Goal: Task Accomplishment & Management: Complete application form

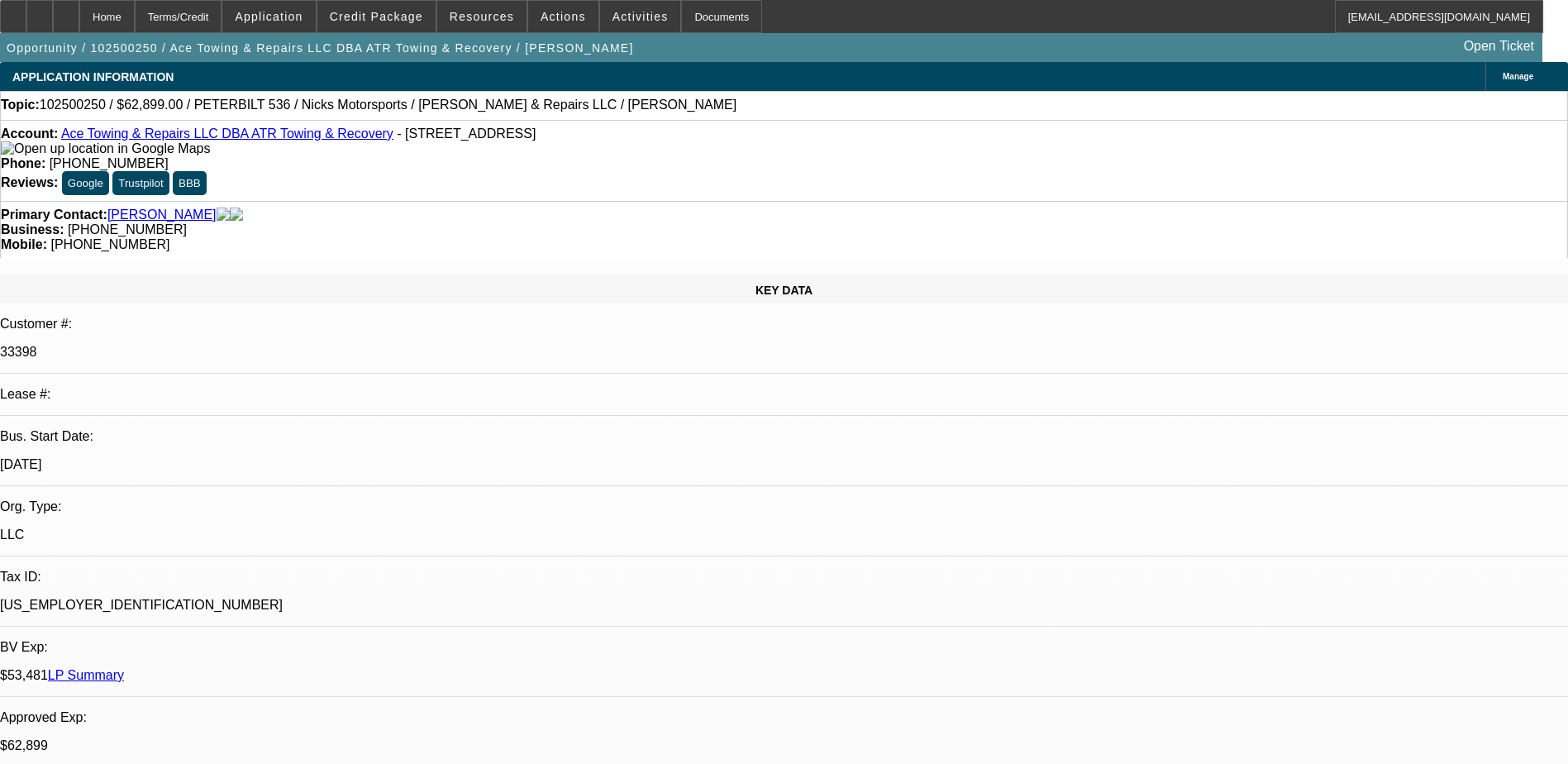
select select "0"
select select "2"
select select "0"
select select "2"
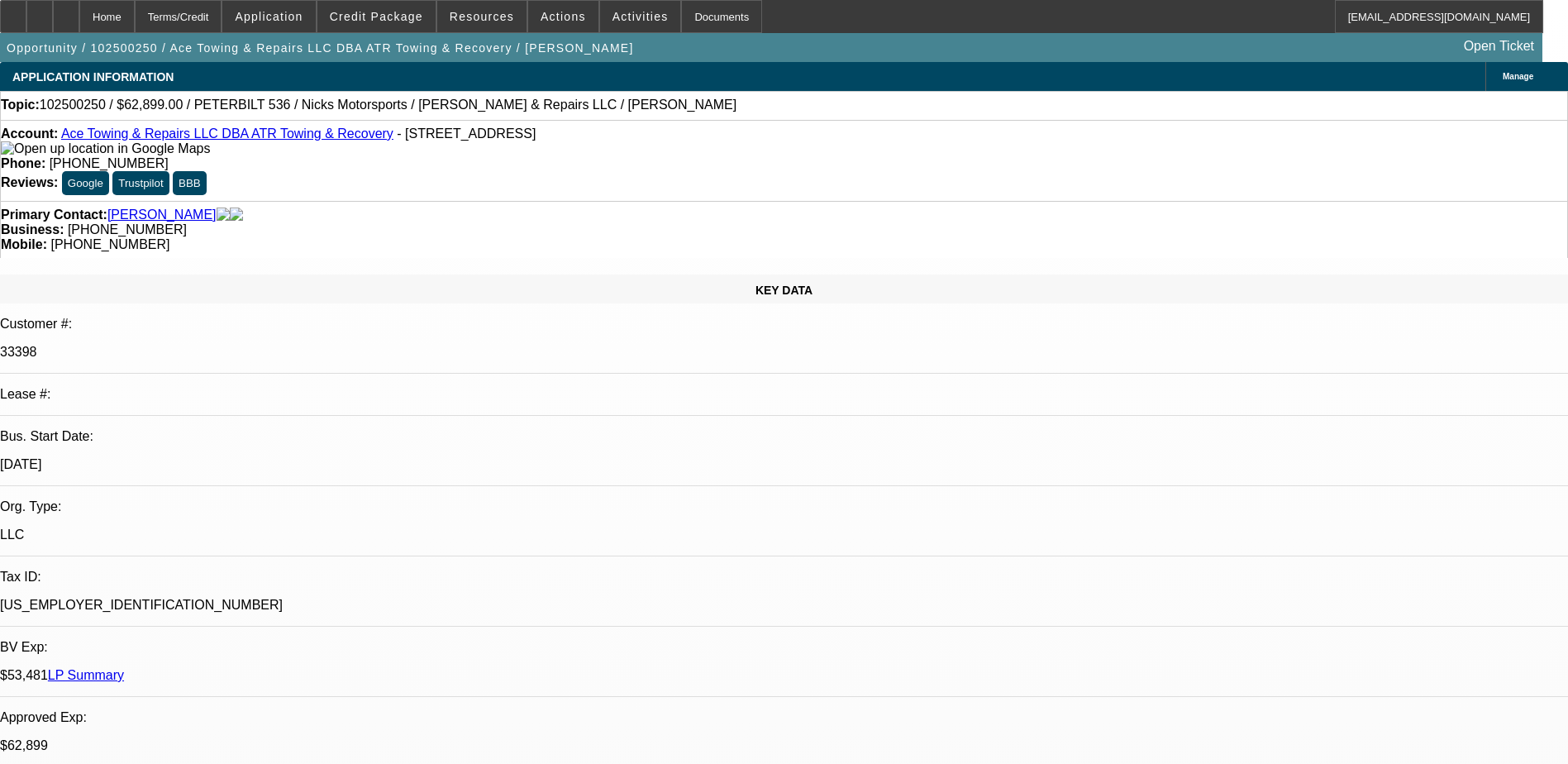
select select "0"
select select "2"
select select "0"
select select "1"
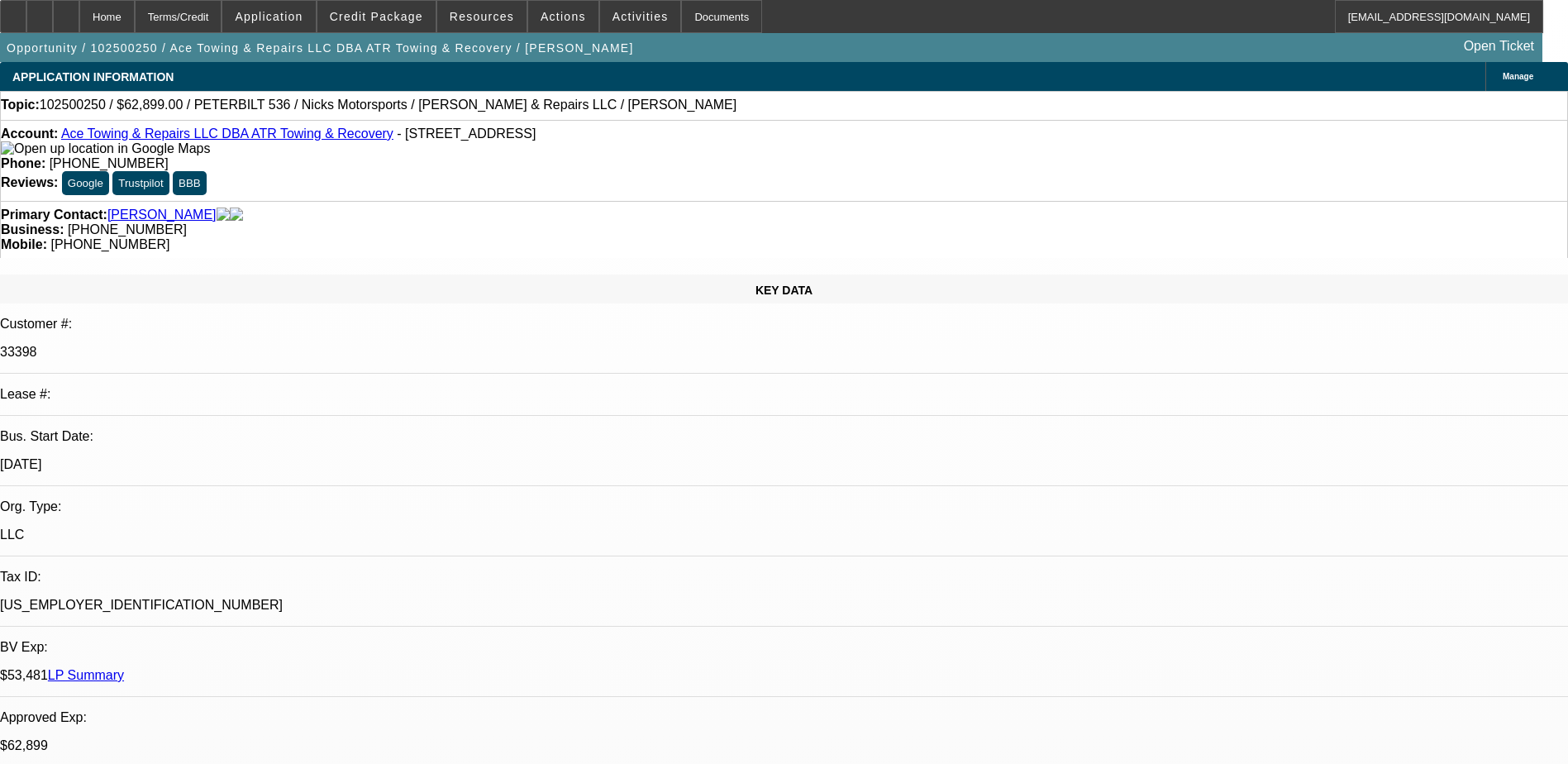
select select "2"
select select "6"
select select "1"
select select "2"
select select "6"
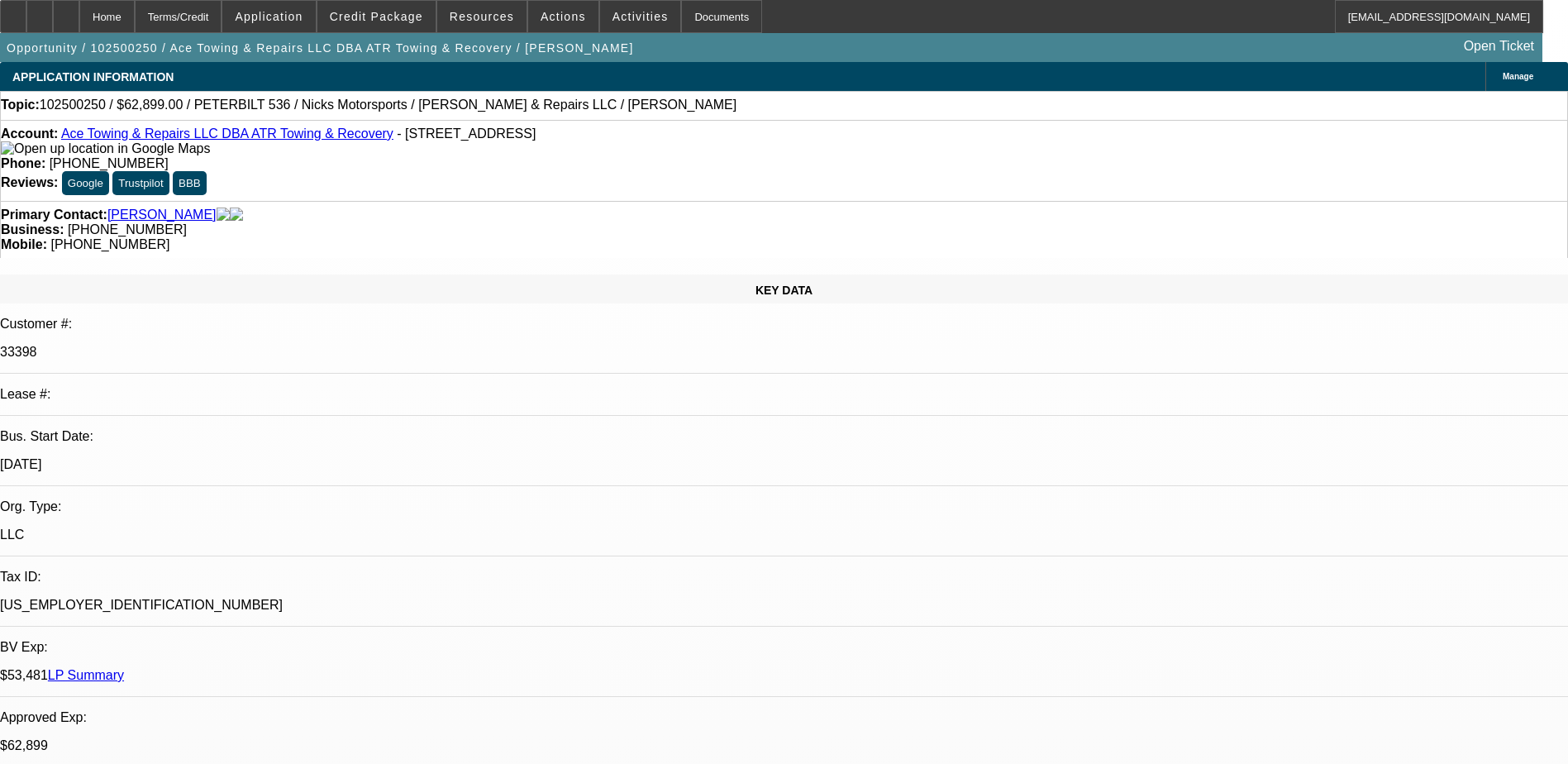
select select "1"
select select "2"
select select "6"
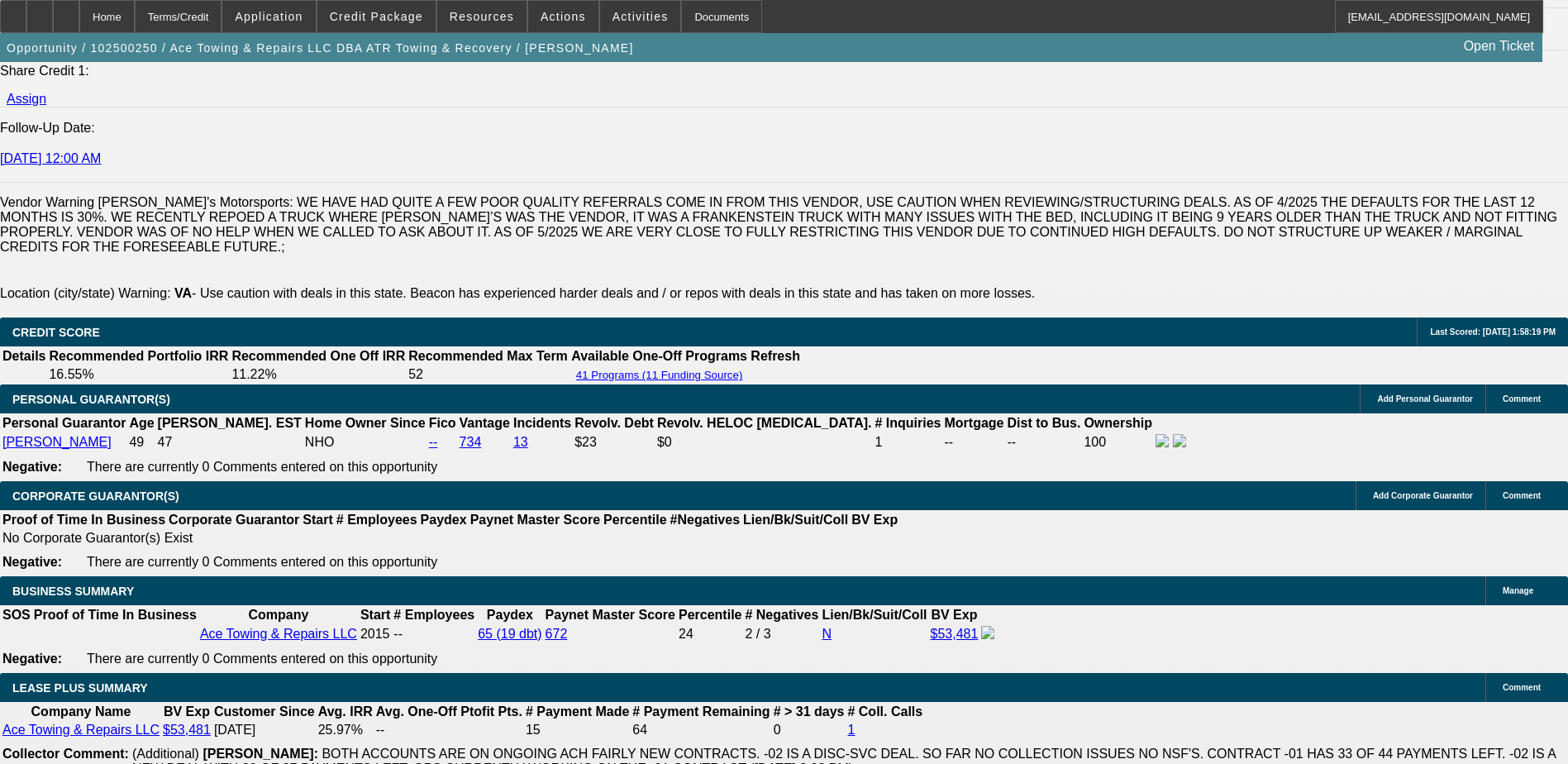
scroll to position [2480, 0]
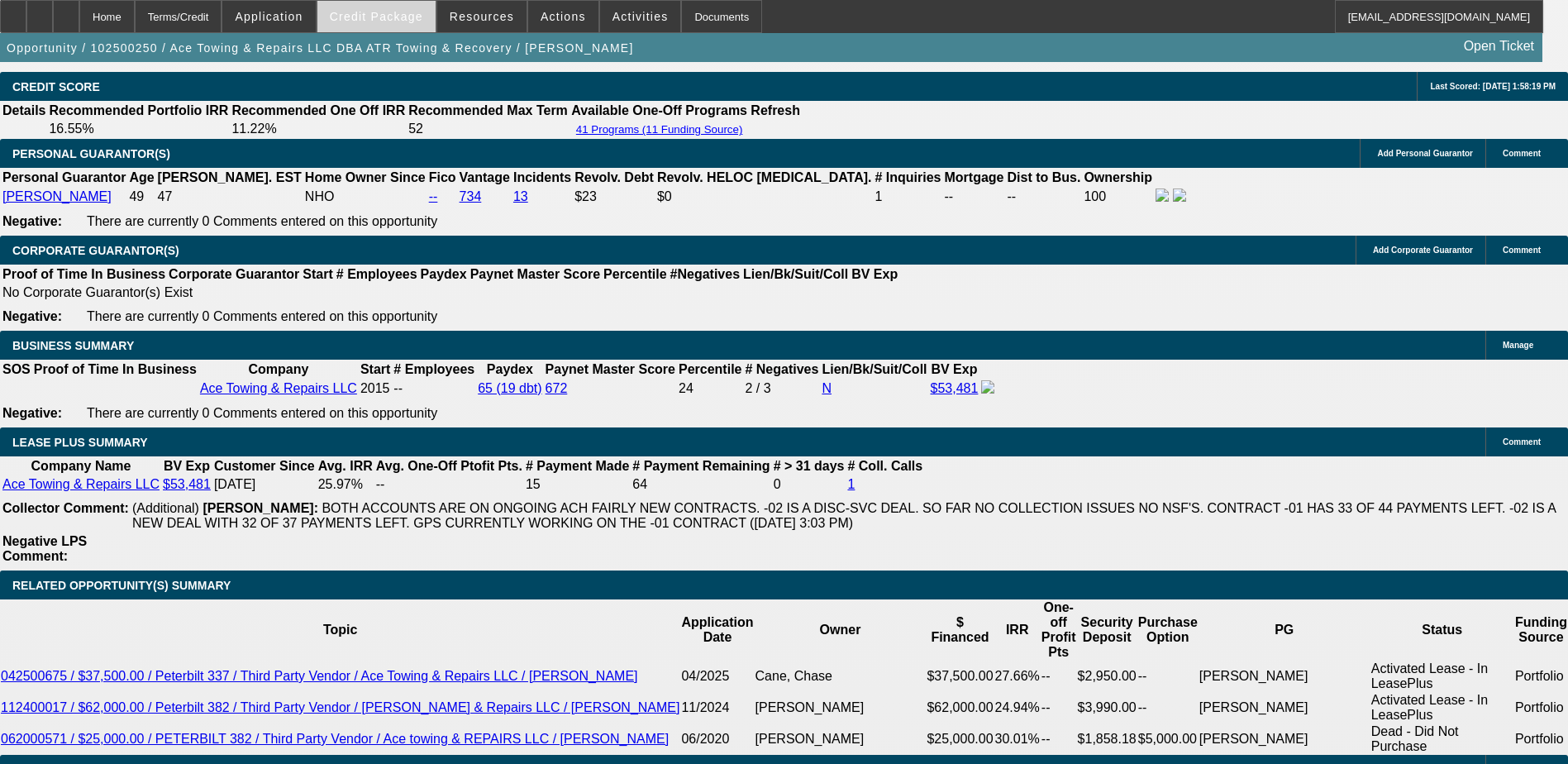
click at [381, 27] on span at bounding box center [376, 16] width 118 height 40
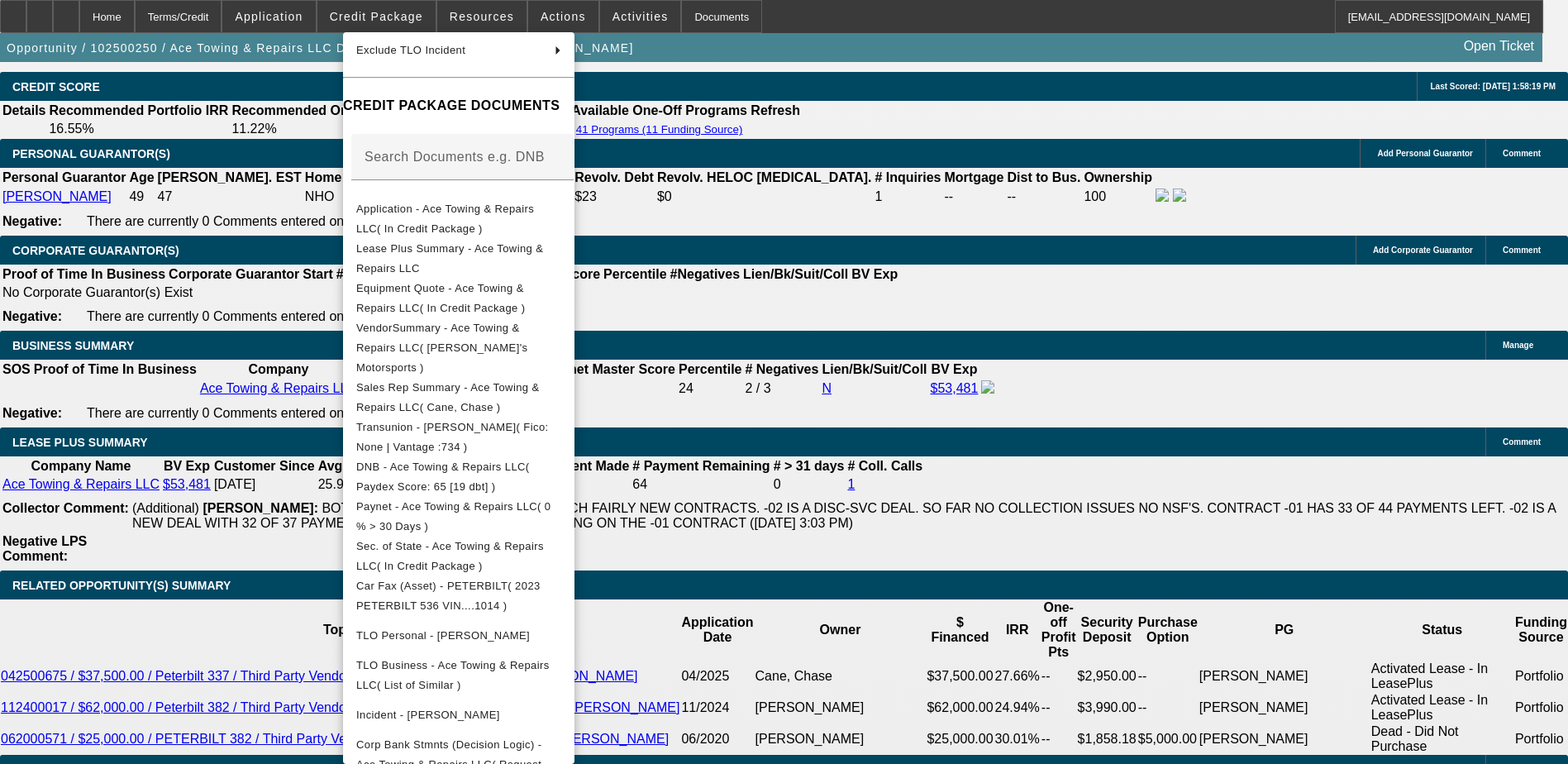
scroll to position [2575, 0]
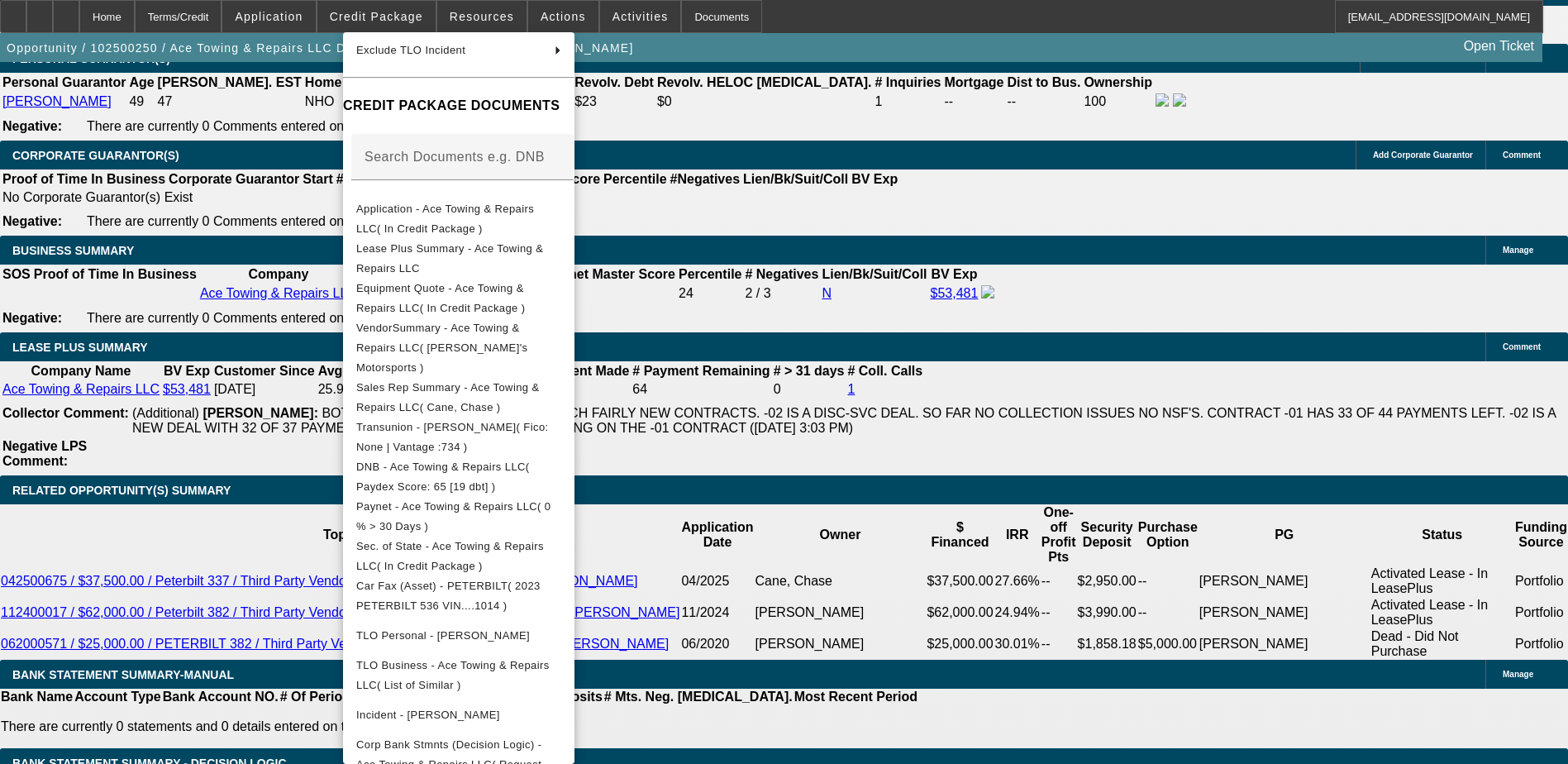
click at [99, 14] on div at bounding box center [784, 382] width 1568 height 764
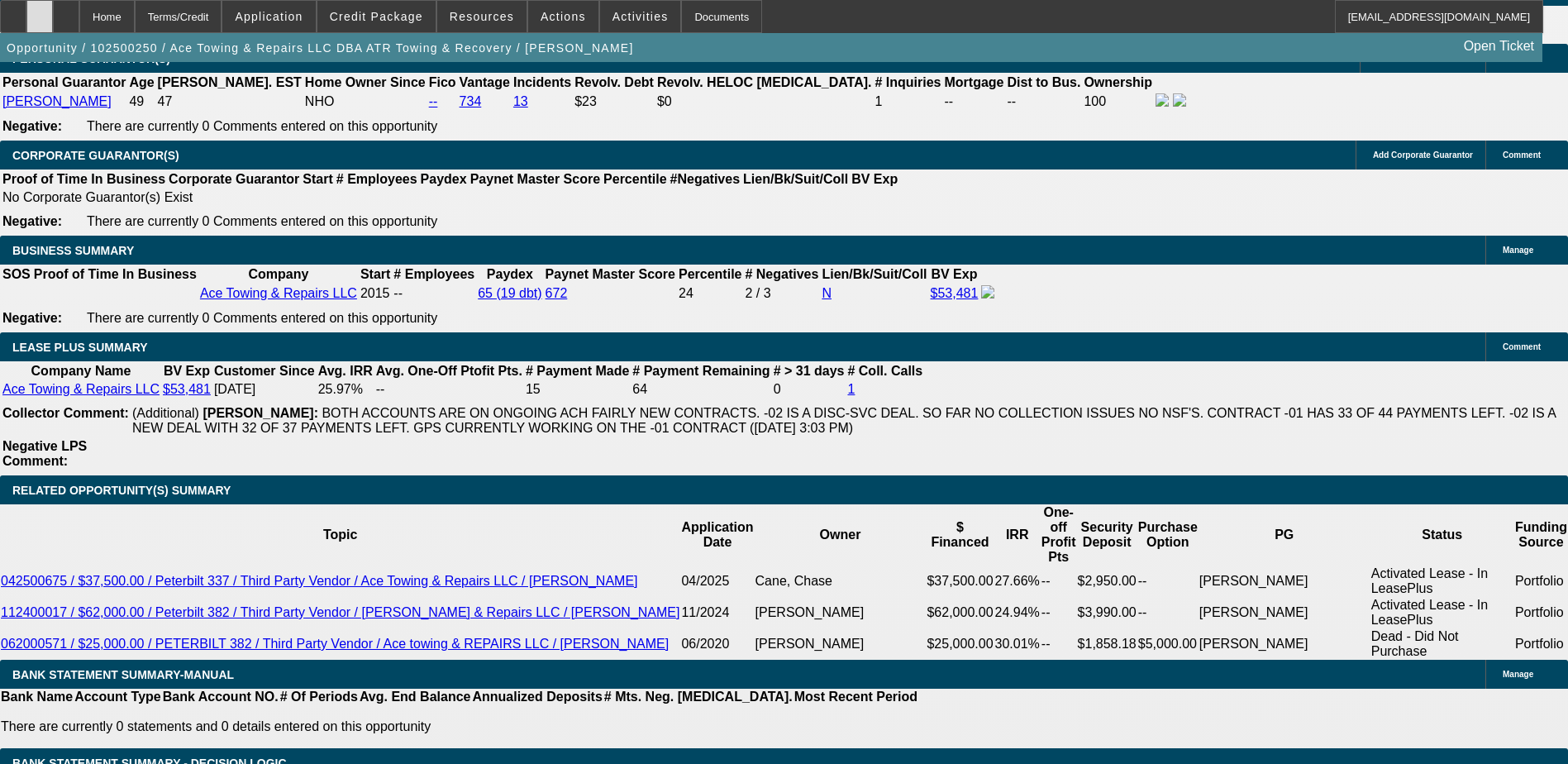
click at [53, 19] on div at bounding box center [39, 16] width 26 height 33
click at [418, 22] on span "Credit Package" at bounding box center [376, 16] width 93 height 14
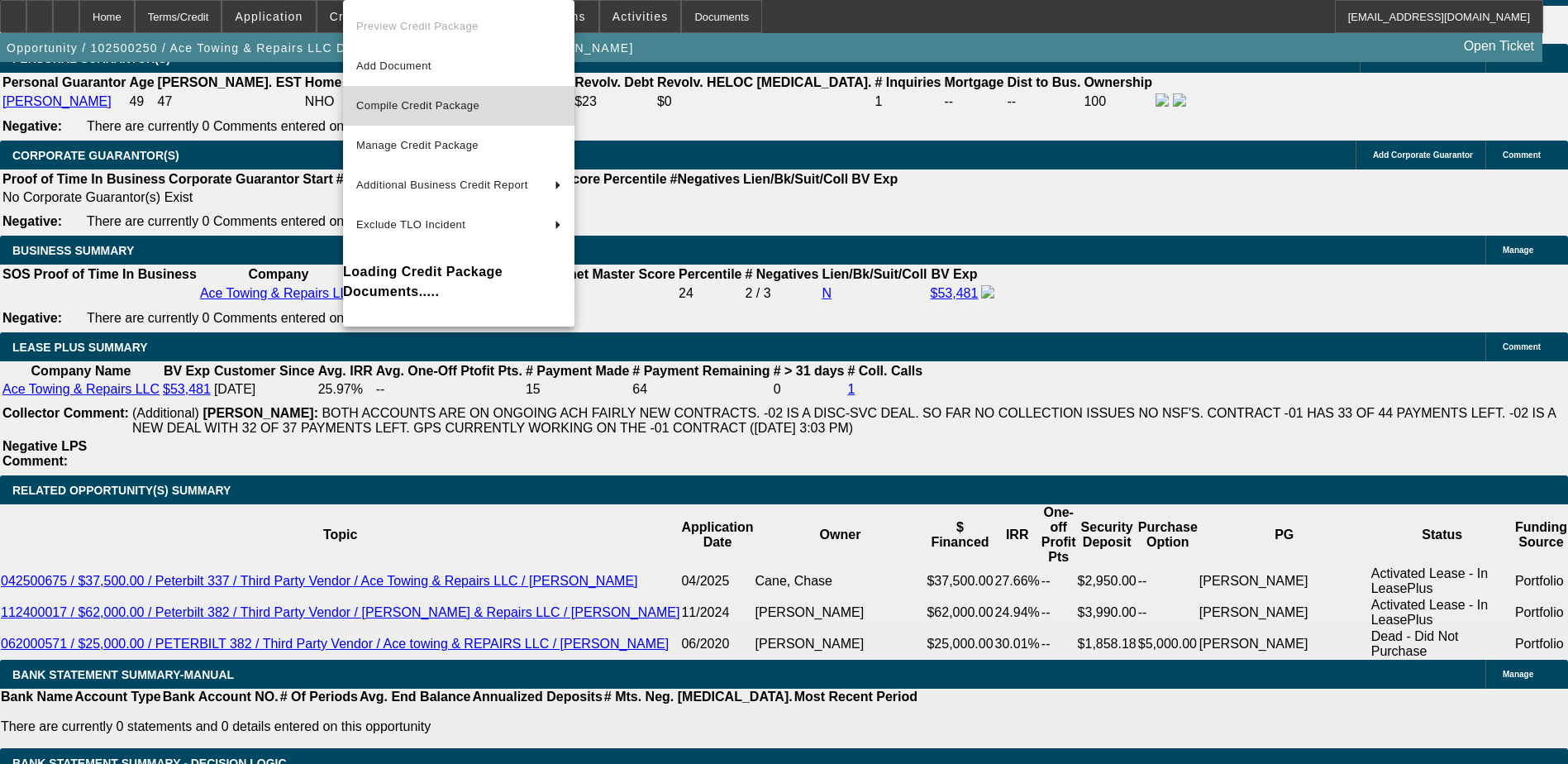
click at [421, 102] on span "Compile Credit Package" at bounding box center [418, 105] width 123 height 13
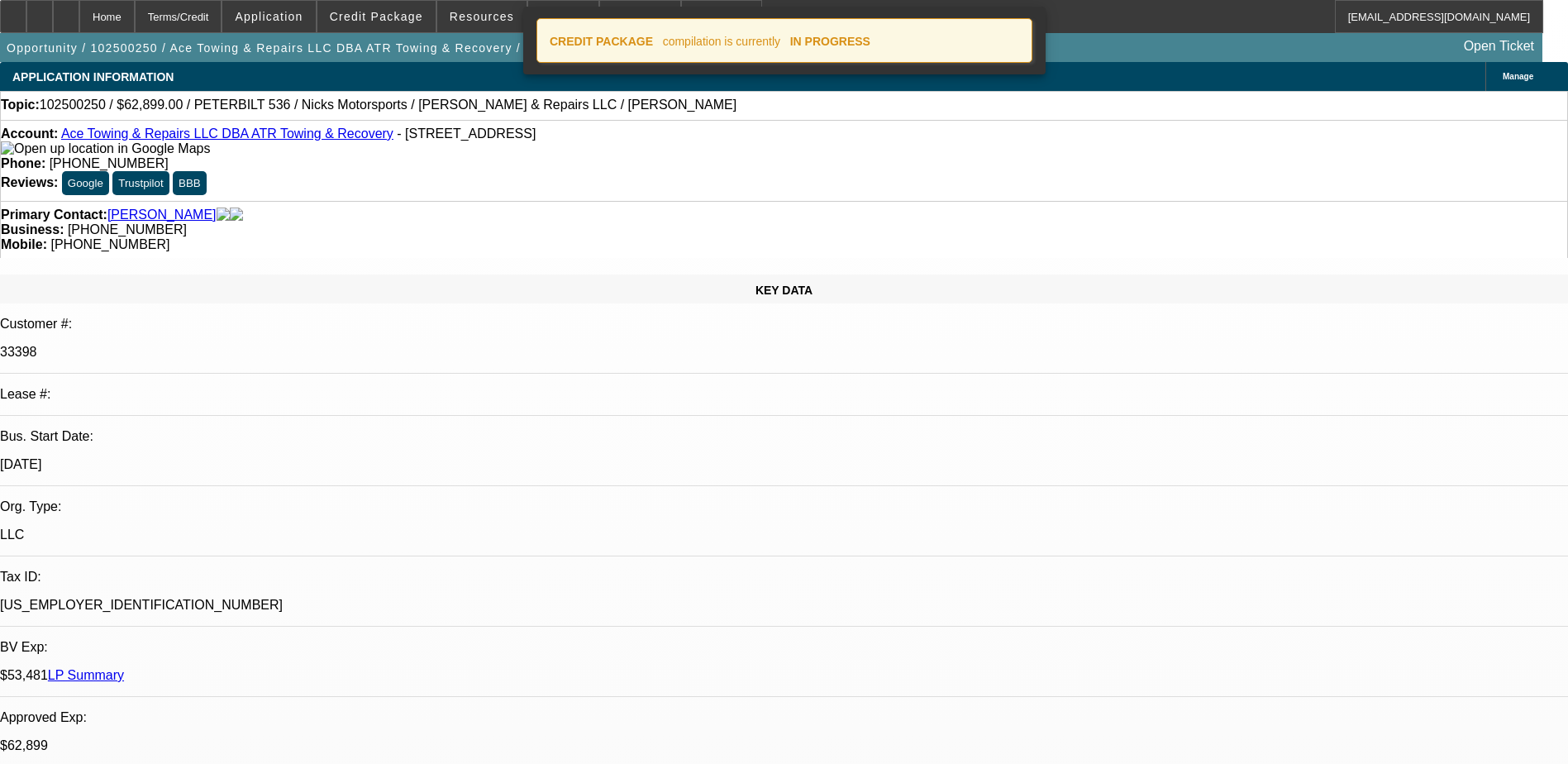
select select "0"
select select "2"
select select "0"
select select "6"
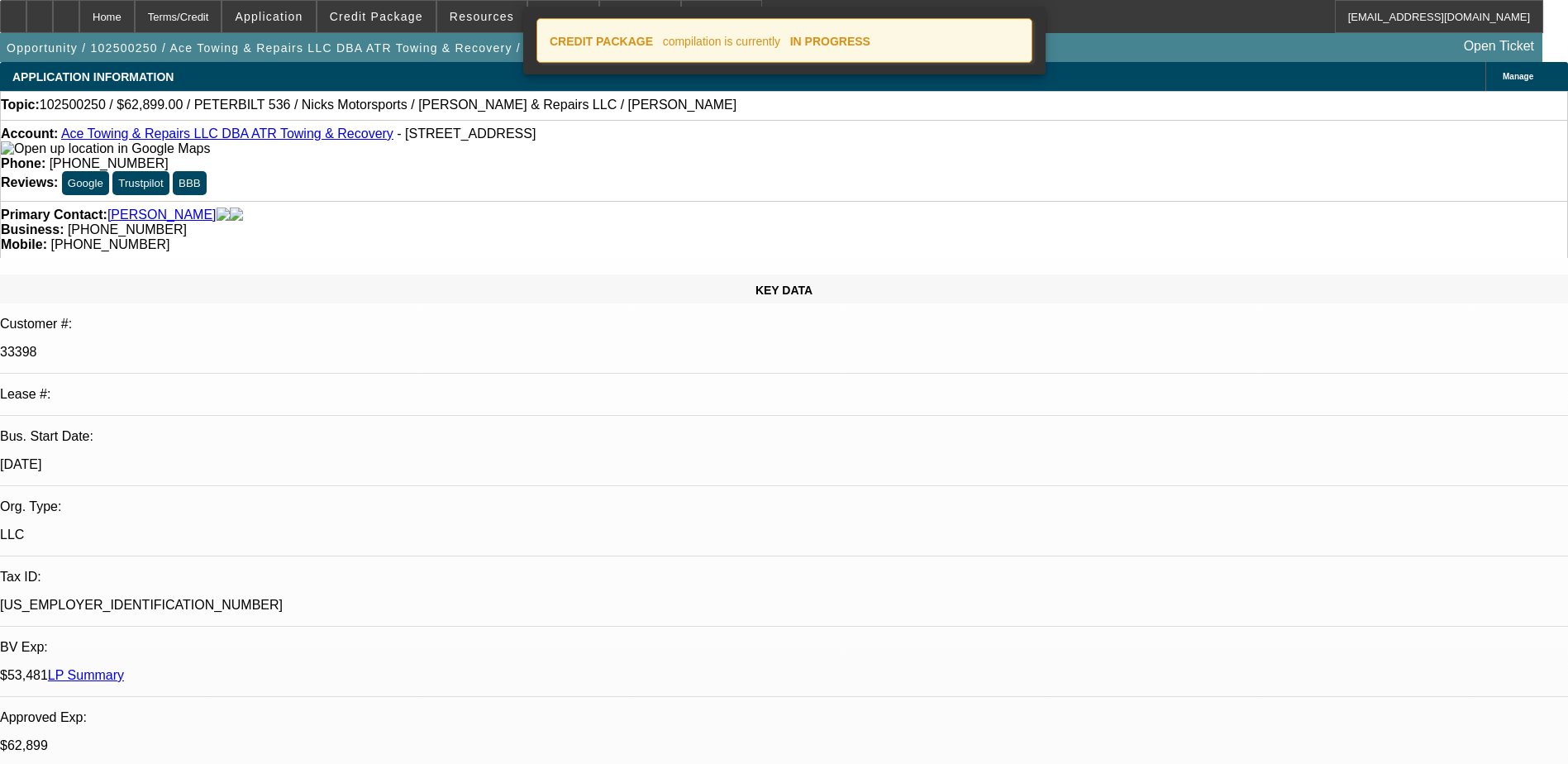
select select "0"
select select "2"
select select "0"
select select "6"
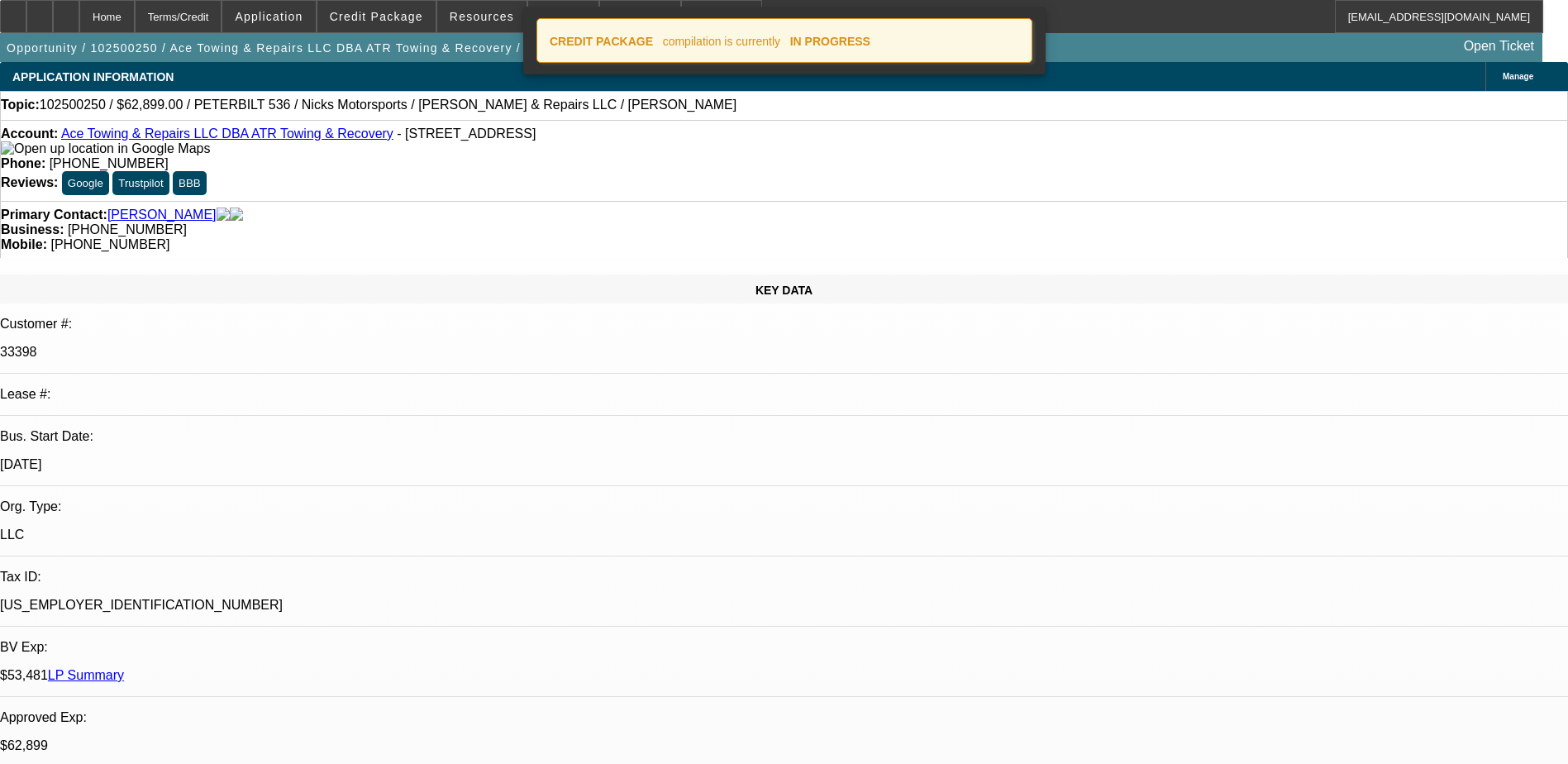
select select "0"
select select "2"
select select "0"
select select "6"
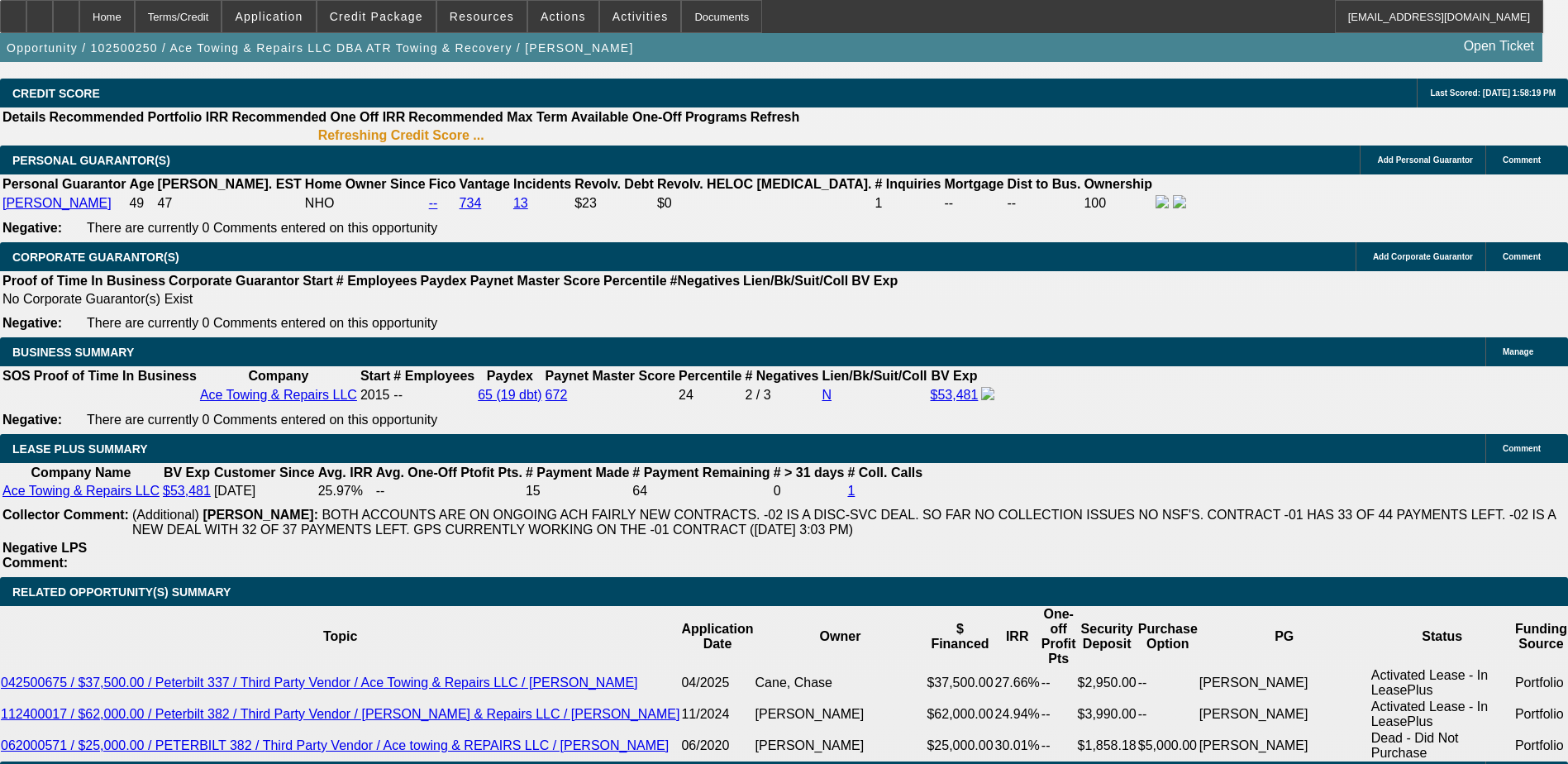
scroll to position [2506, 0]
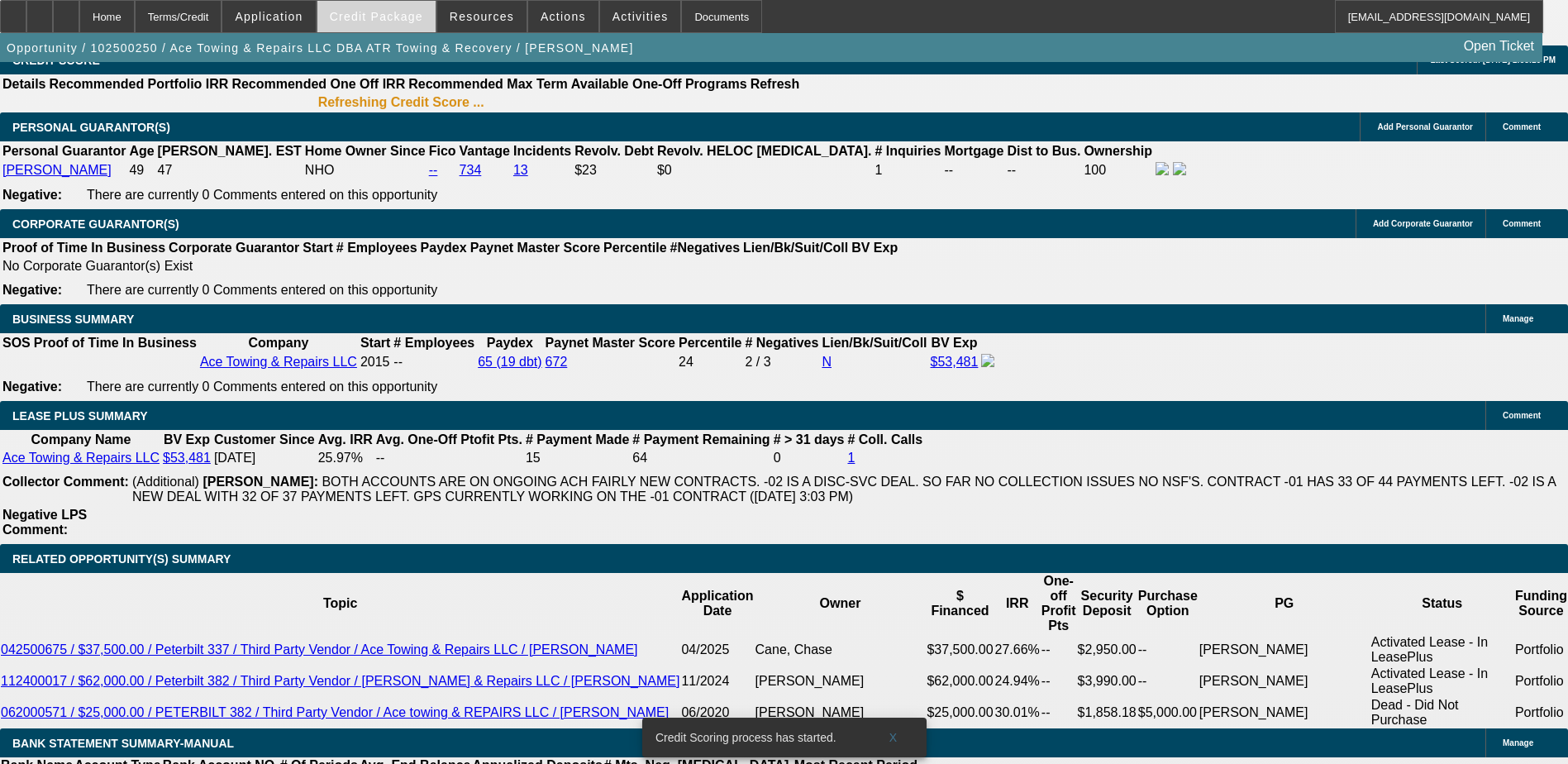
click at [397, 24] on span at bounding box center [376, 16] width 118 height 40
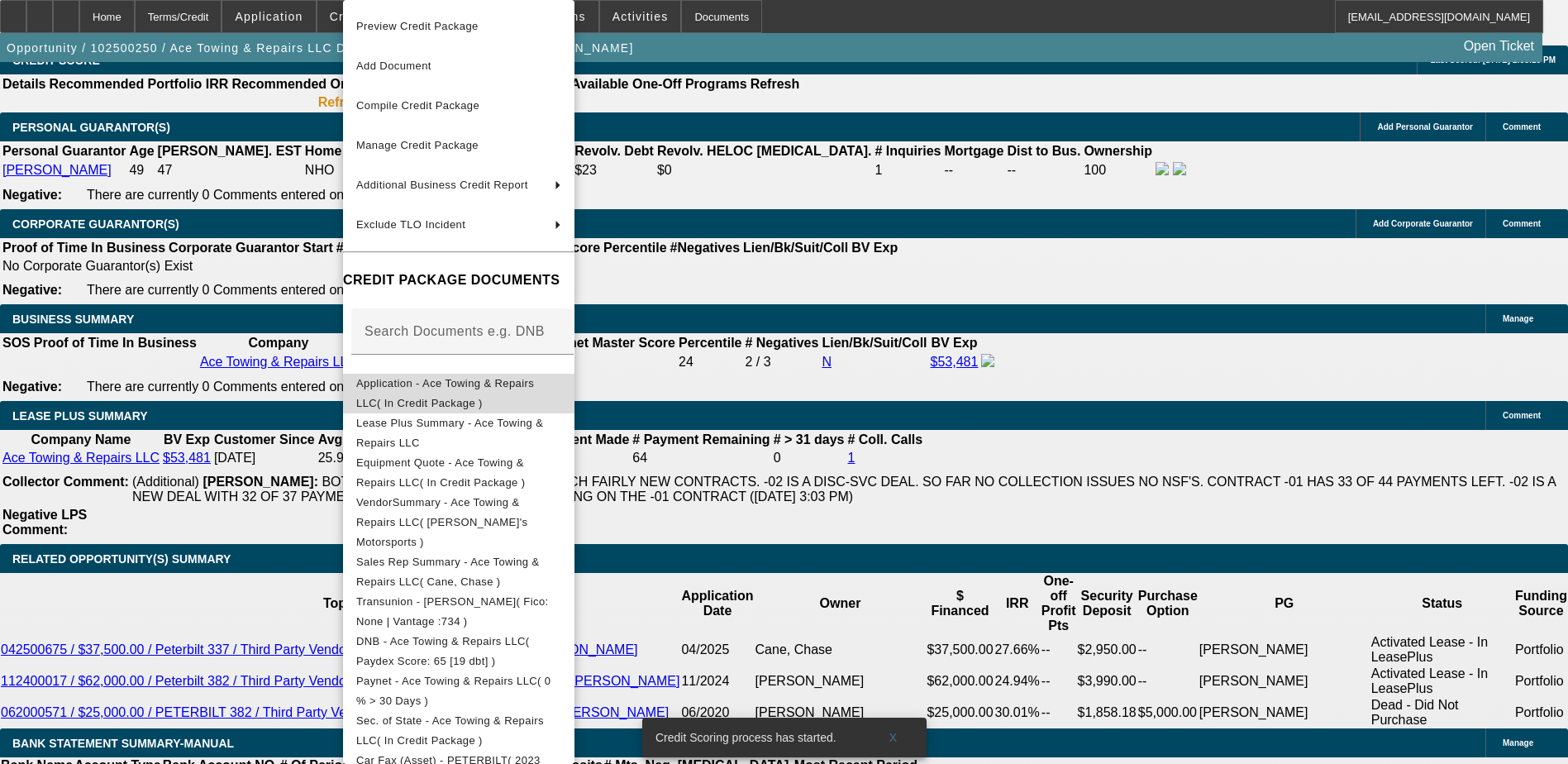
click at [479, 394] on span "Application - Ace Towing & Repairs LLC( In Credit Package )" at bounding box center [459, 393] width 205 height 40
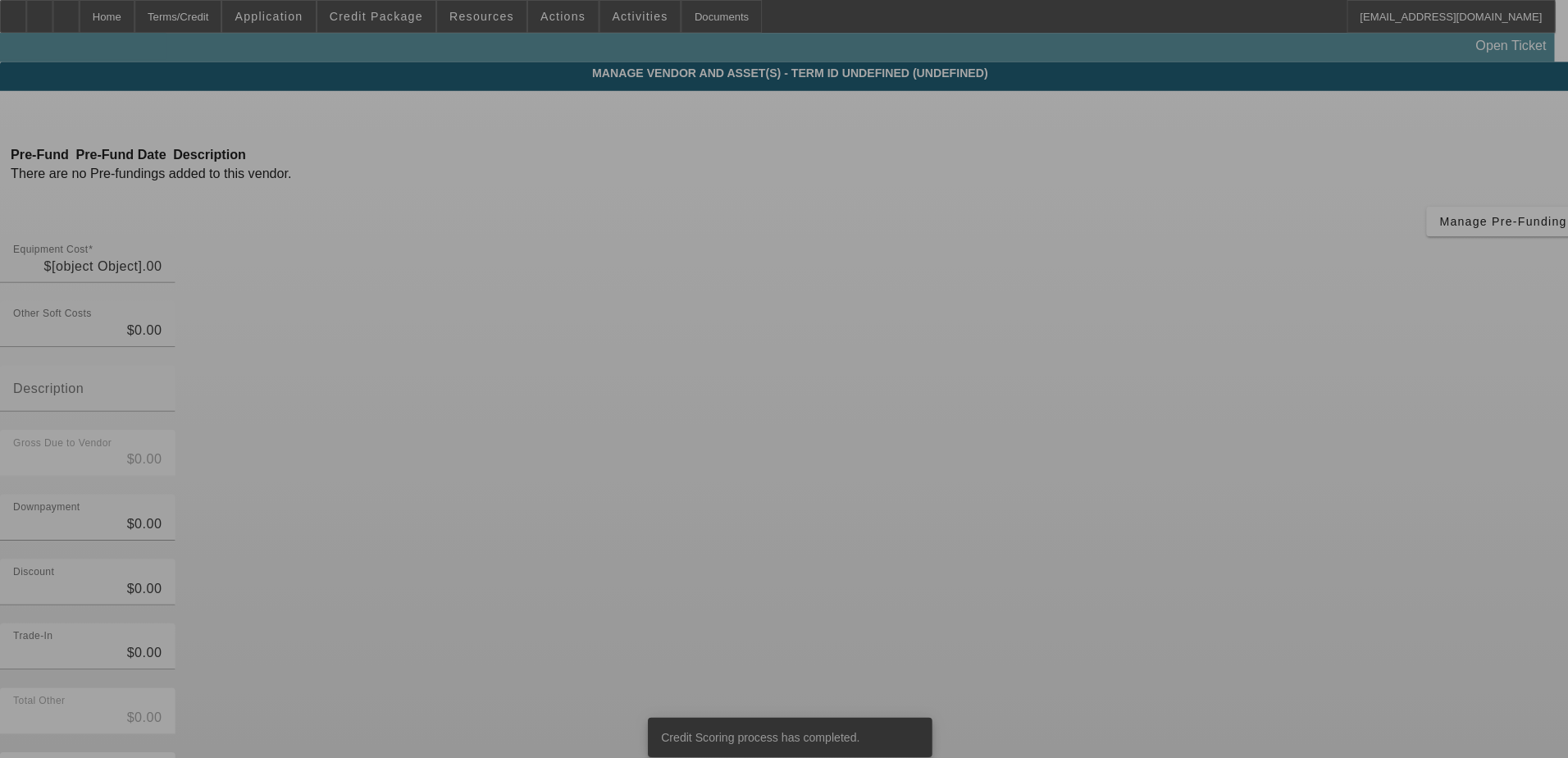
type input "$100,899.00"
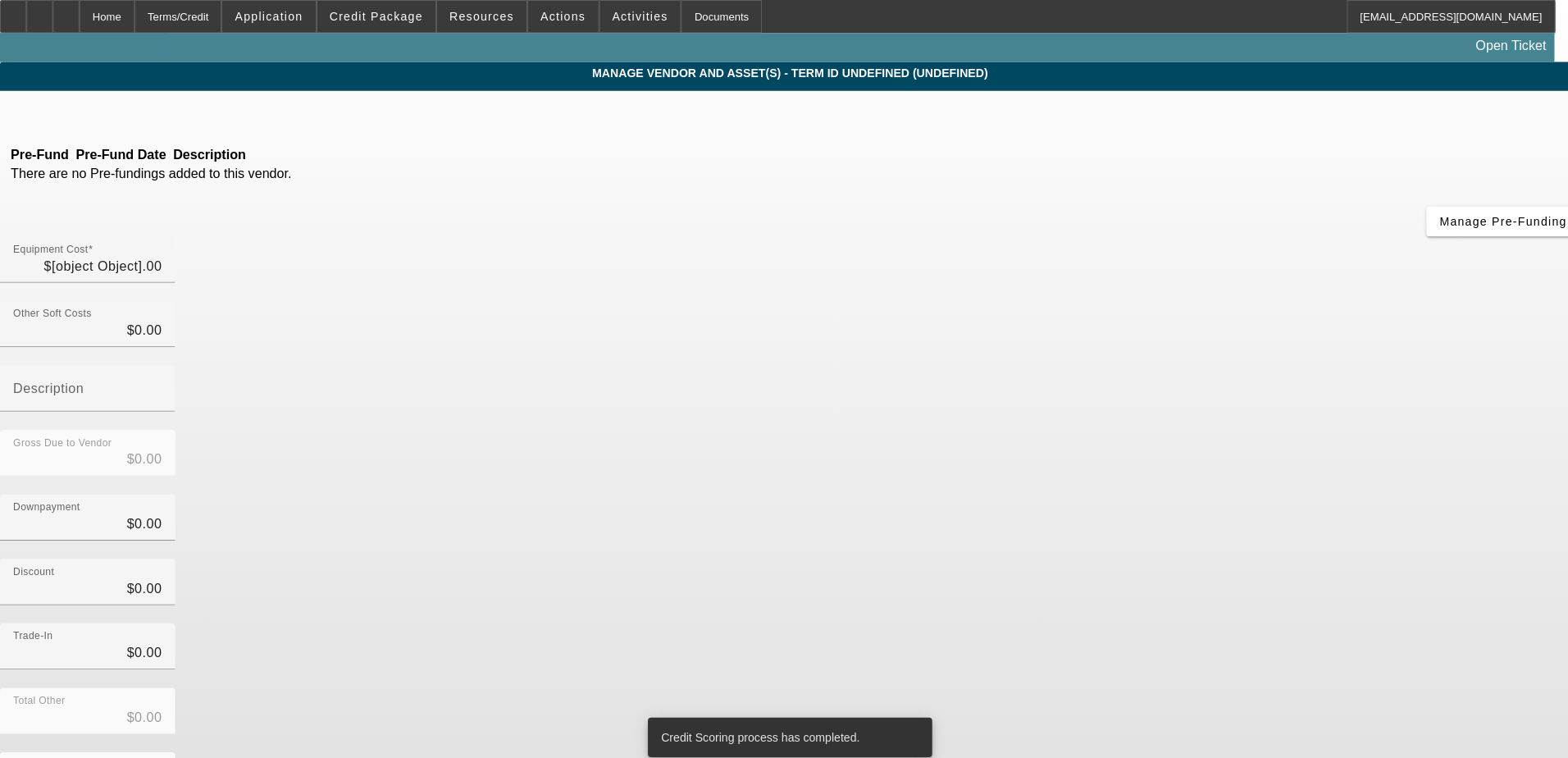
type input "$100,899.00"
type input "$38,000.00"
type input "$62,899.00"
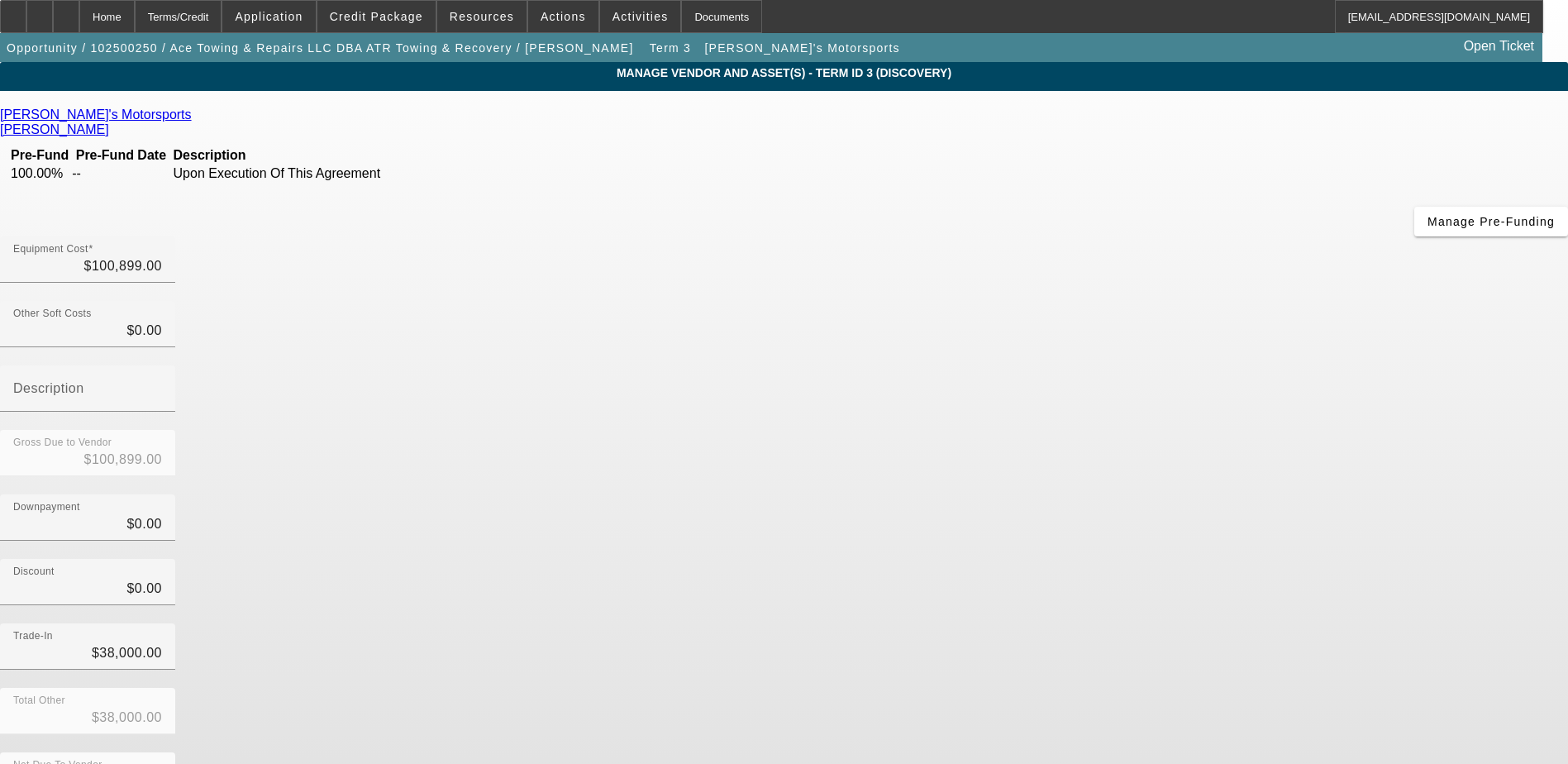
click at [192, 116] on link "Nick's Motorsports" at bounding box center [96, 115] width 192 height 15
click at [135, 24] on div "Home" at bounding box center [107, 16] width 55 height 33
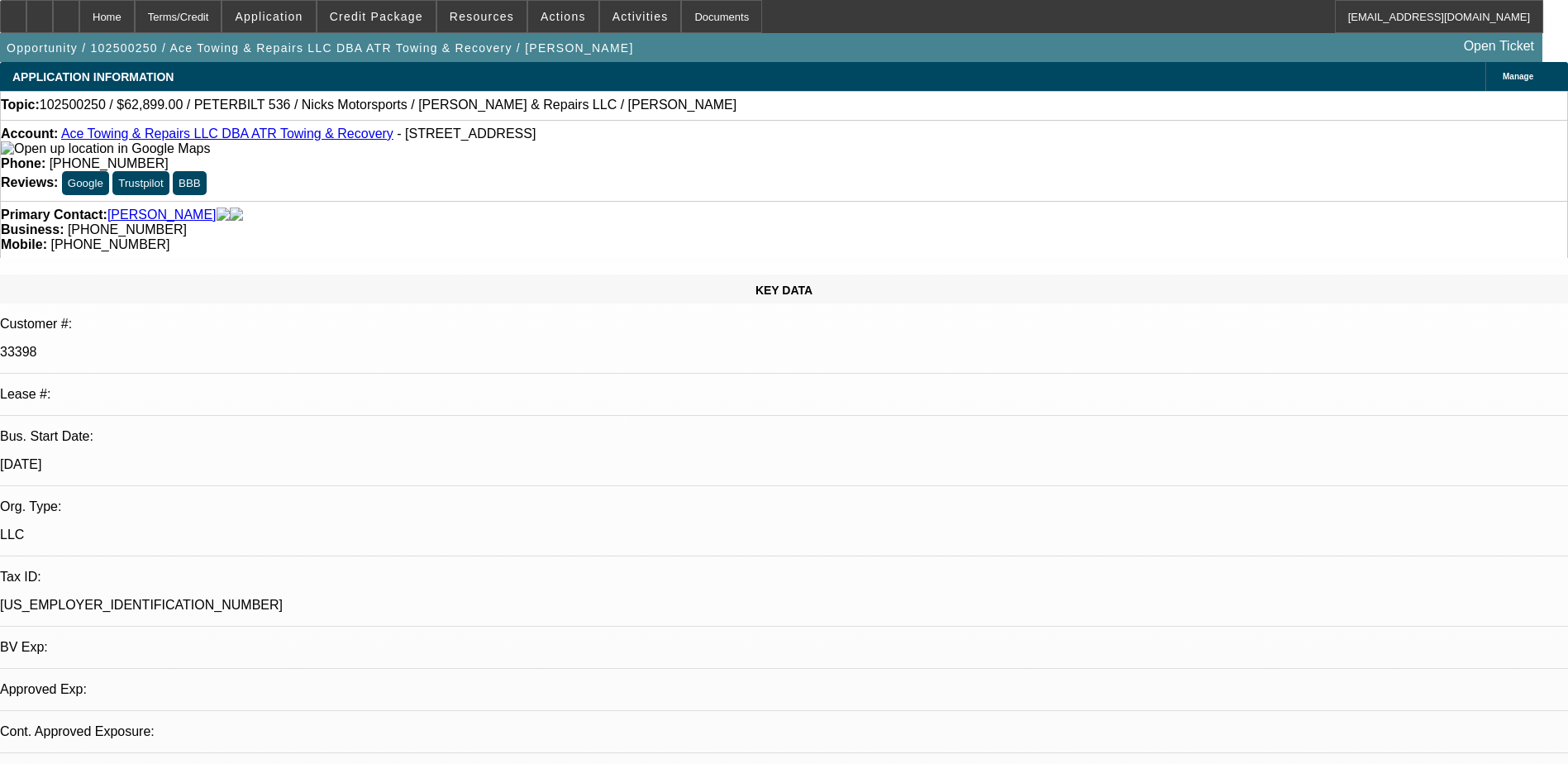
select select "0"
select select "2"
select select "0"
select select "6"
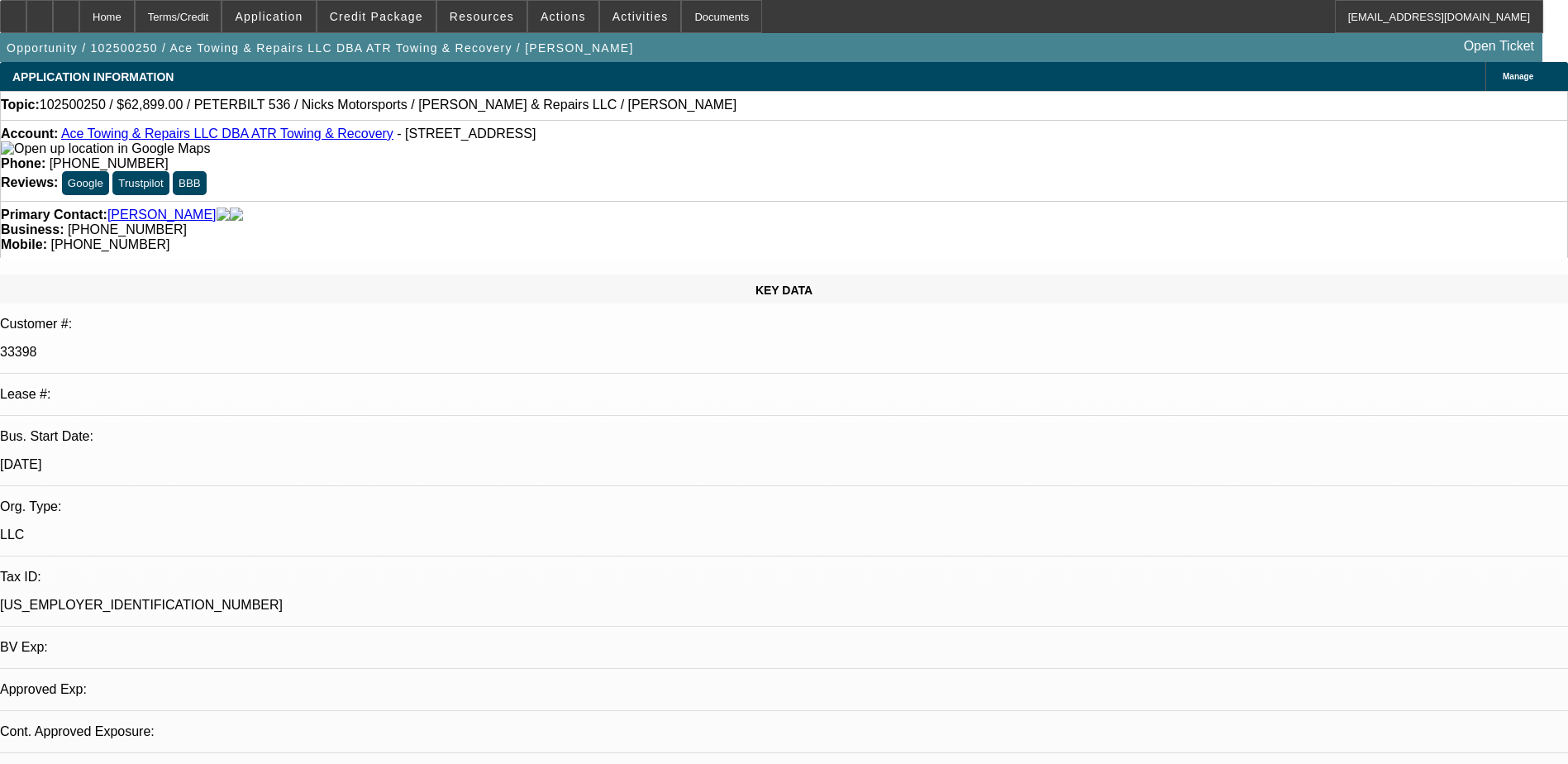
select select "0"
select select "2"
select select "0"
select select "6"
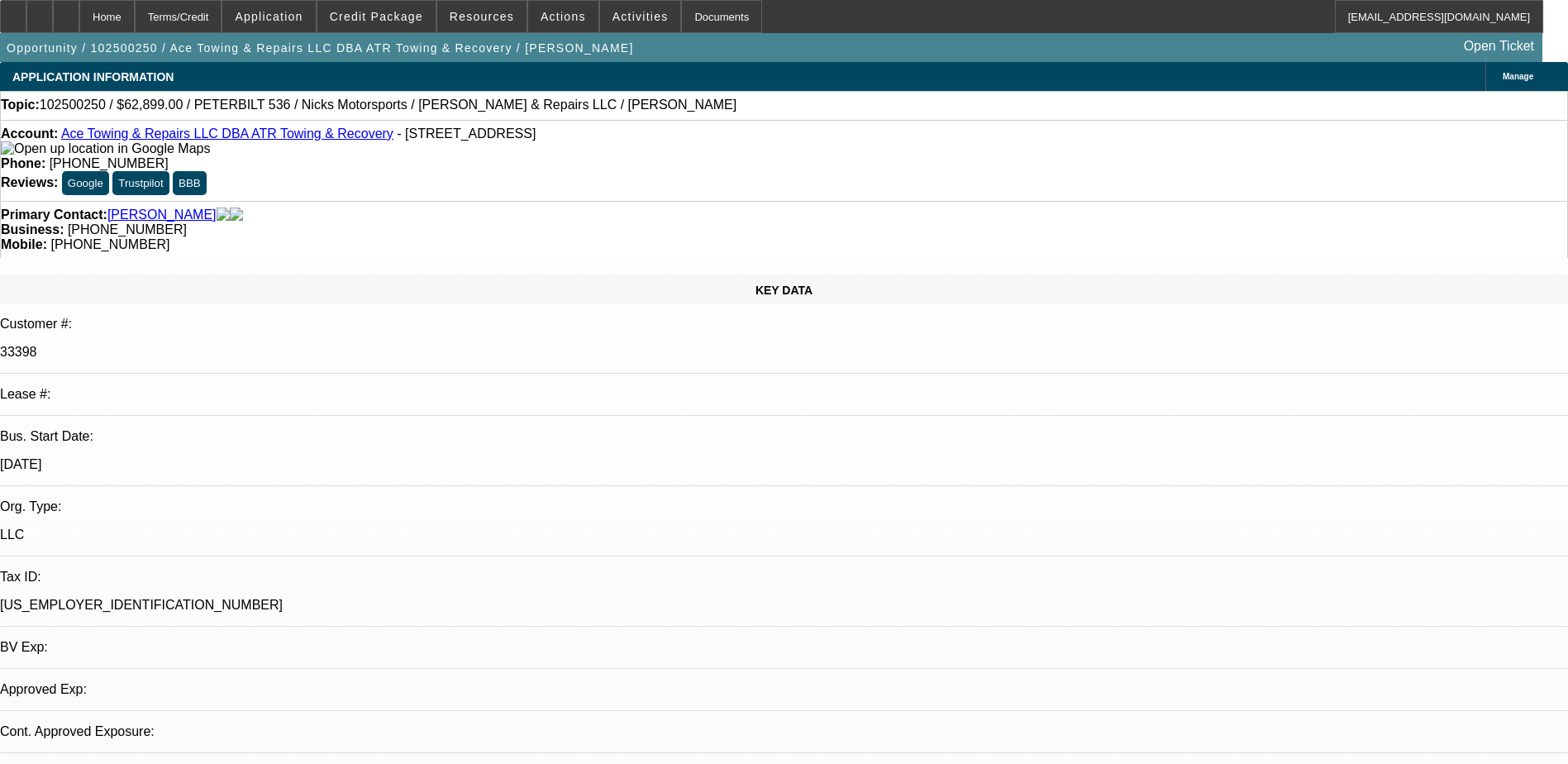
select select "0"
select select "2"
select select "0"
select select "6"
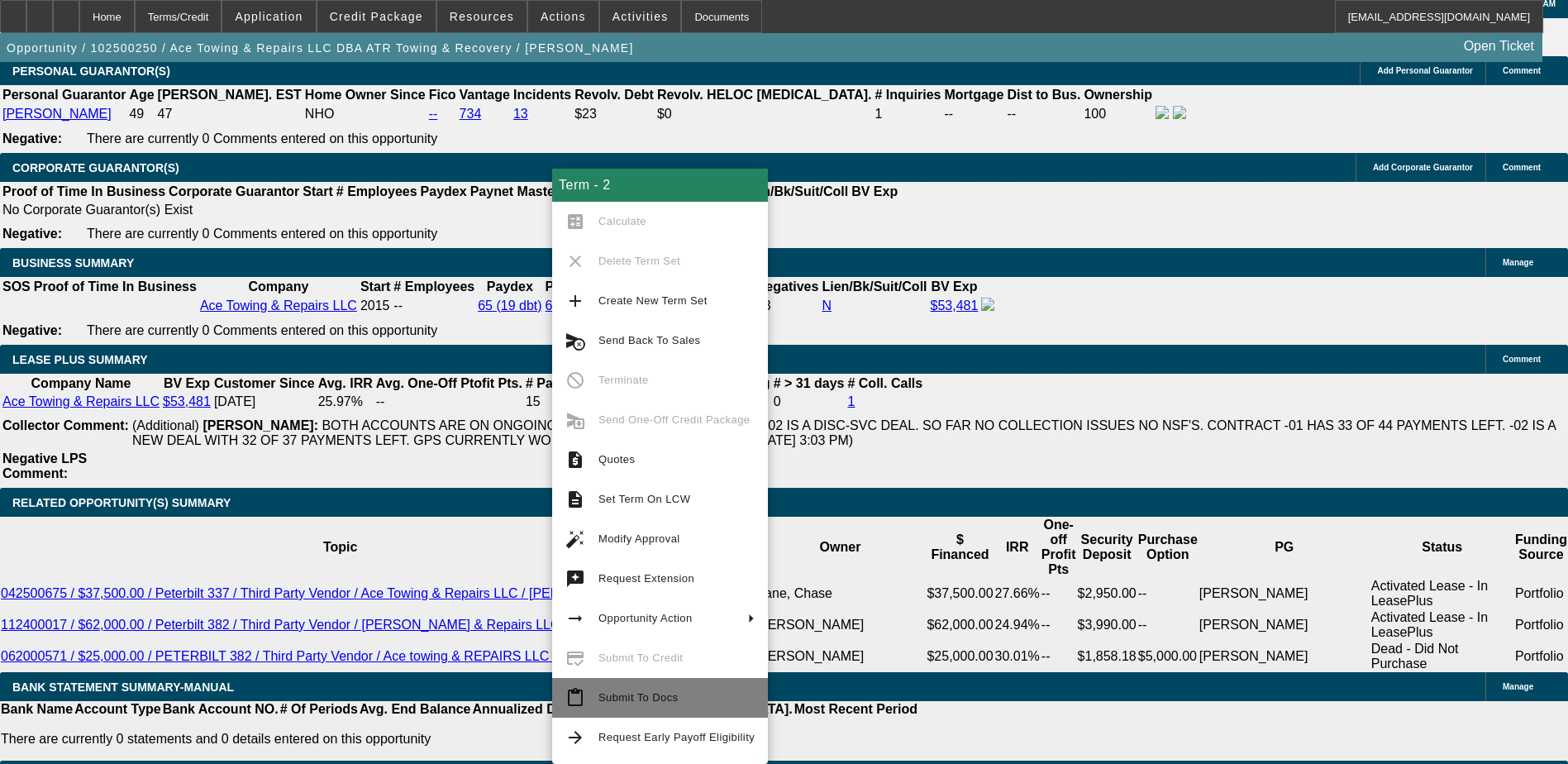
scroll to position [2657, 0]
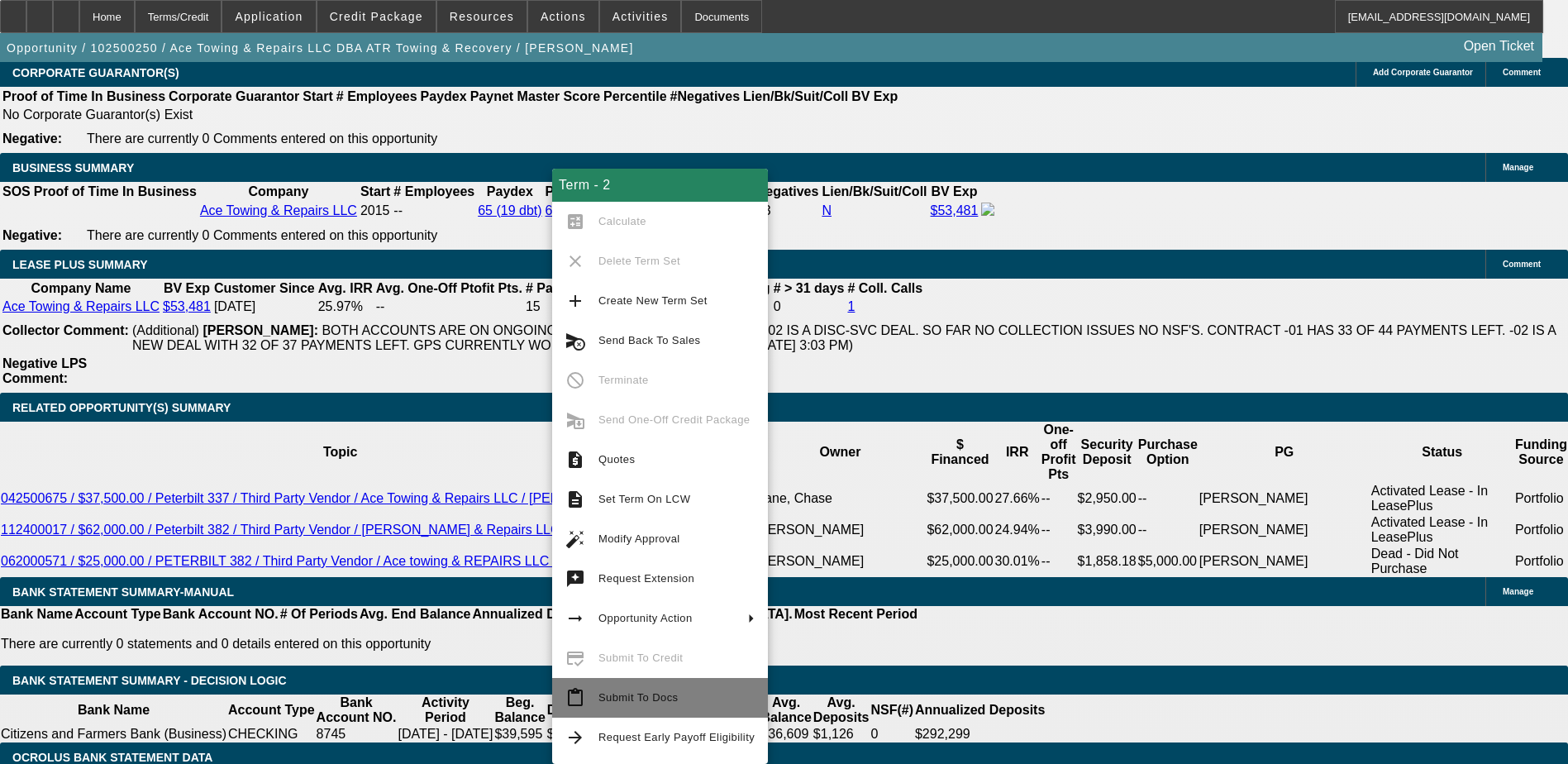
click at [605, 686] on button "content_paste Submit To Docs" at bounding box center [660, 698] width 216 height 40
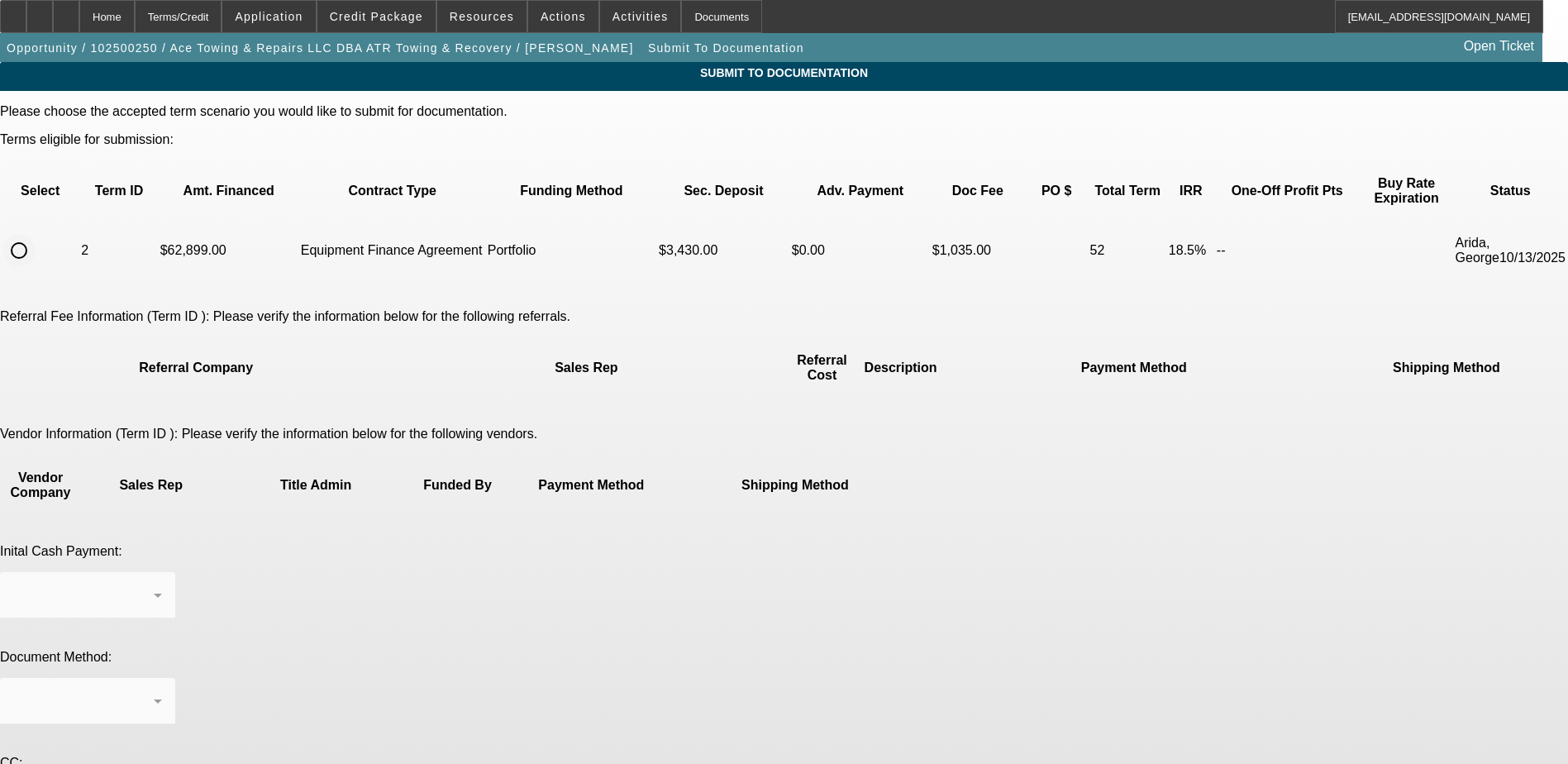
click at [35, 235] on input "radio" at bounding box center [19, 250] width 33 height 33
radio input "true"
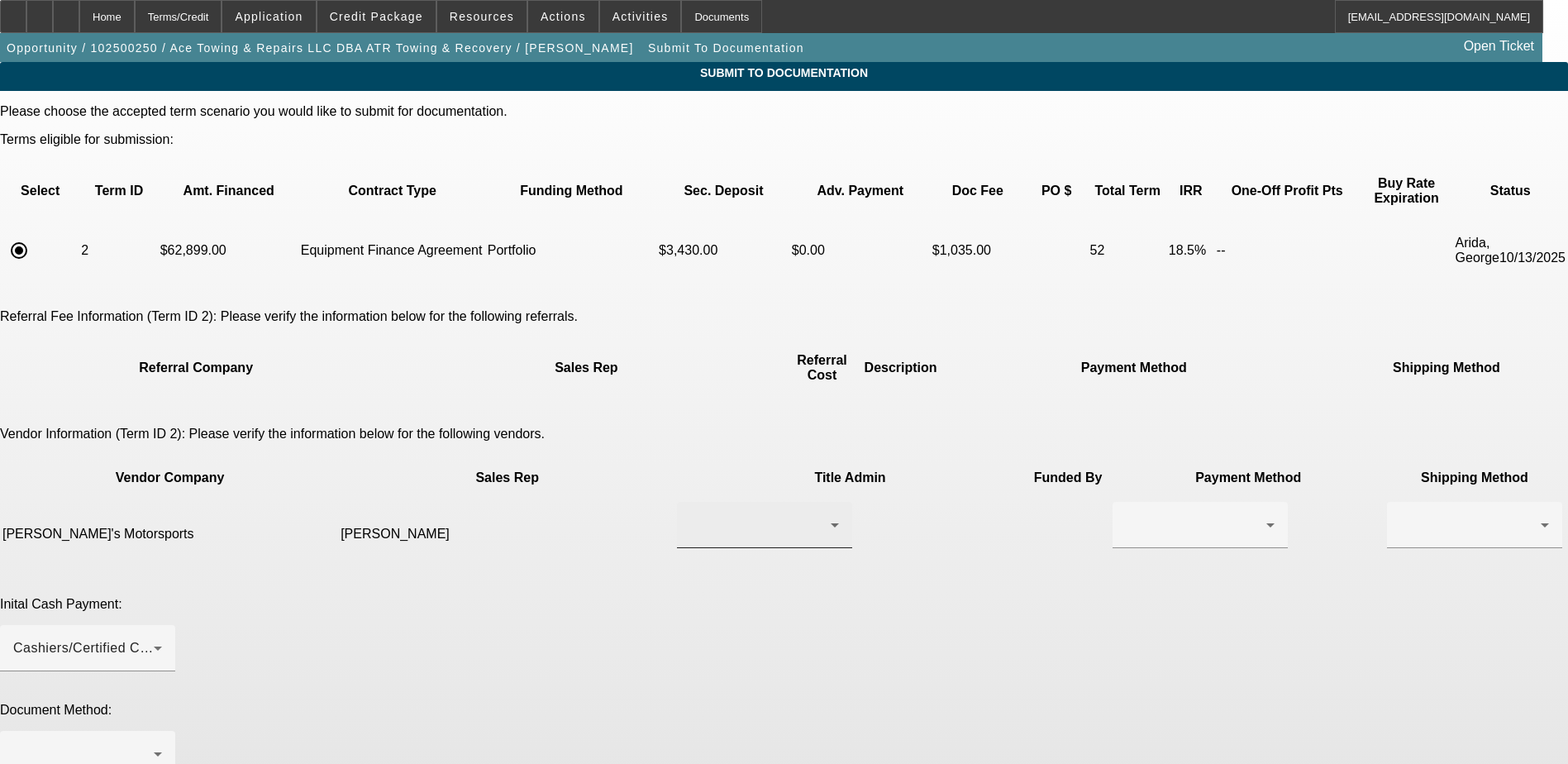
click at [712, 515] on div at bounding box center [760, 525] width 140 height 20
click at [675, 541] on span "Vester, Nicholas" at bounding box center [682, 546] width 114 height 20
click at [1126, 502] on div at bounding box center [1200, 525] width 149 height 46
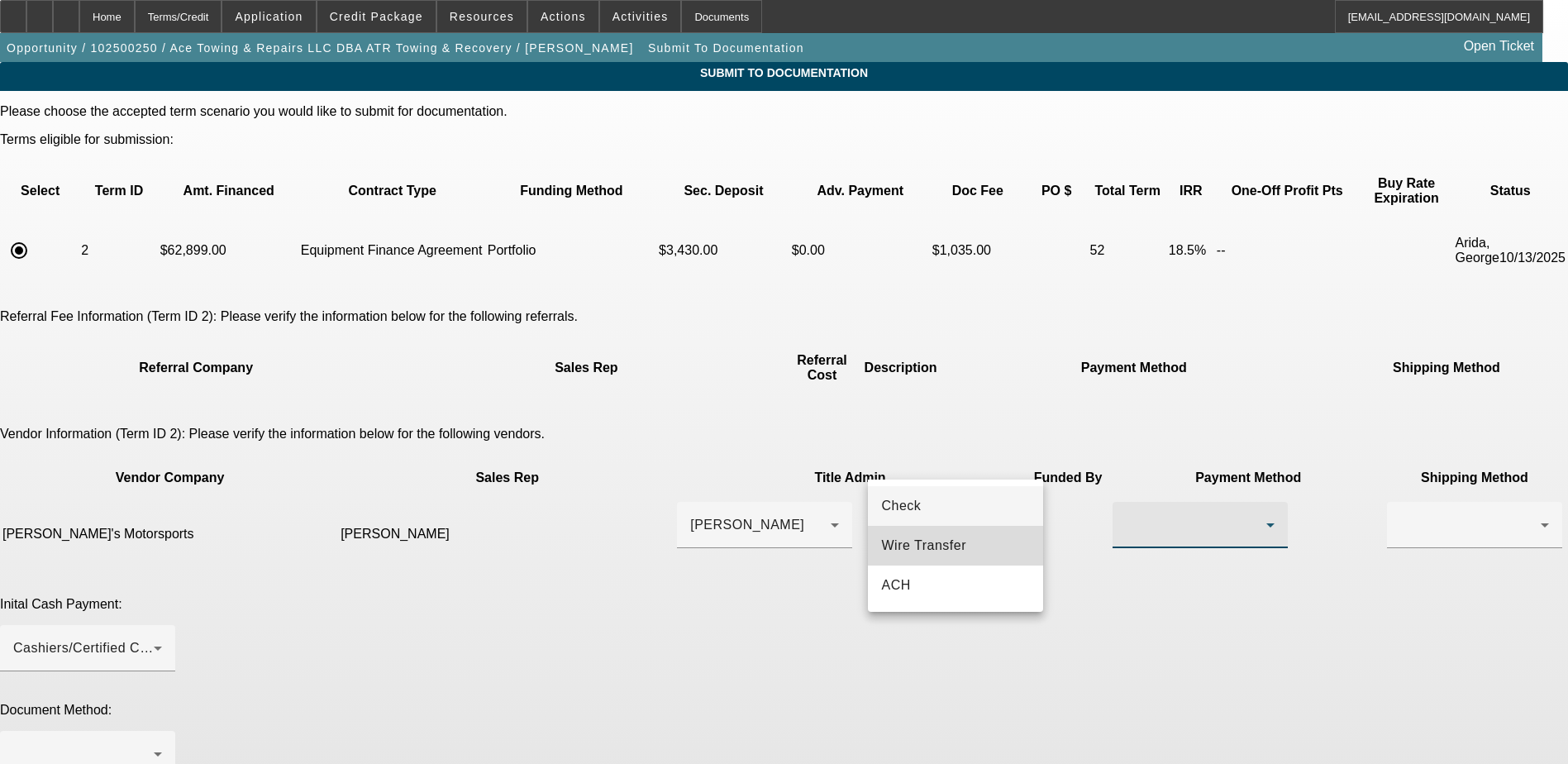
click at [932, 546] on span "Wire Transfer" at bounding box center [924, 546] width 85 height 20
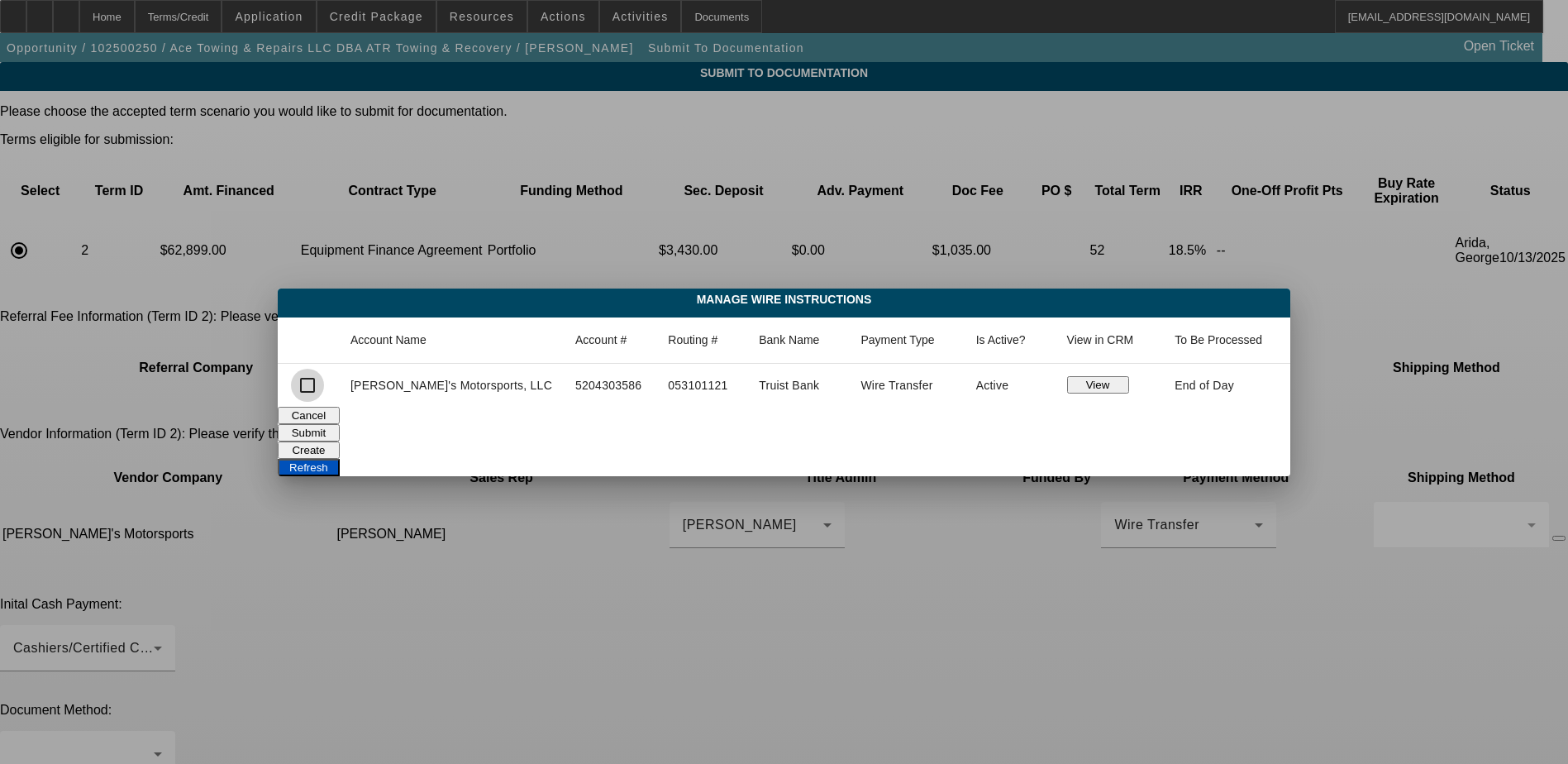
click at [324, 385] on input "checkbox" at bounding box center [307, 385] width 33 height 33
checkbox input "true"
click at [340, 429] on button "Submit" at bounding box center [308, 432] width 62 height 17
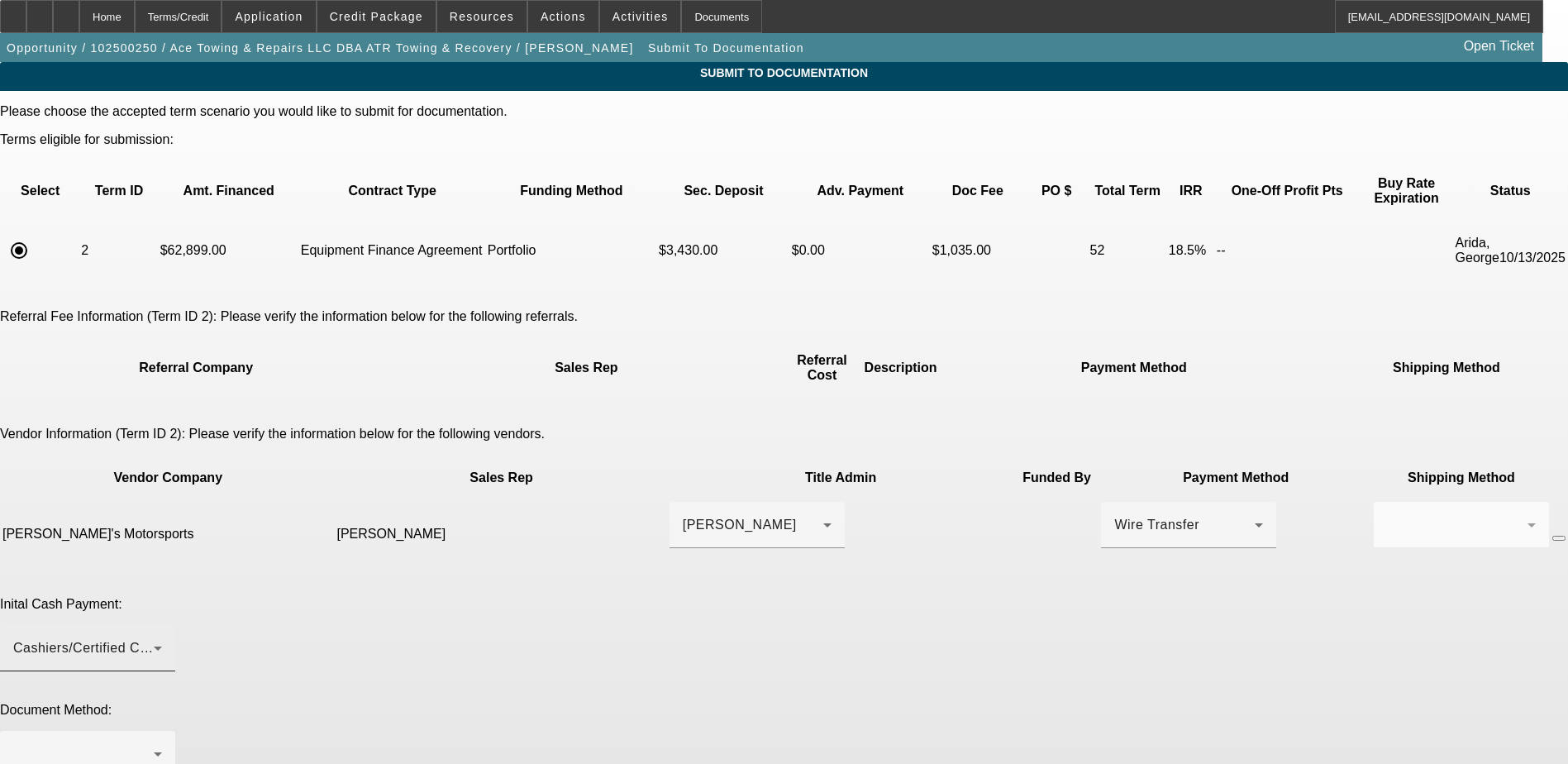
click at [162, 625] on div "Cashiers/Certified Check" at bounding box center [88, 648] width 149 height 46
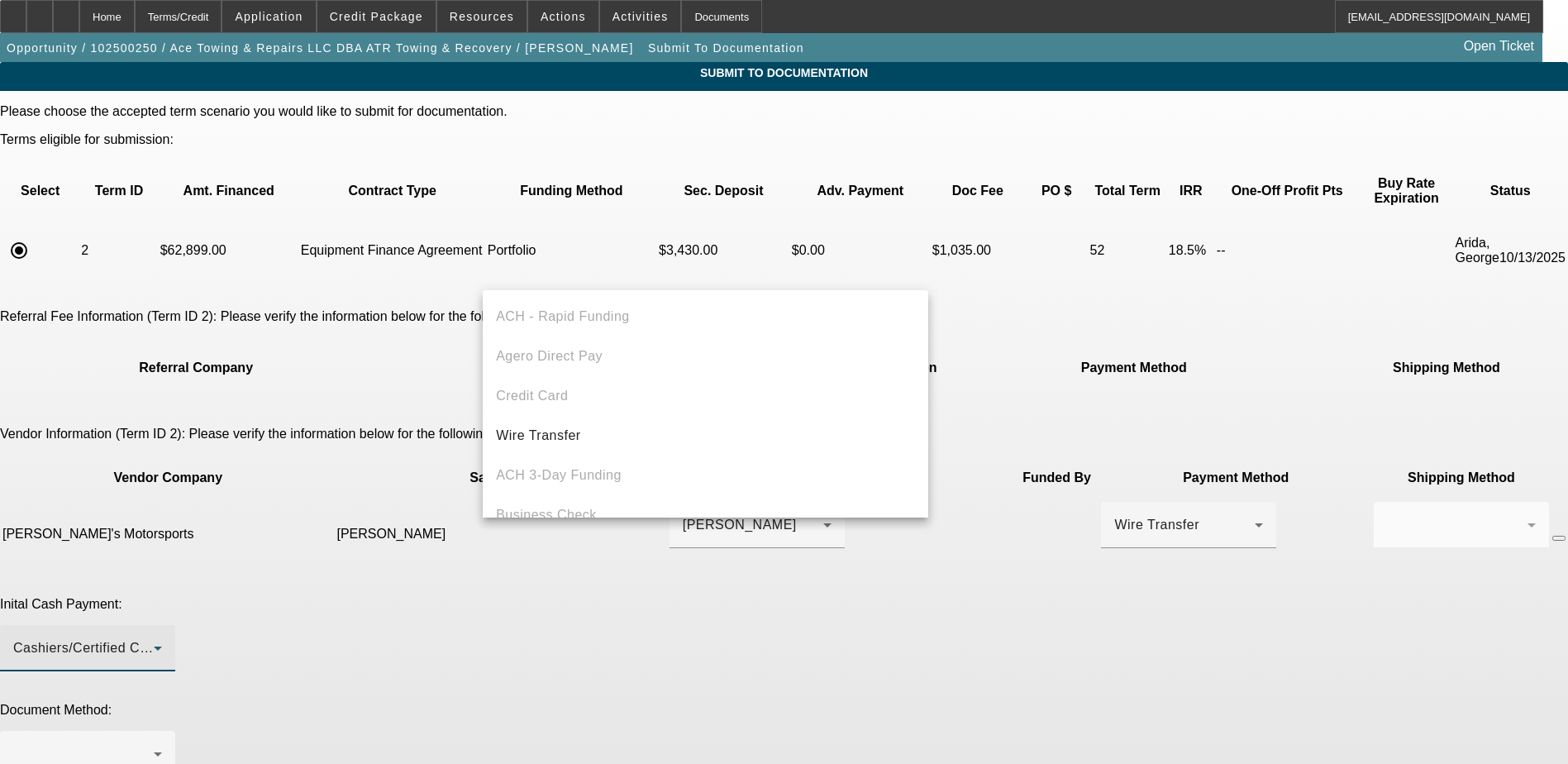
scroll to position [57, 0]
click at [1180, 568] on div at bounding box center [784, 382] width 1568 height 764
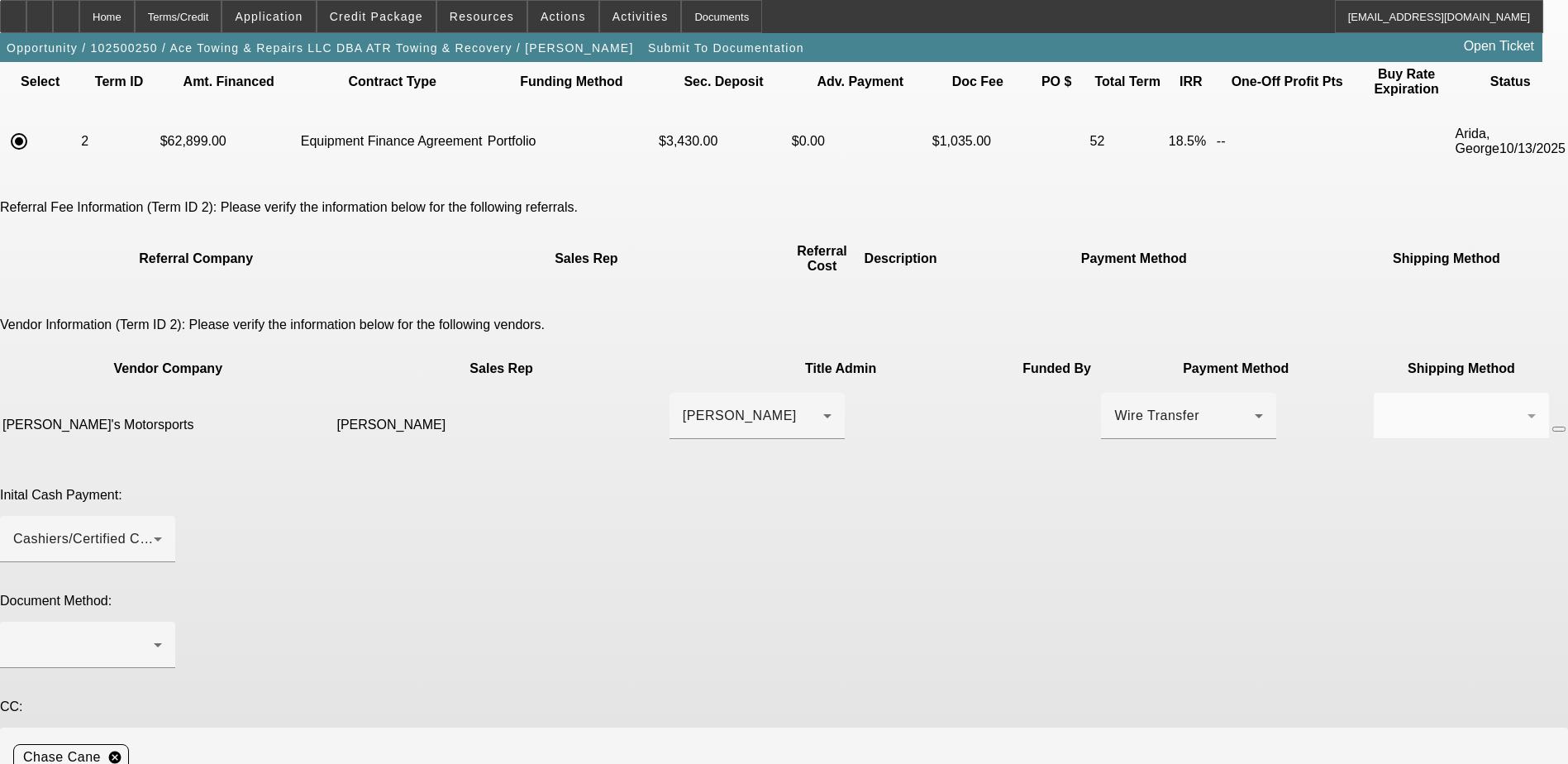
scroll to position [111, 0]
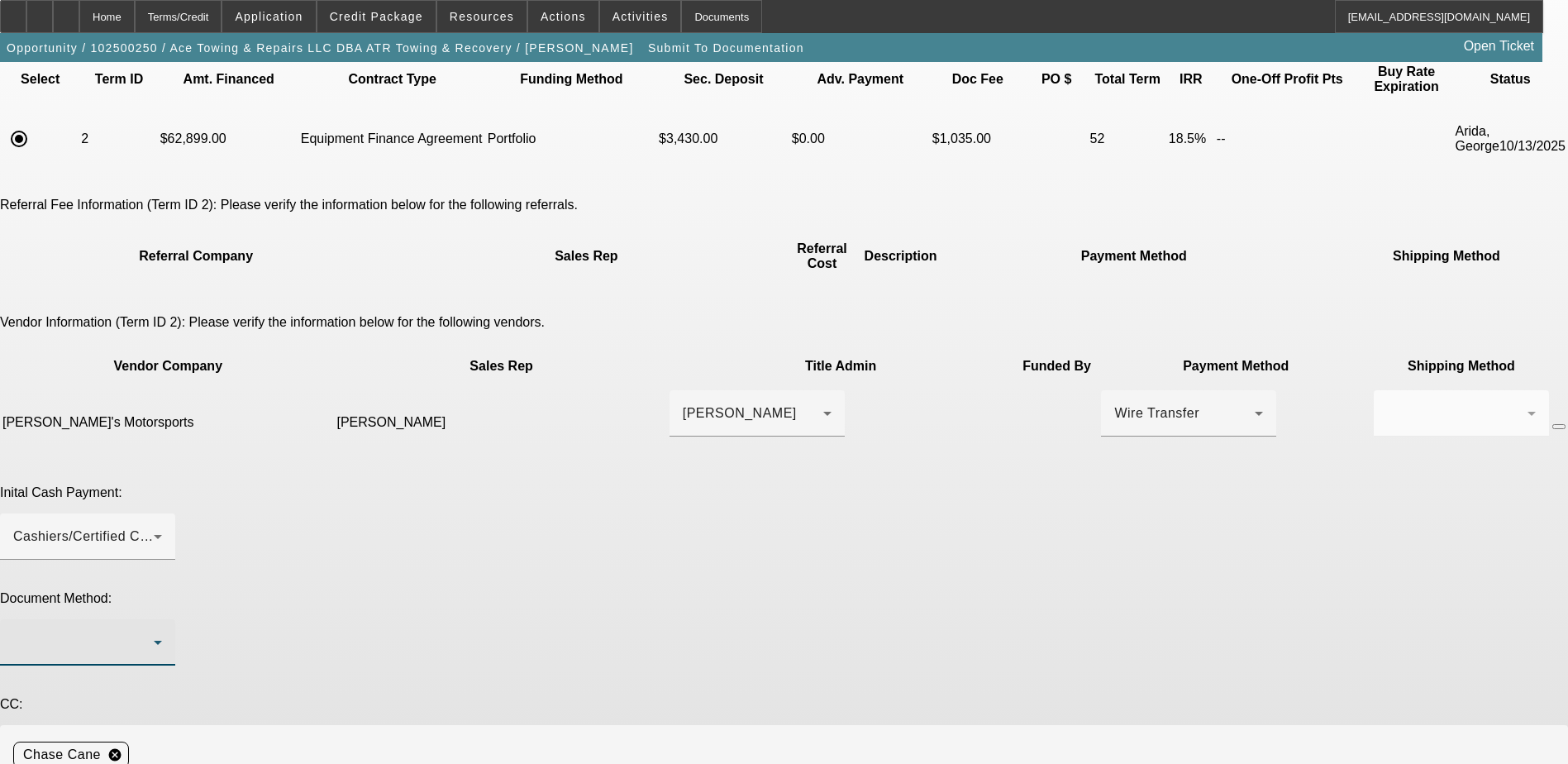
click at [154, 633] on div at bounding box center [83, 643] width 140 height 20
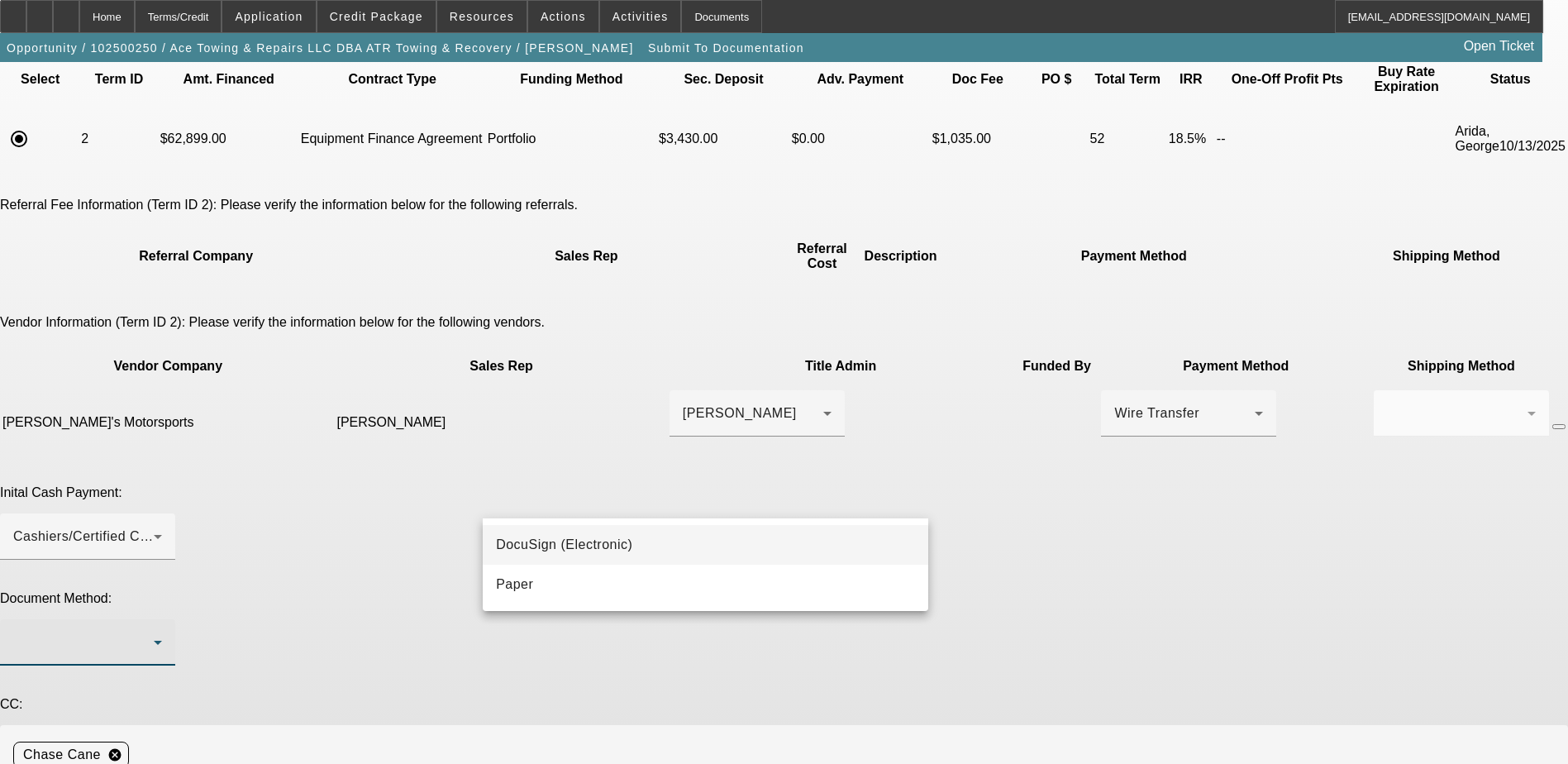
click at [619, 529] on mat-option "DocuSign (Electronic)" at bounding box center [706, 545] width 446 height 40
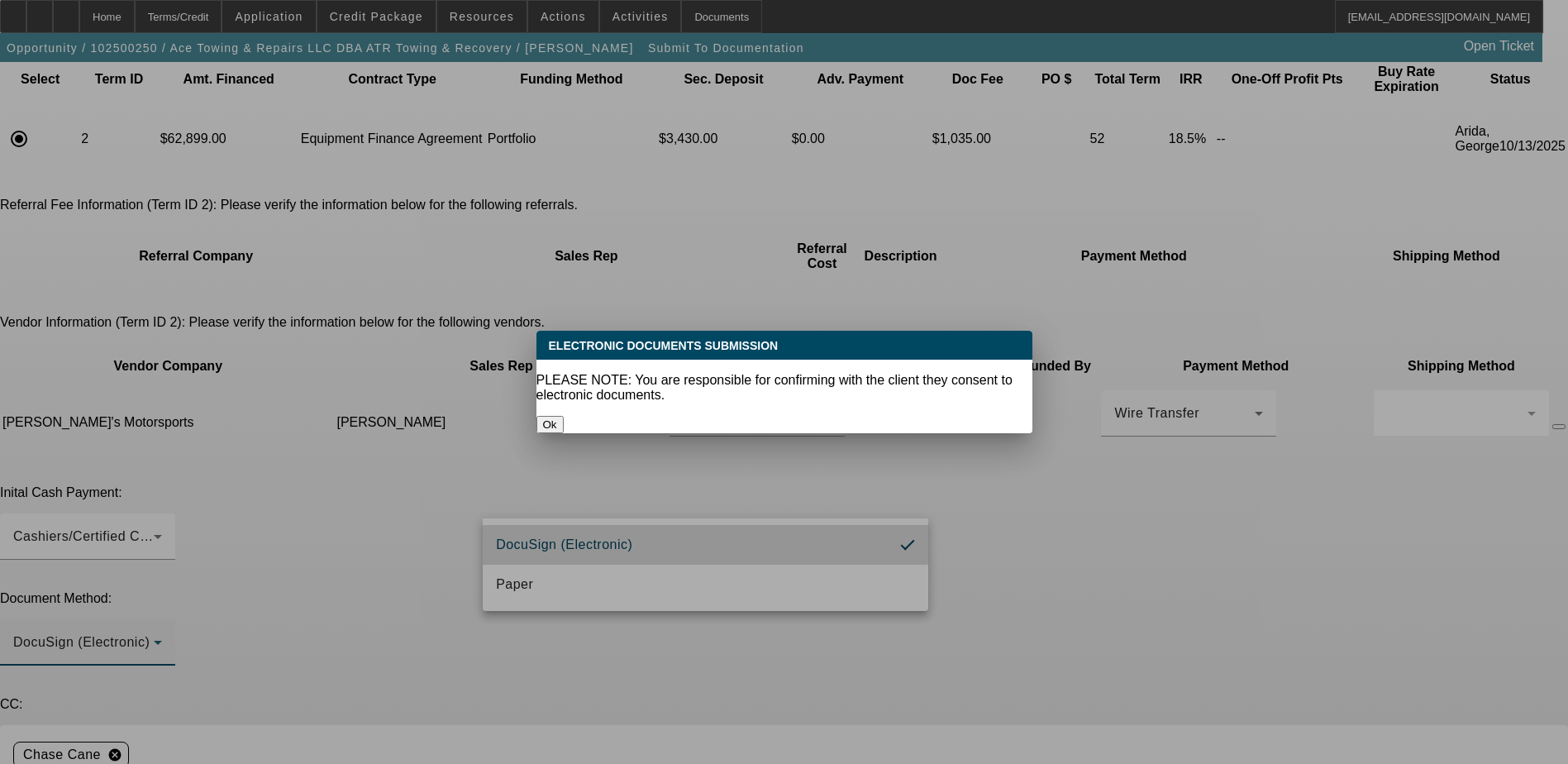
scroll to position [0, 0]
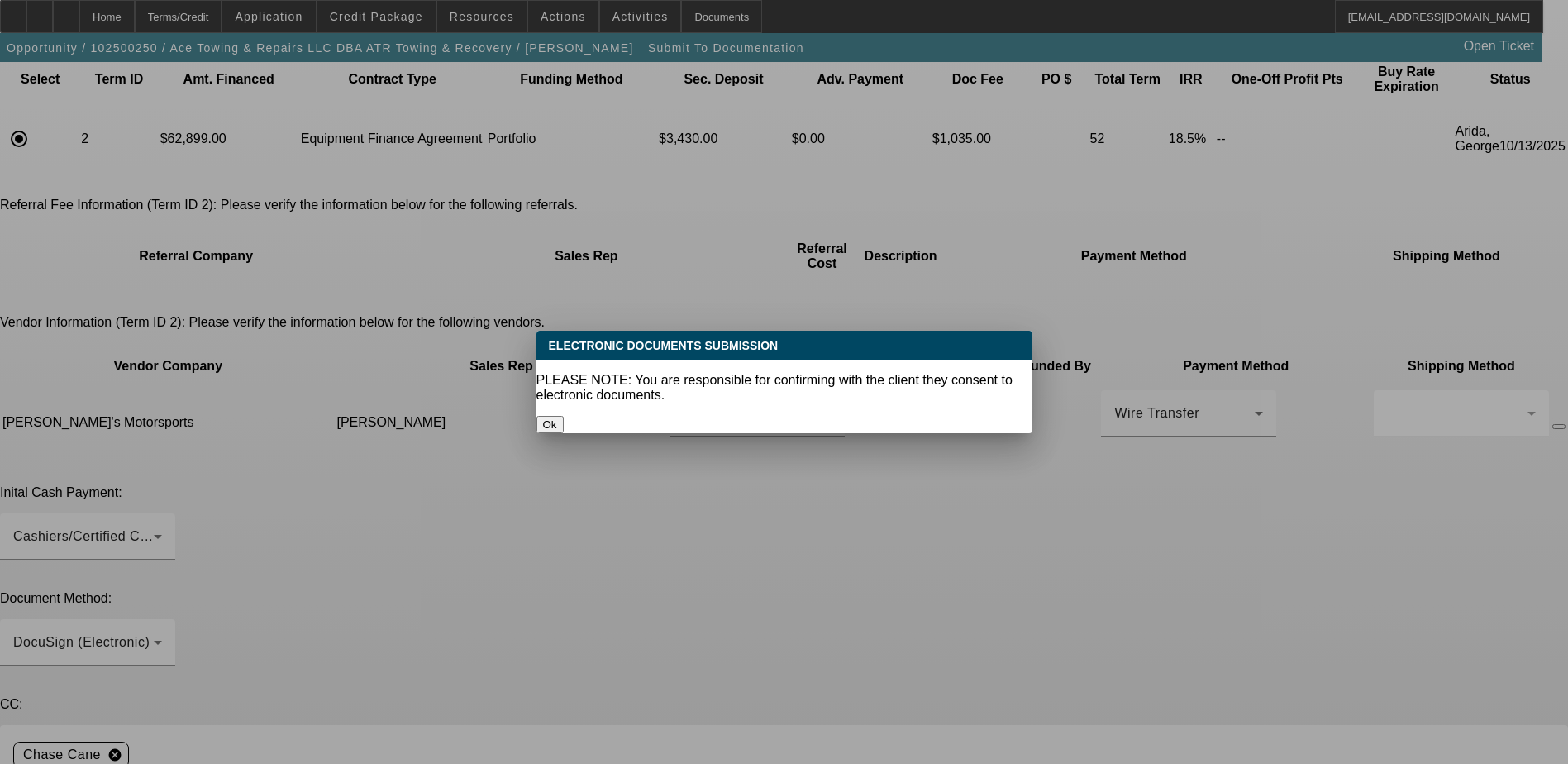
click at [564, 416] on button "Ok" at bounding box center [550, 424] width 27 height 17
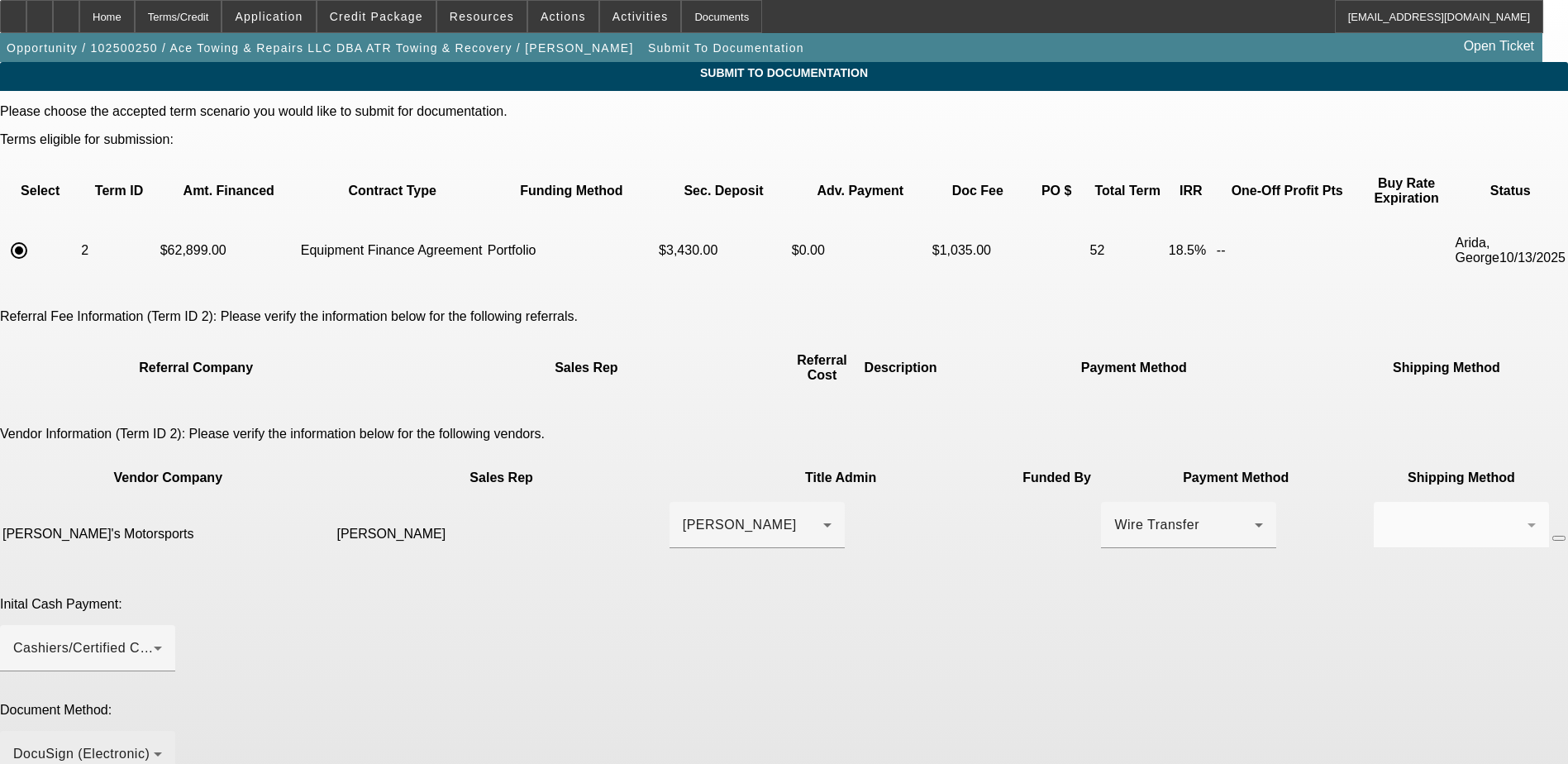
scroll to position [111, 0]
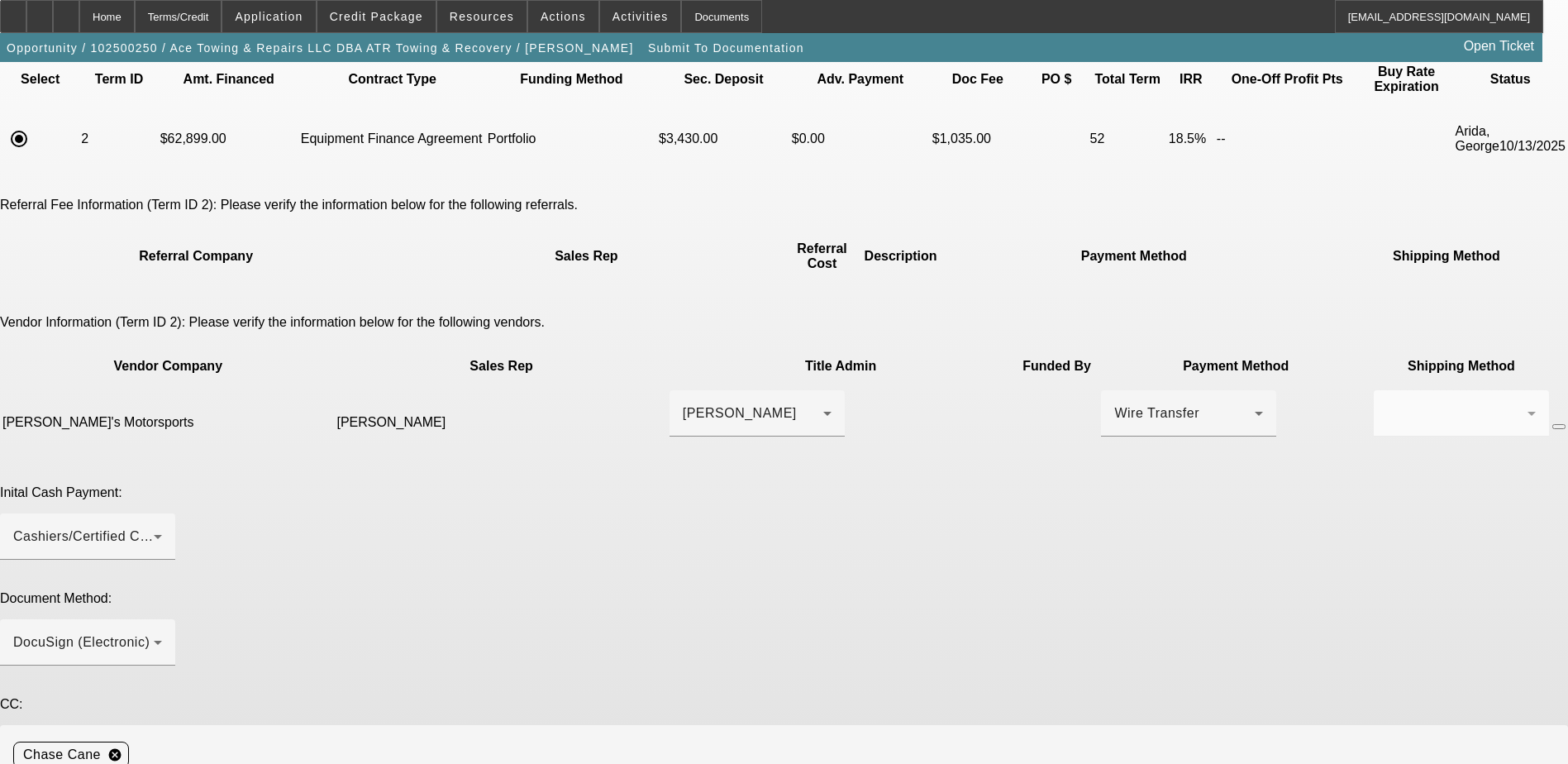
click at [419, 5] on span at bounding box center [376, 16] width 118 height 40
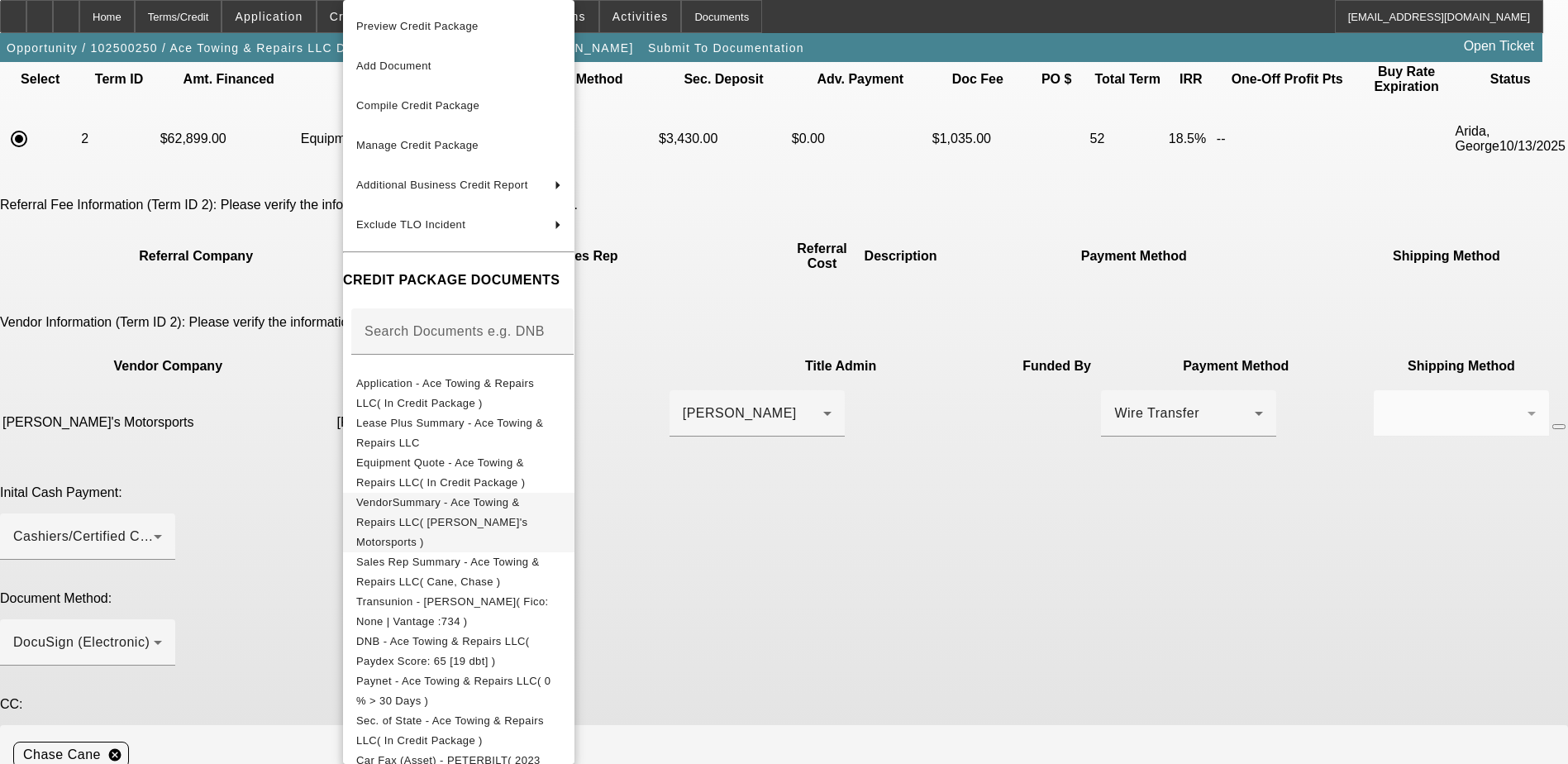
scroll to position [254, 0]
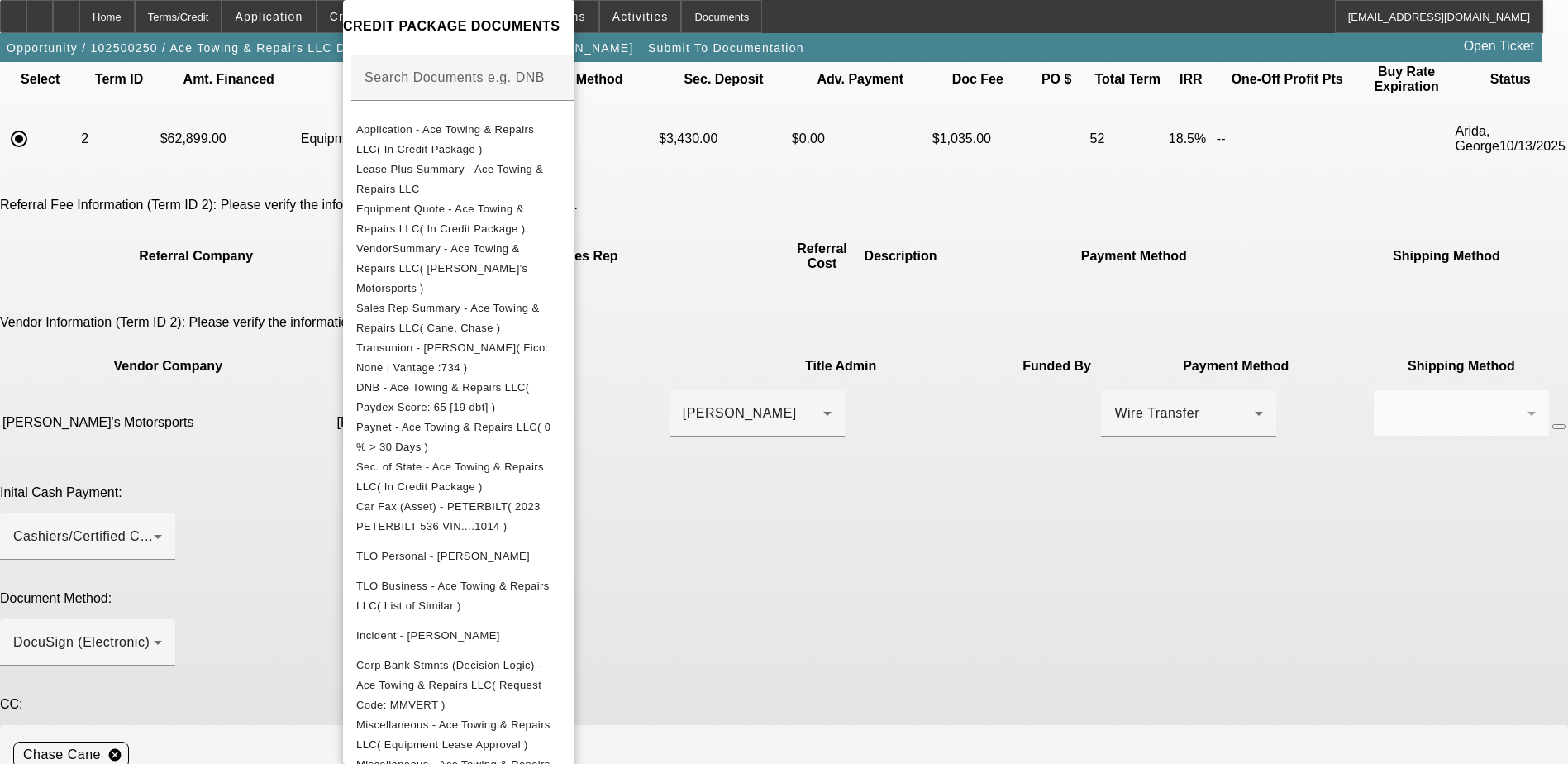
click at [944, 655] on div at bounding box center [784, 382] width 1568 height 764
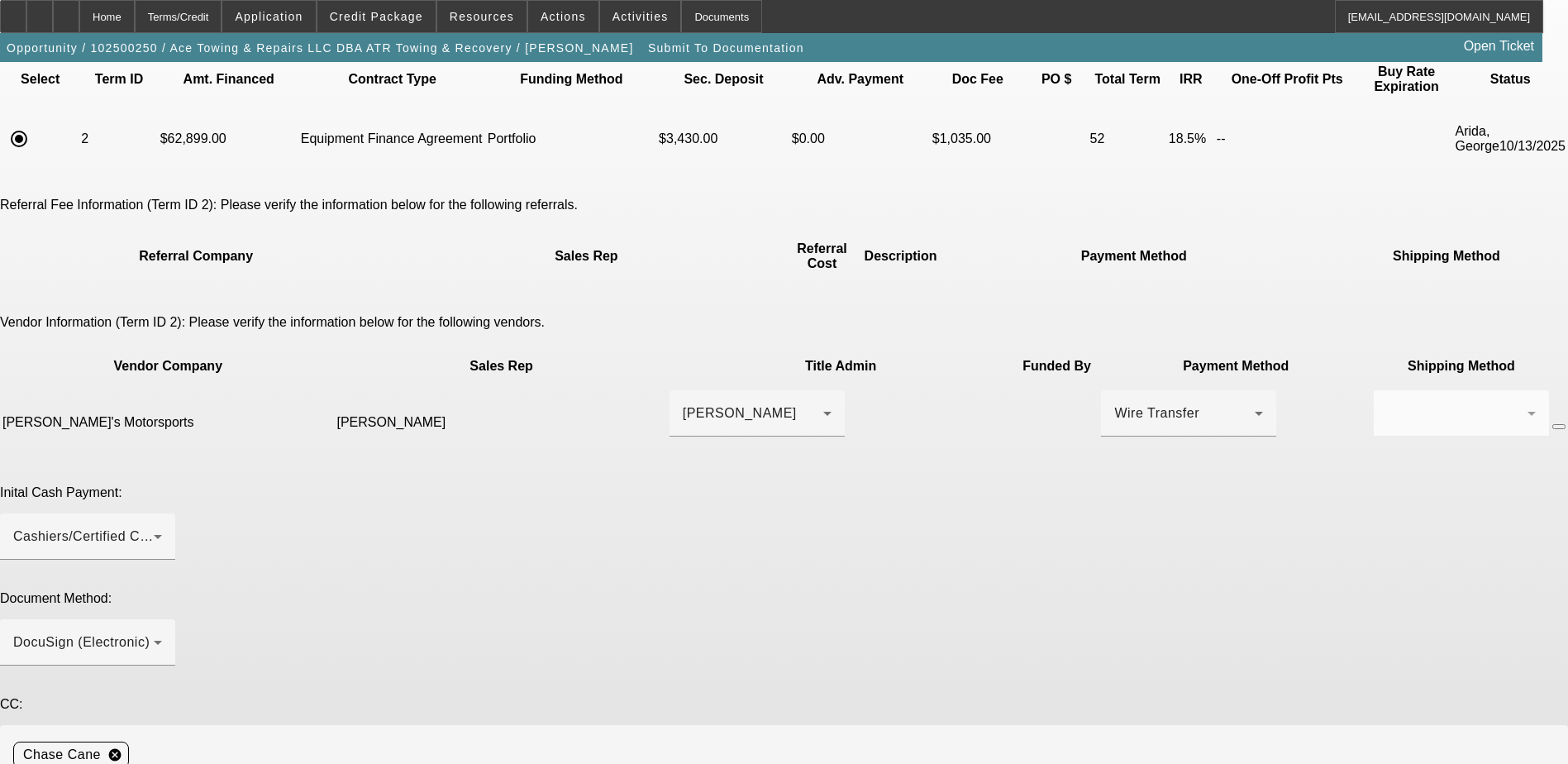
type textarea "Customer Contact: Elizabeth Dove. 804-212-5859. acetowing4@gmail.com. Seller Co…"
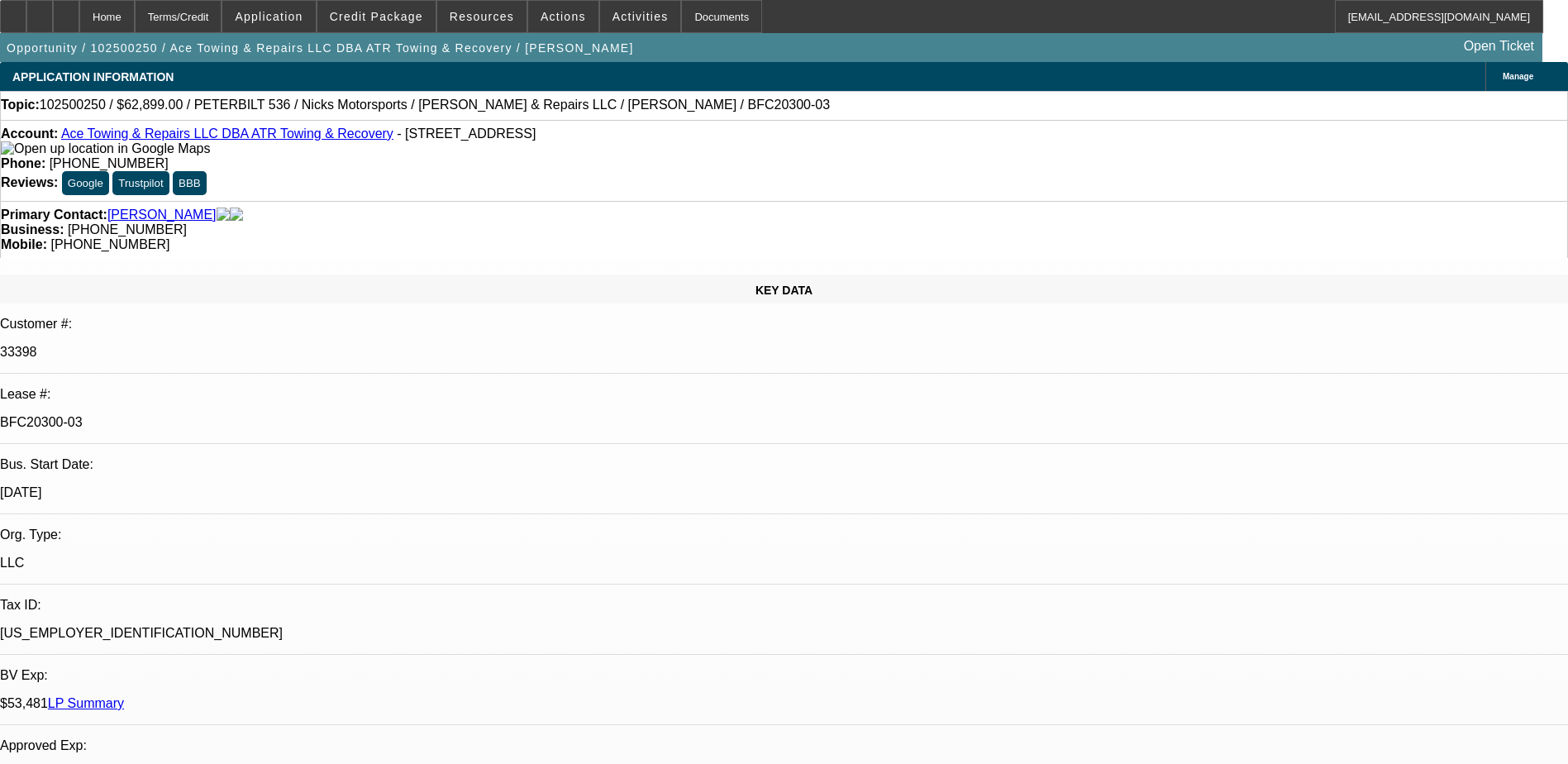
select select "0"
select select "2"
select select "0"
select select "6"
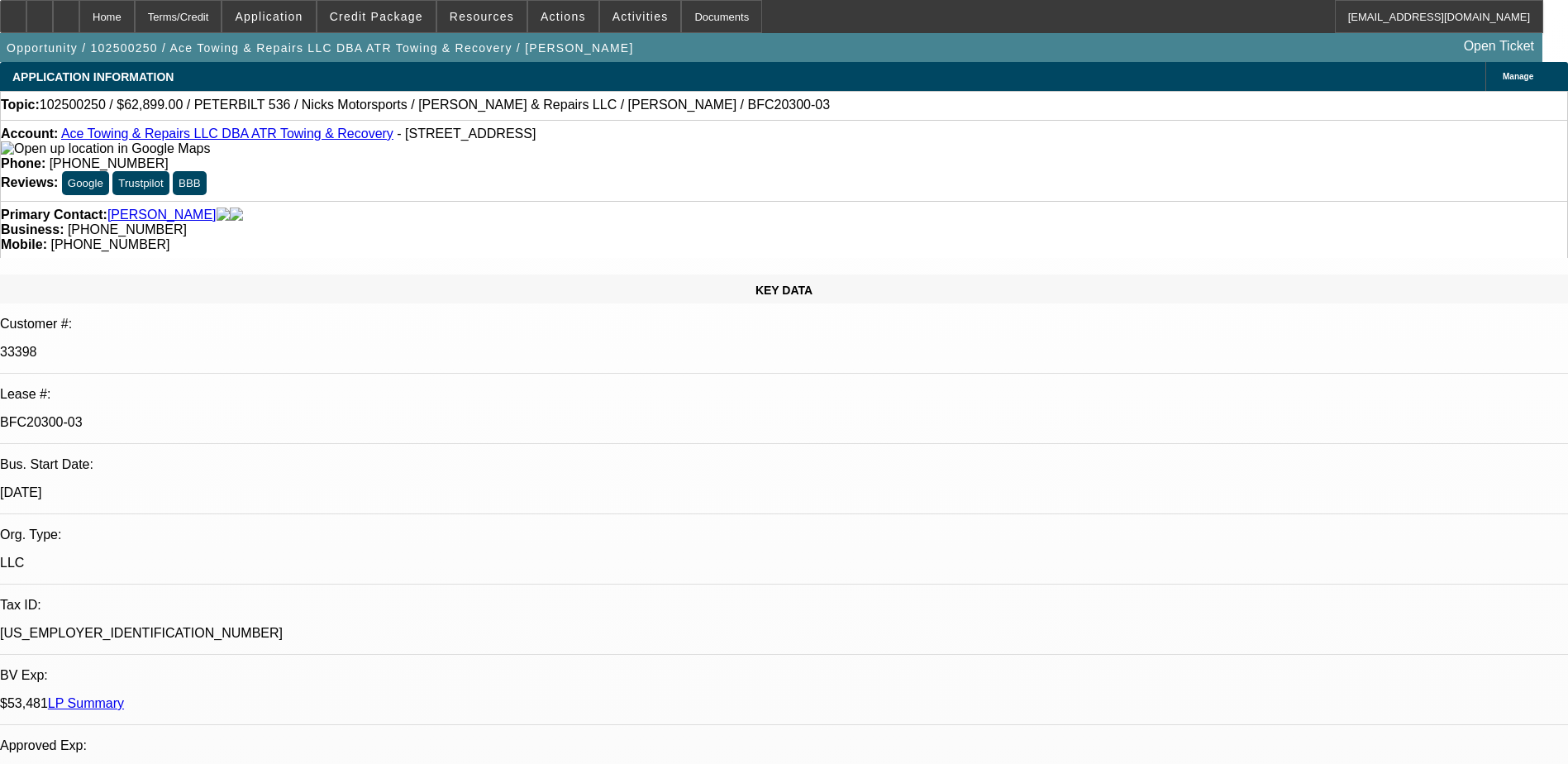
select select "0"
select select "2"
select select "0"
select select "6"
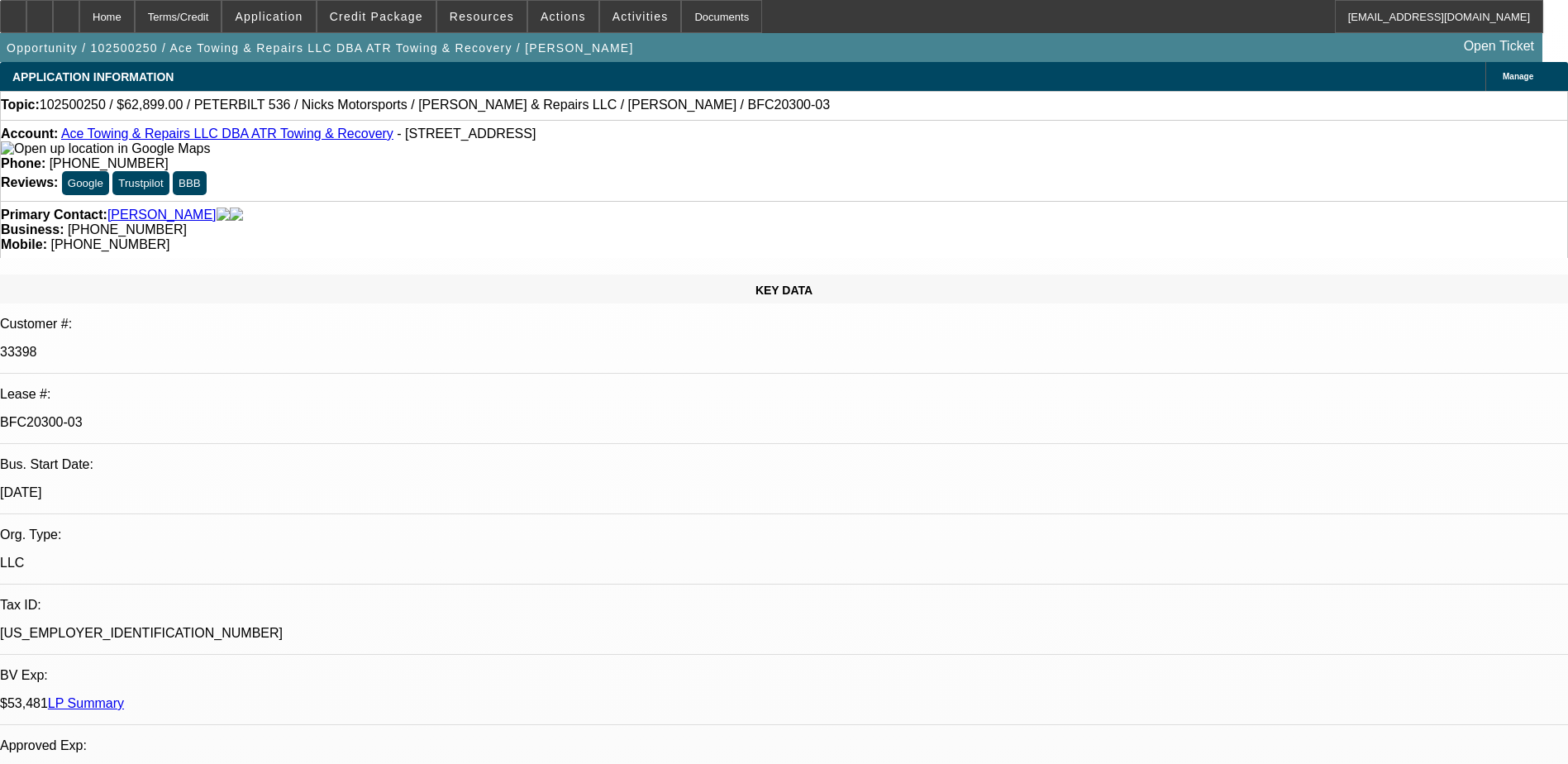
select select "0"
select select "2"
select select "0"
select select "6"
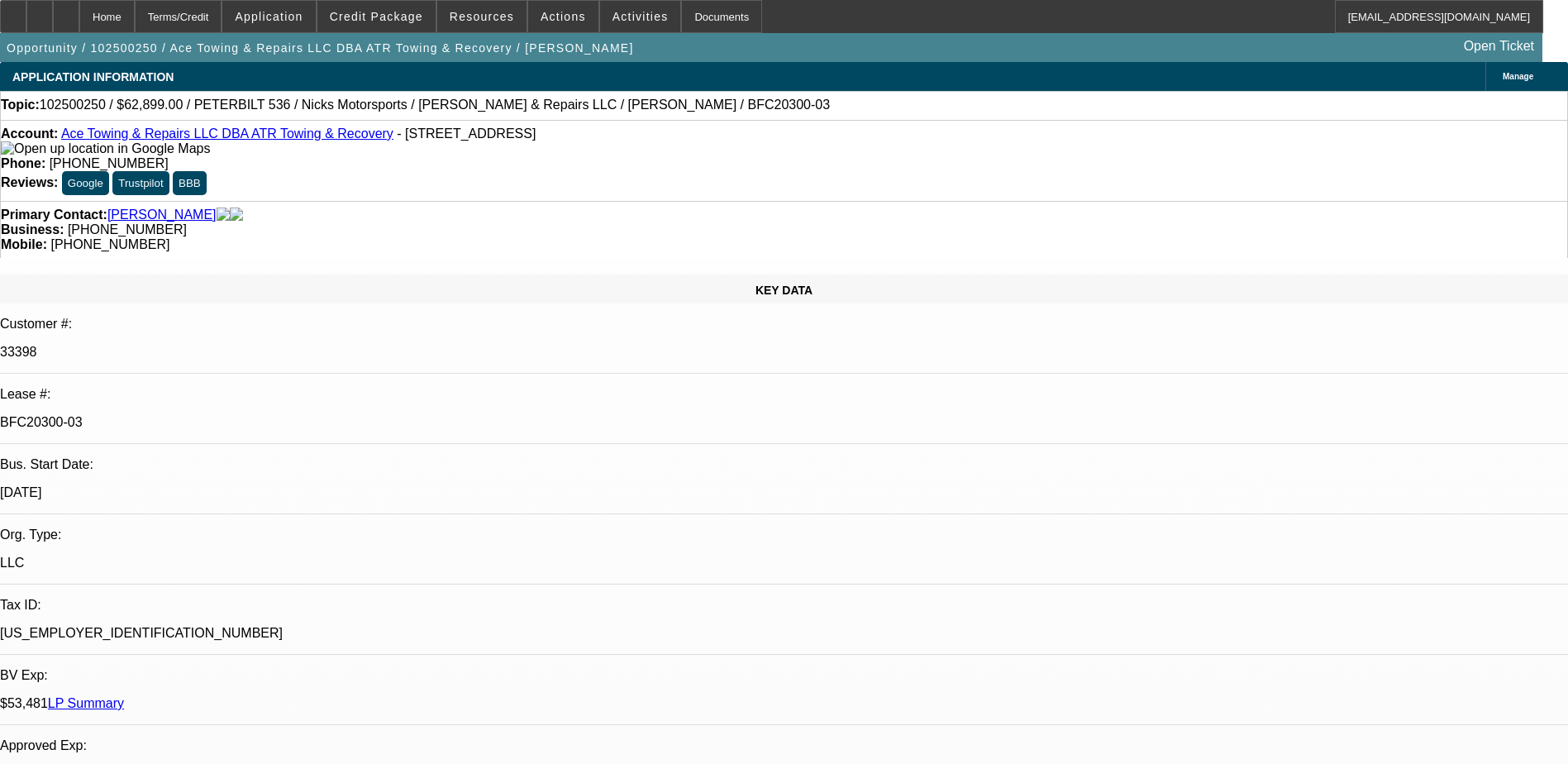
drag, startPoint x: 1471, startPoint y: 609, endPoint x: 1466, endPoint y: 629, distance: 20.6
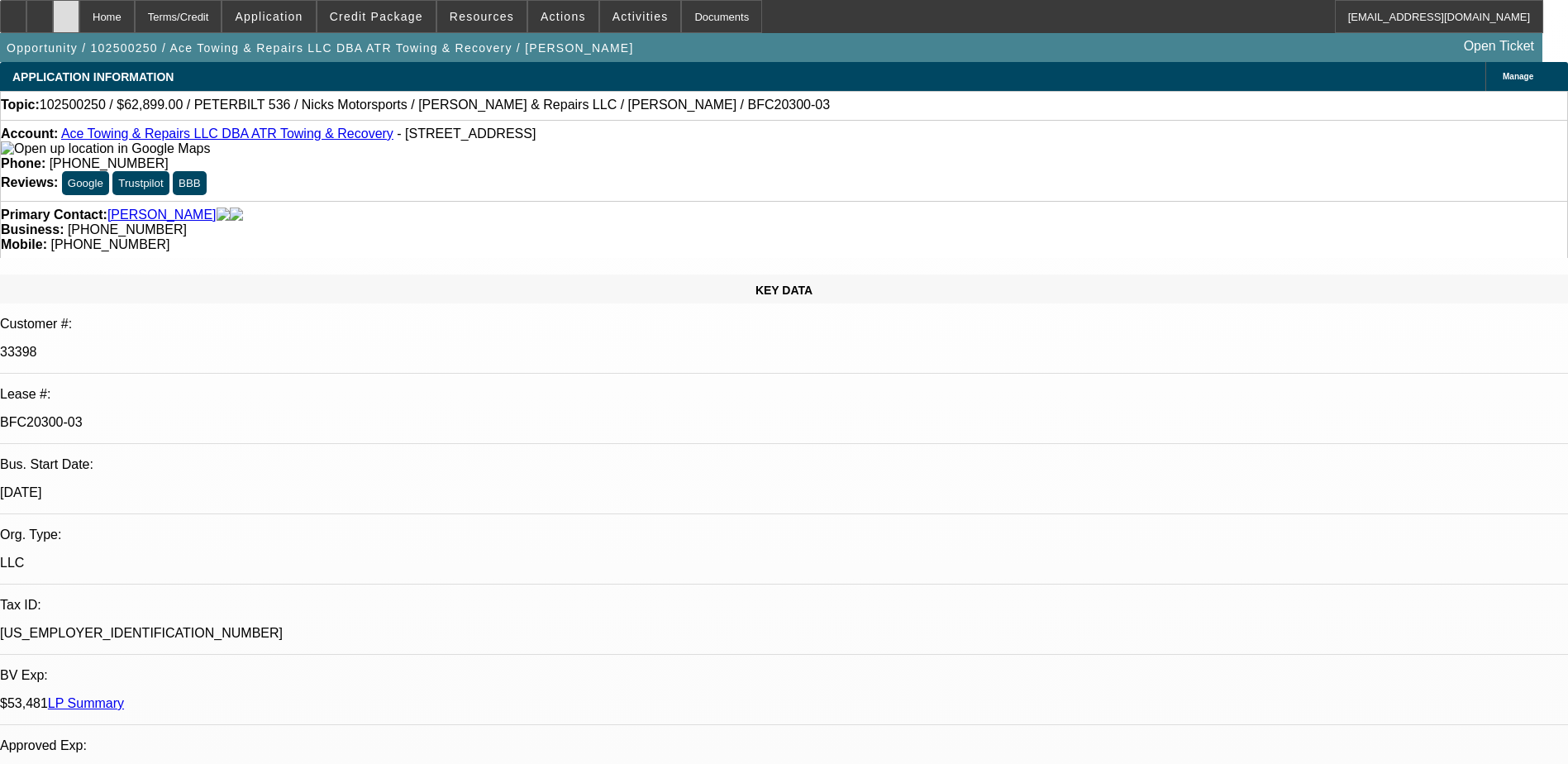
click at [80, 14] on div at bounding box center [65, 16] width 26 height 33
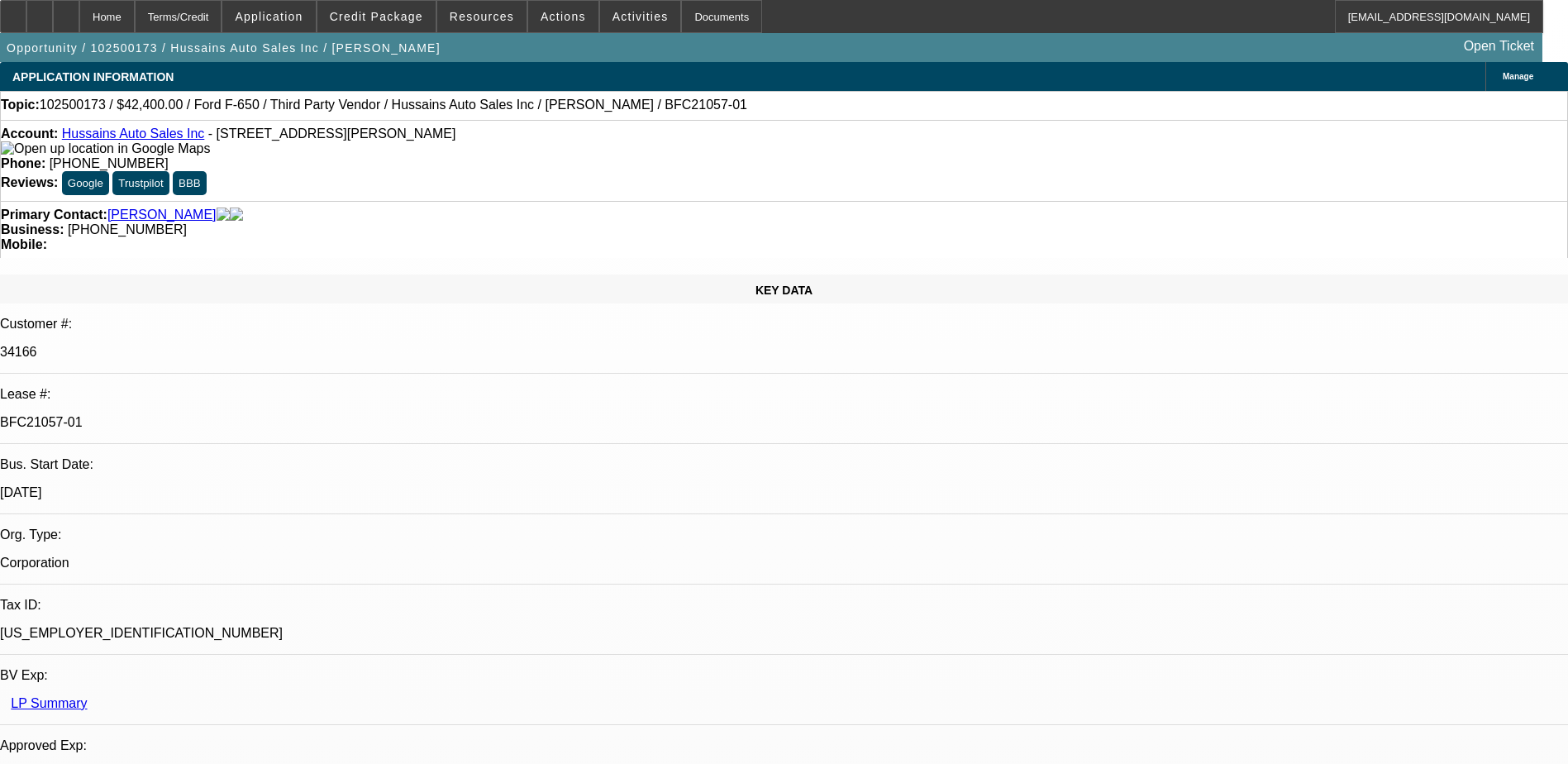
select select "0"
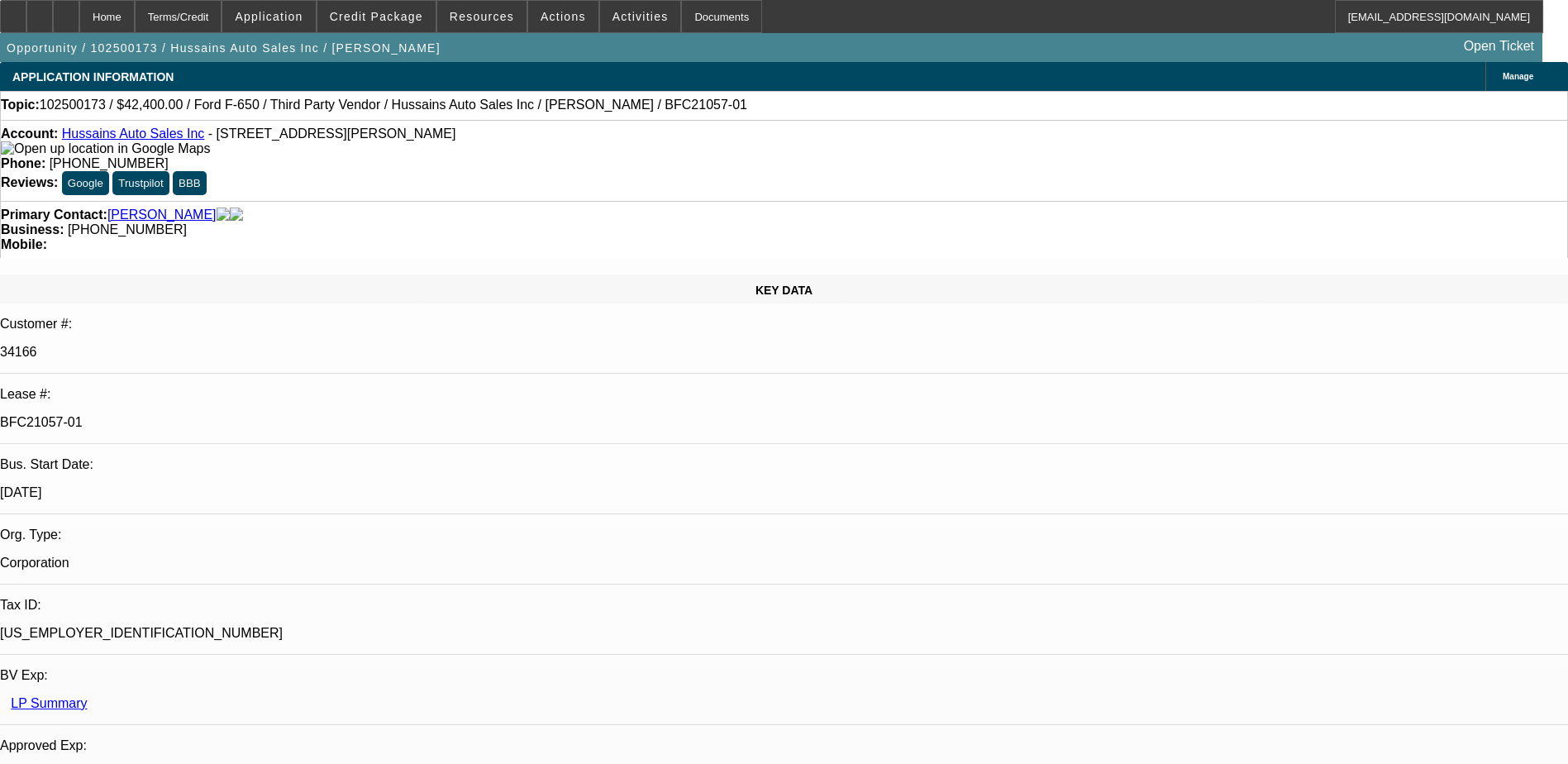
select select "0"
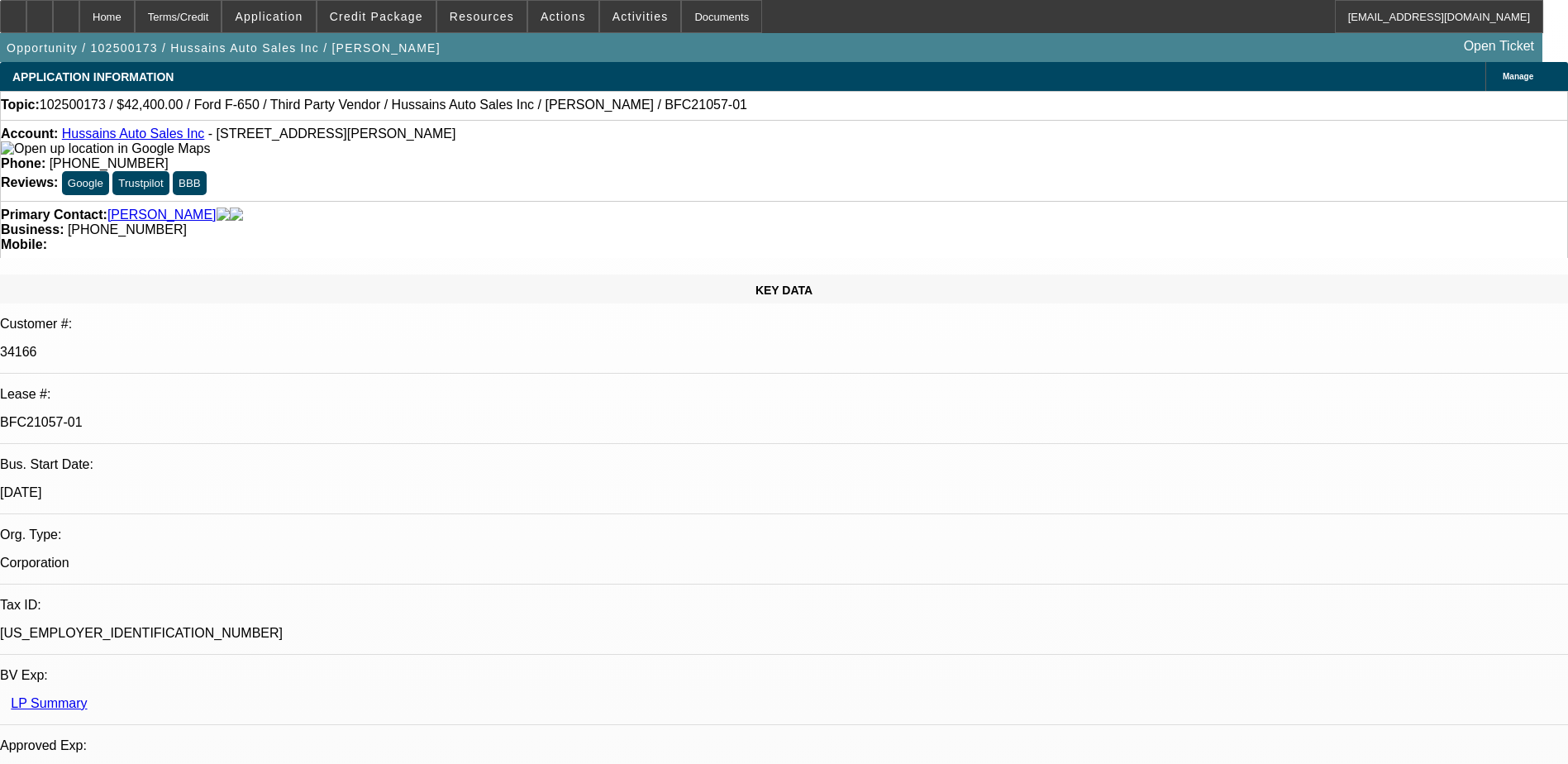
select select "0"
select select "1"
select select "6"
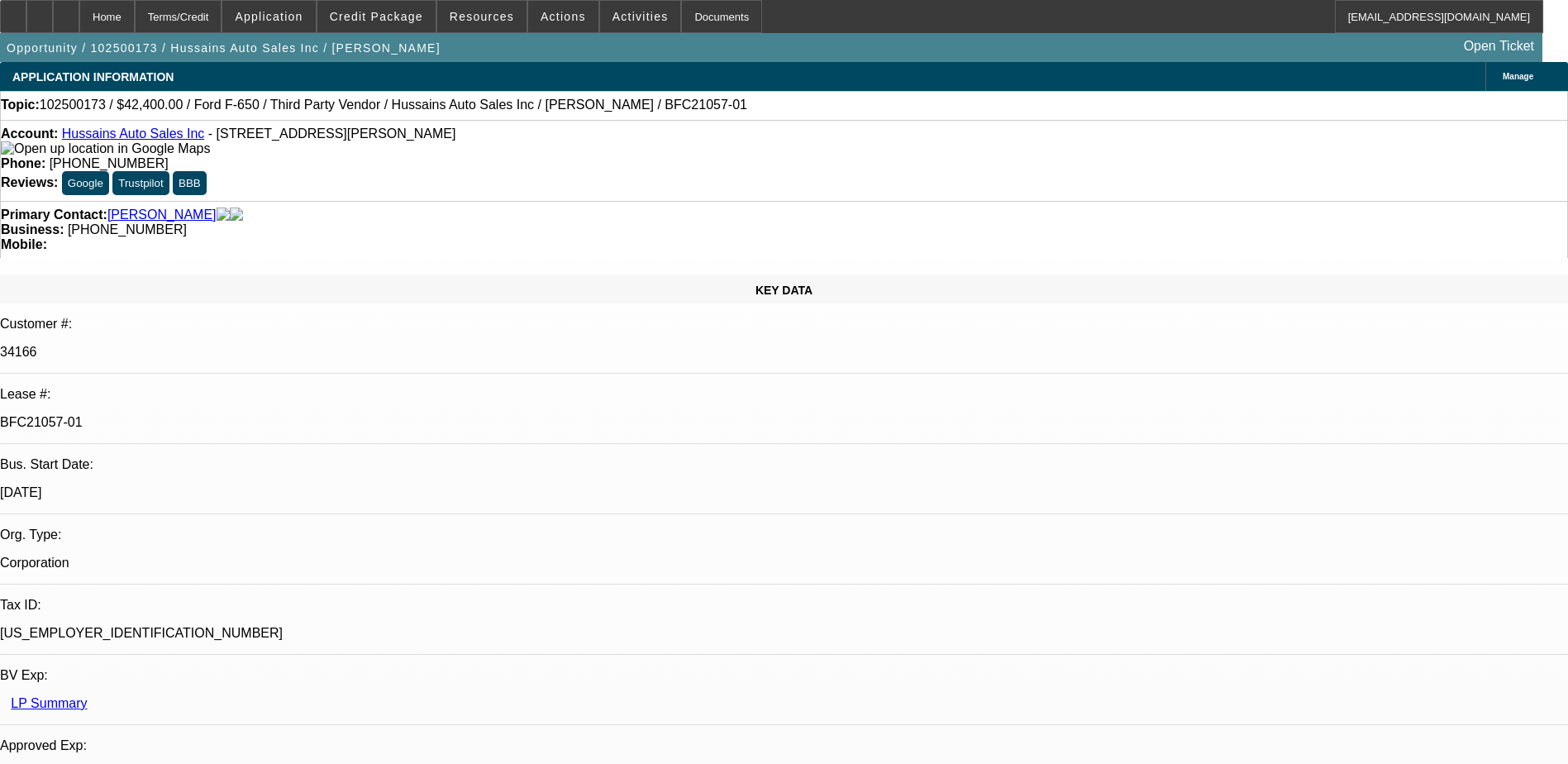
select select "1"
select select "6"
select select "1"
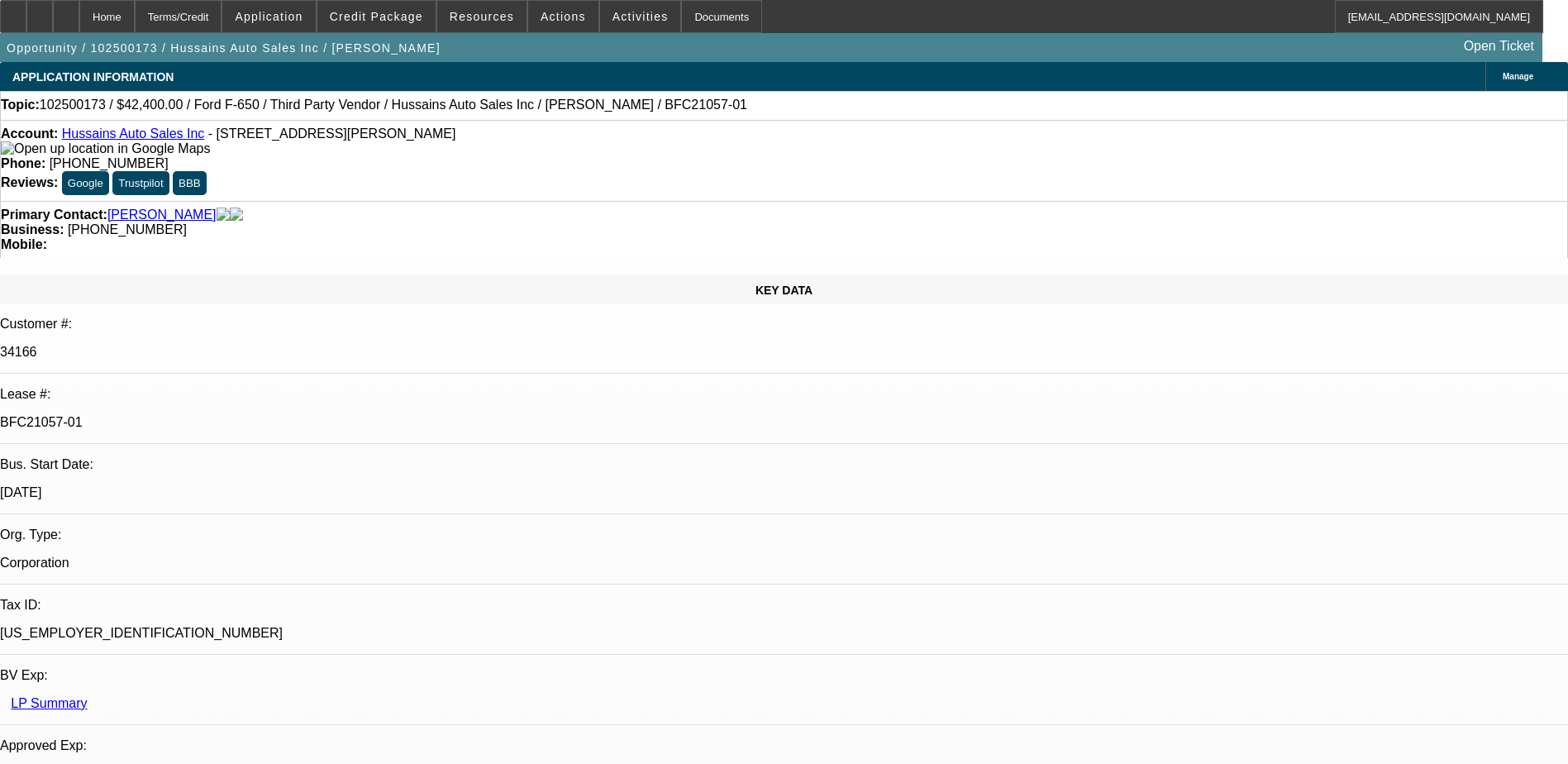
select select "6"
select select "1"
select select "6"
click at [24, 20] on div at bounding box center [13, 16] width 26 height 33
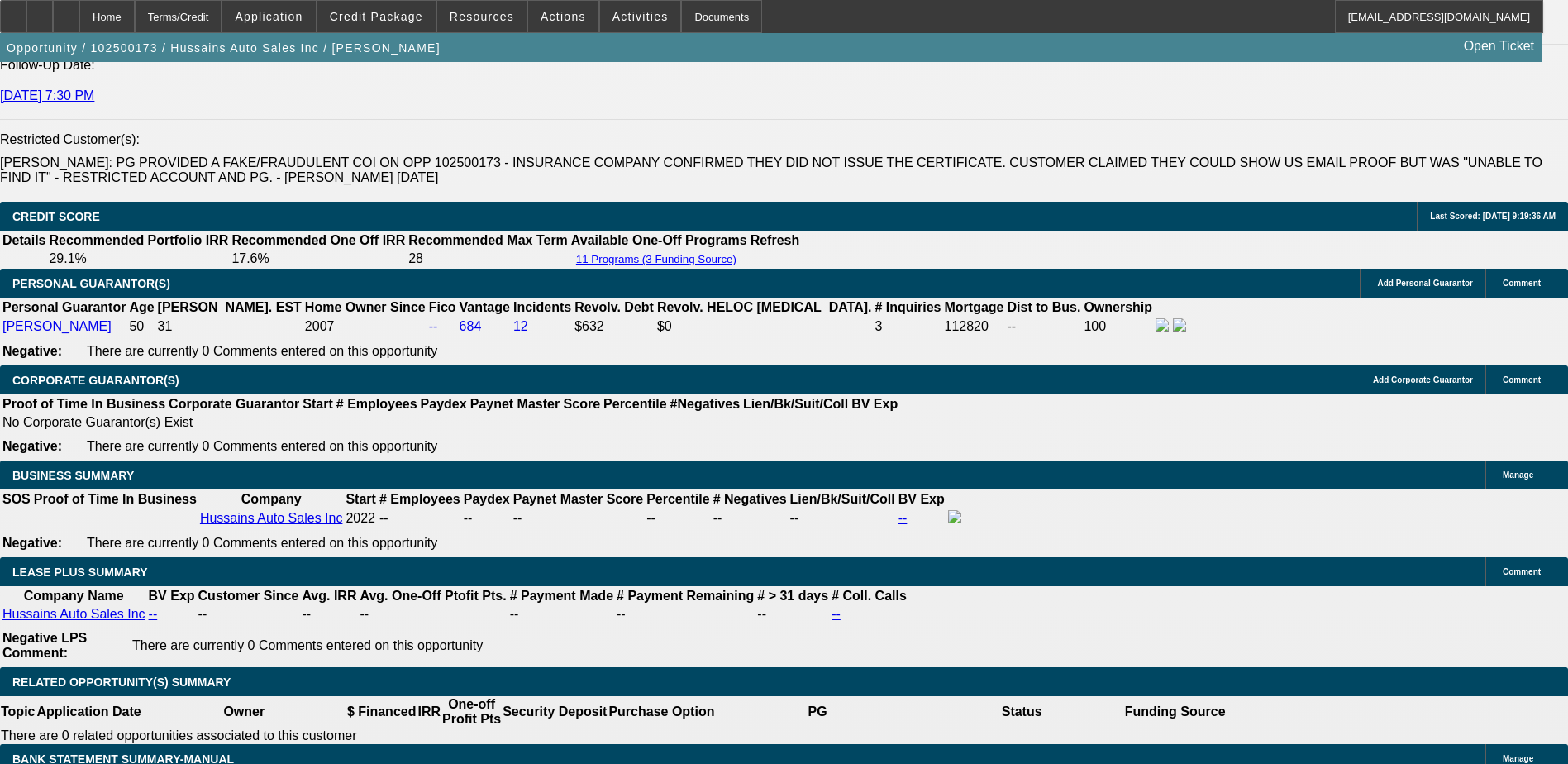
scroll to position [2397, 0]
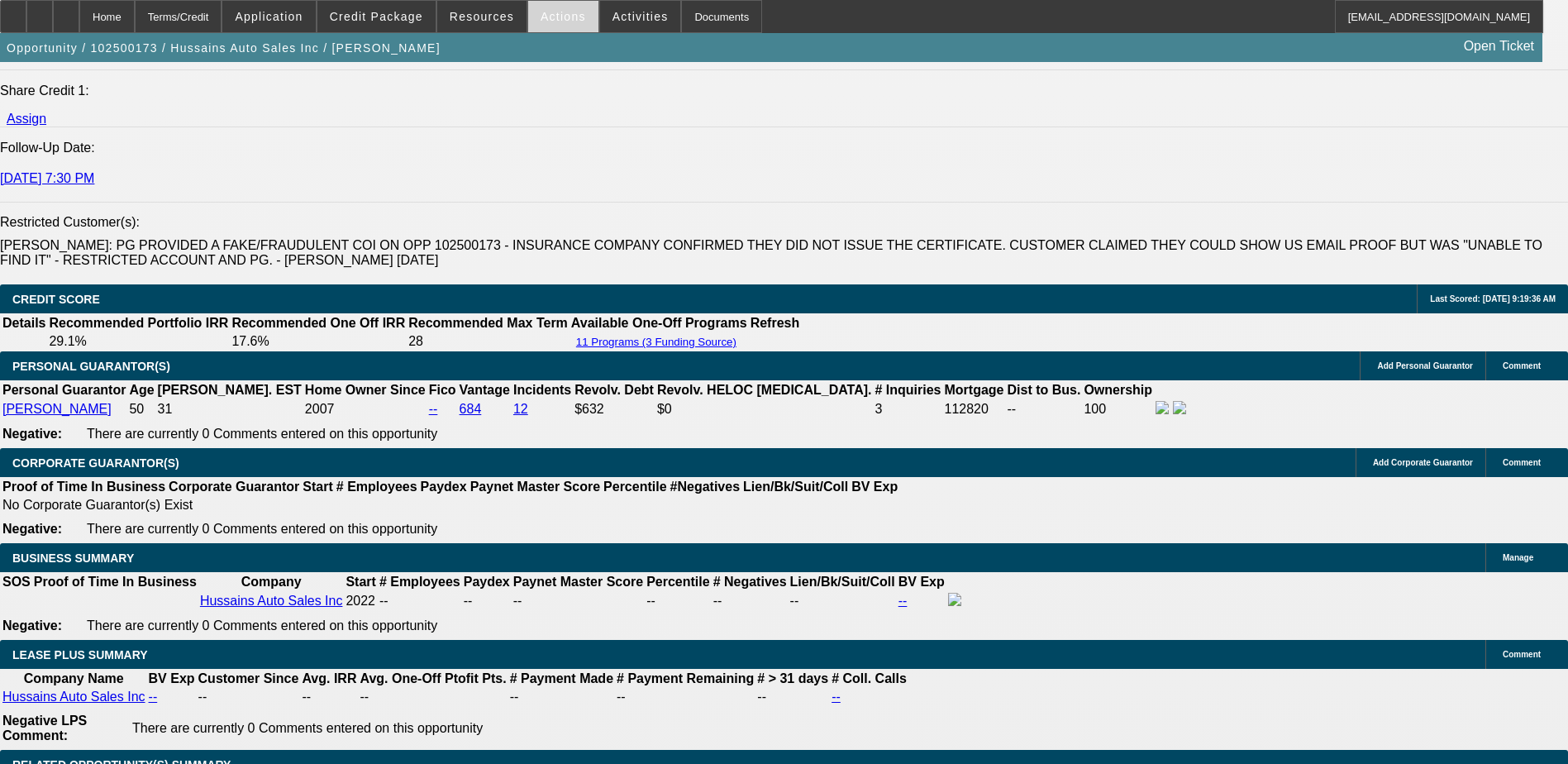
click at [550, 19] on span "Actions" at bounding box center [563, 16] width 45 height 14
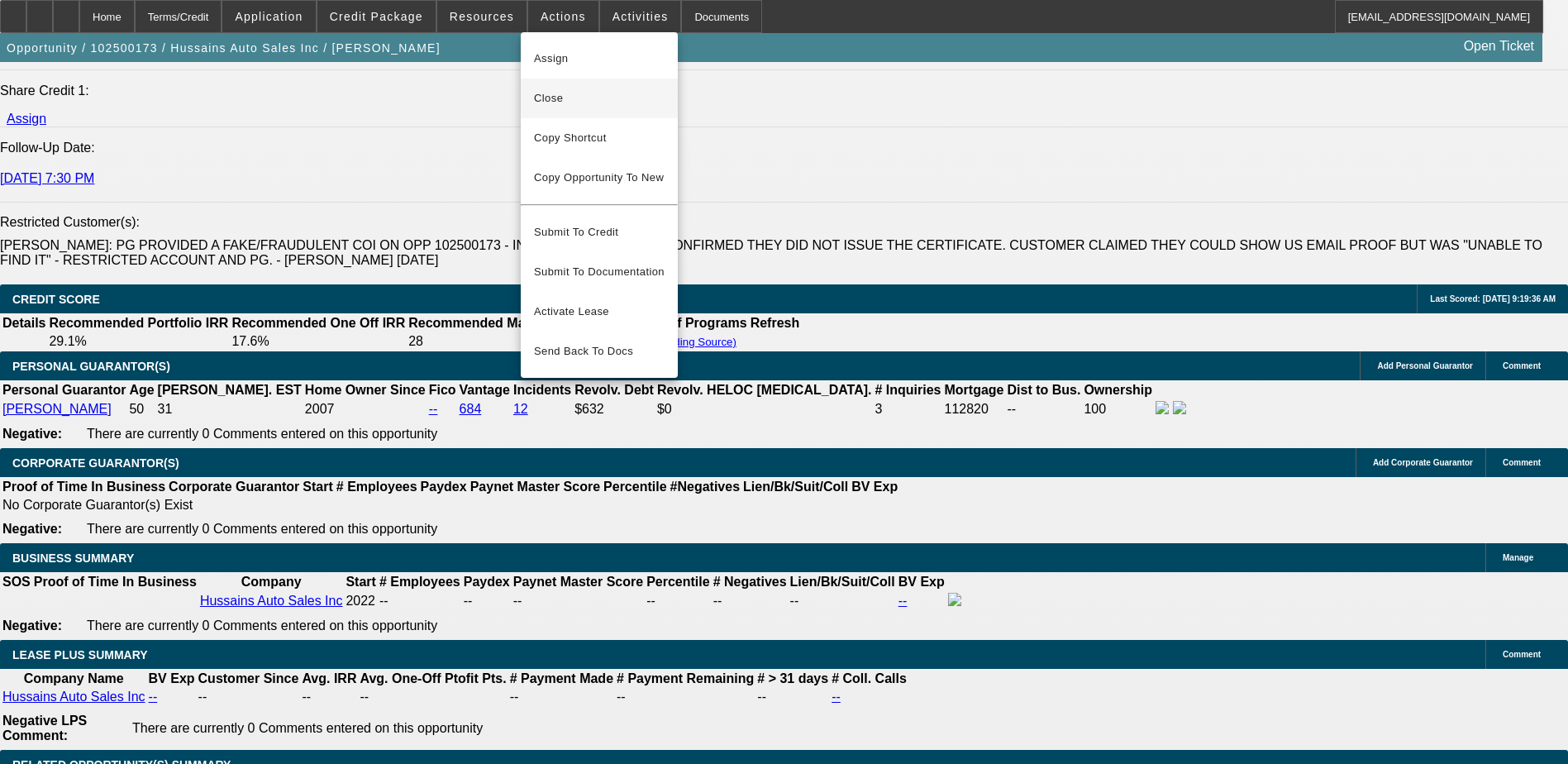
click at [597, 92] on span "Close" at bounding box center [599, 99] width 131 height 20
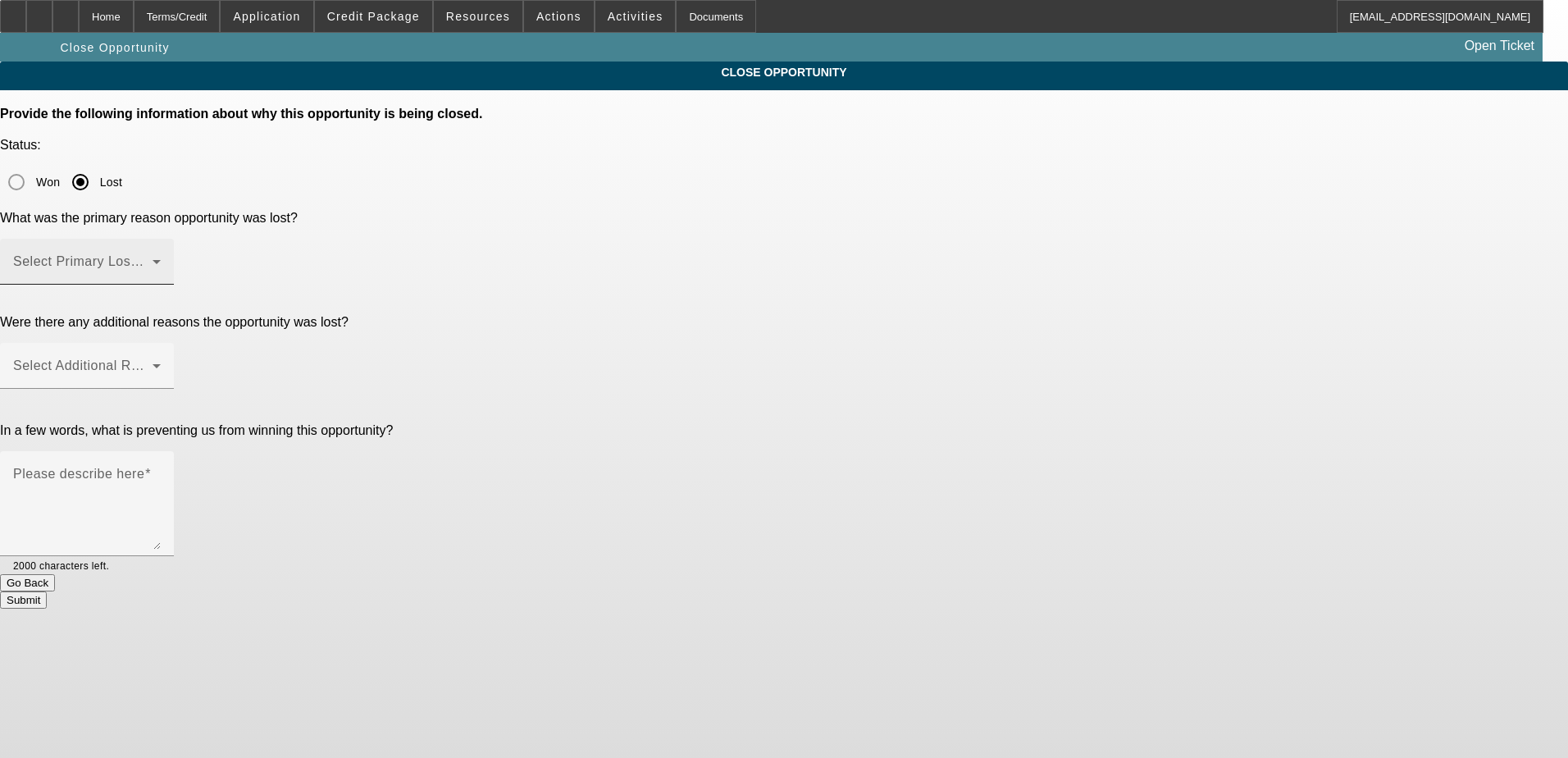
click at [161, 238] on div "Select Primary Lost Reason" at bounding box center [87, 261] width 147 height 46
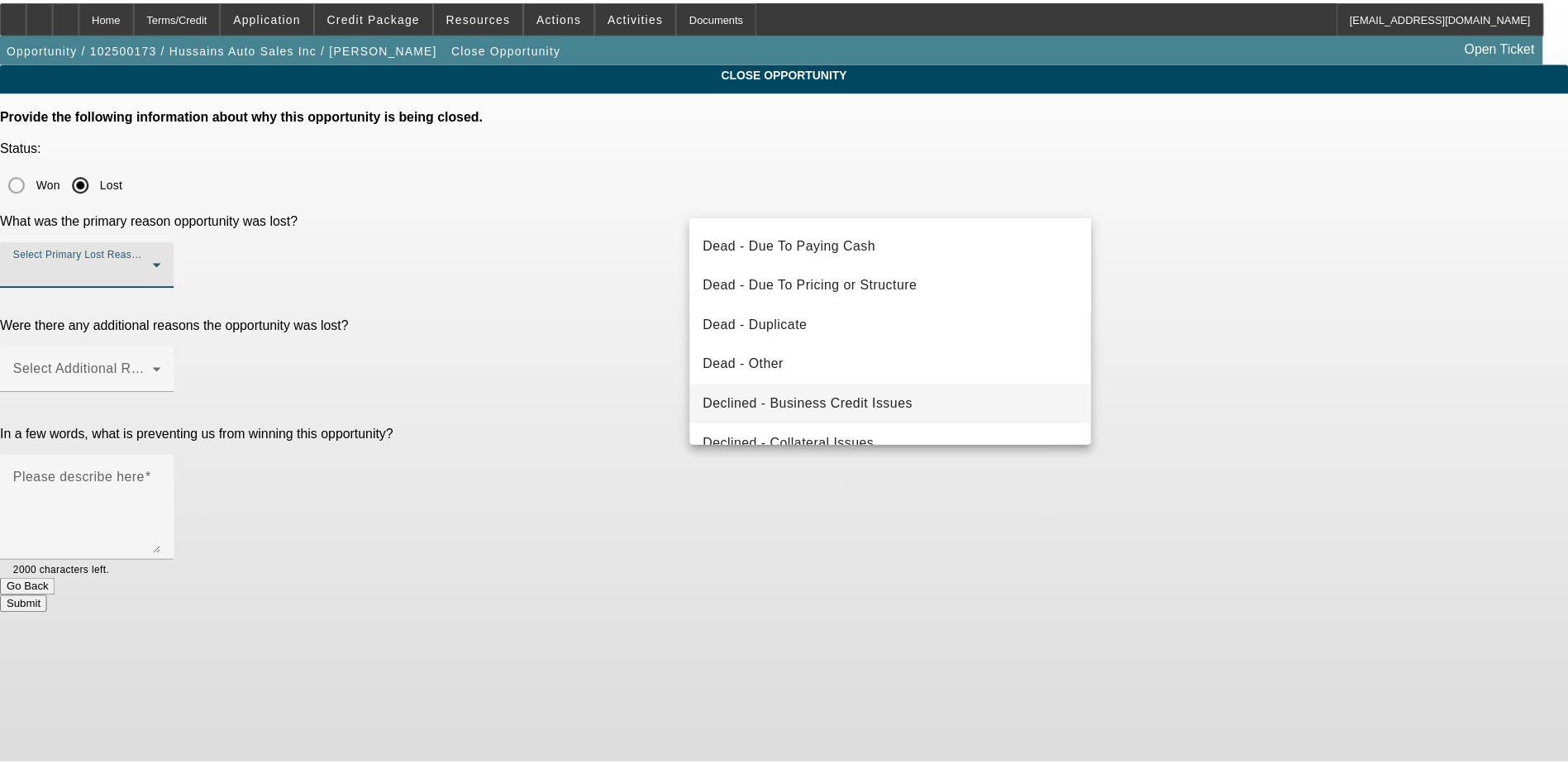
scroll to position [222, 0]
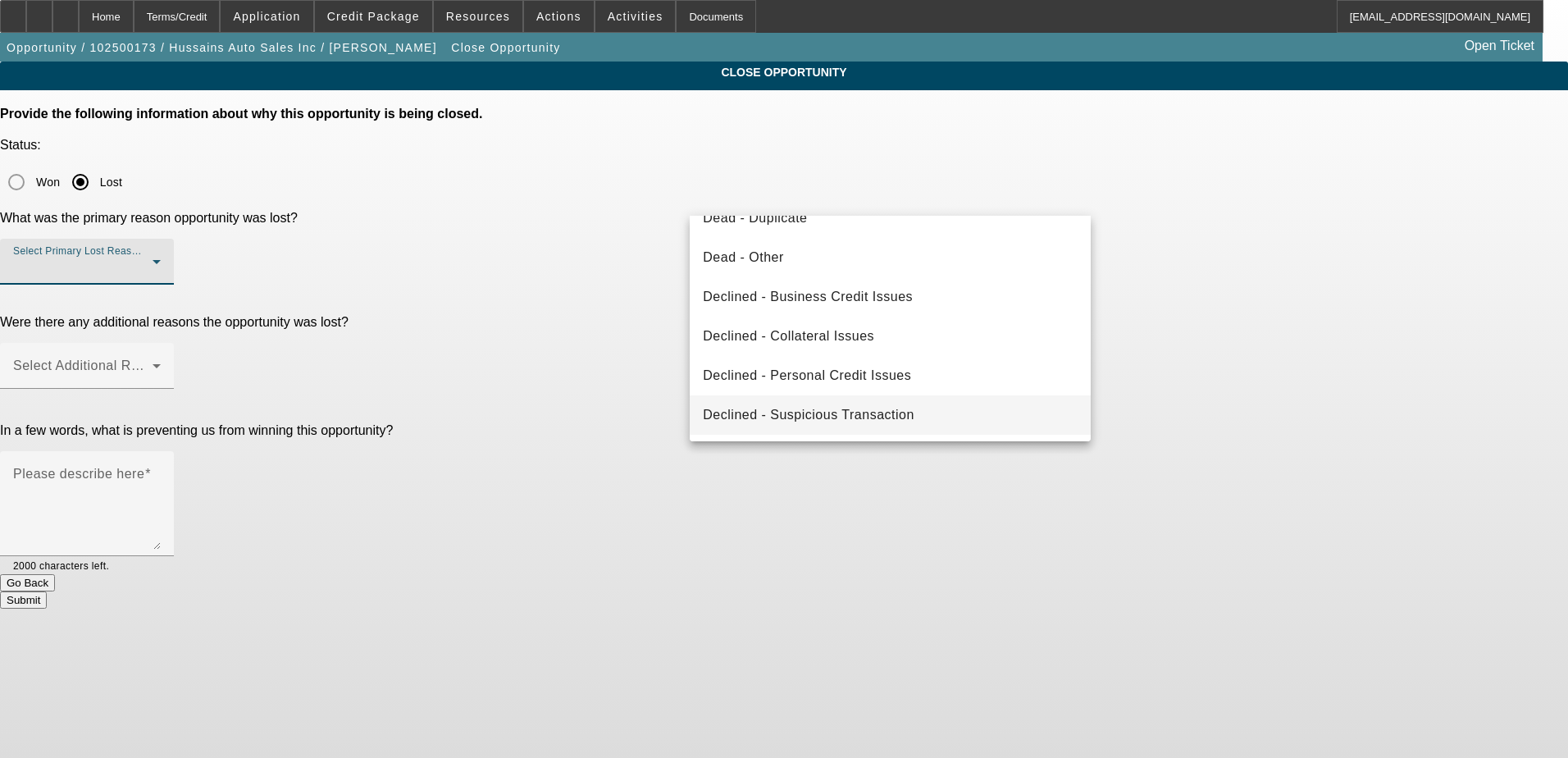
click at [884, 412] on span "Declined - Suspicious Transaction" at bounding box center [808, 415] width 211 height 20
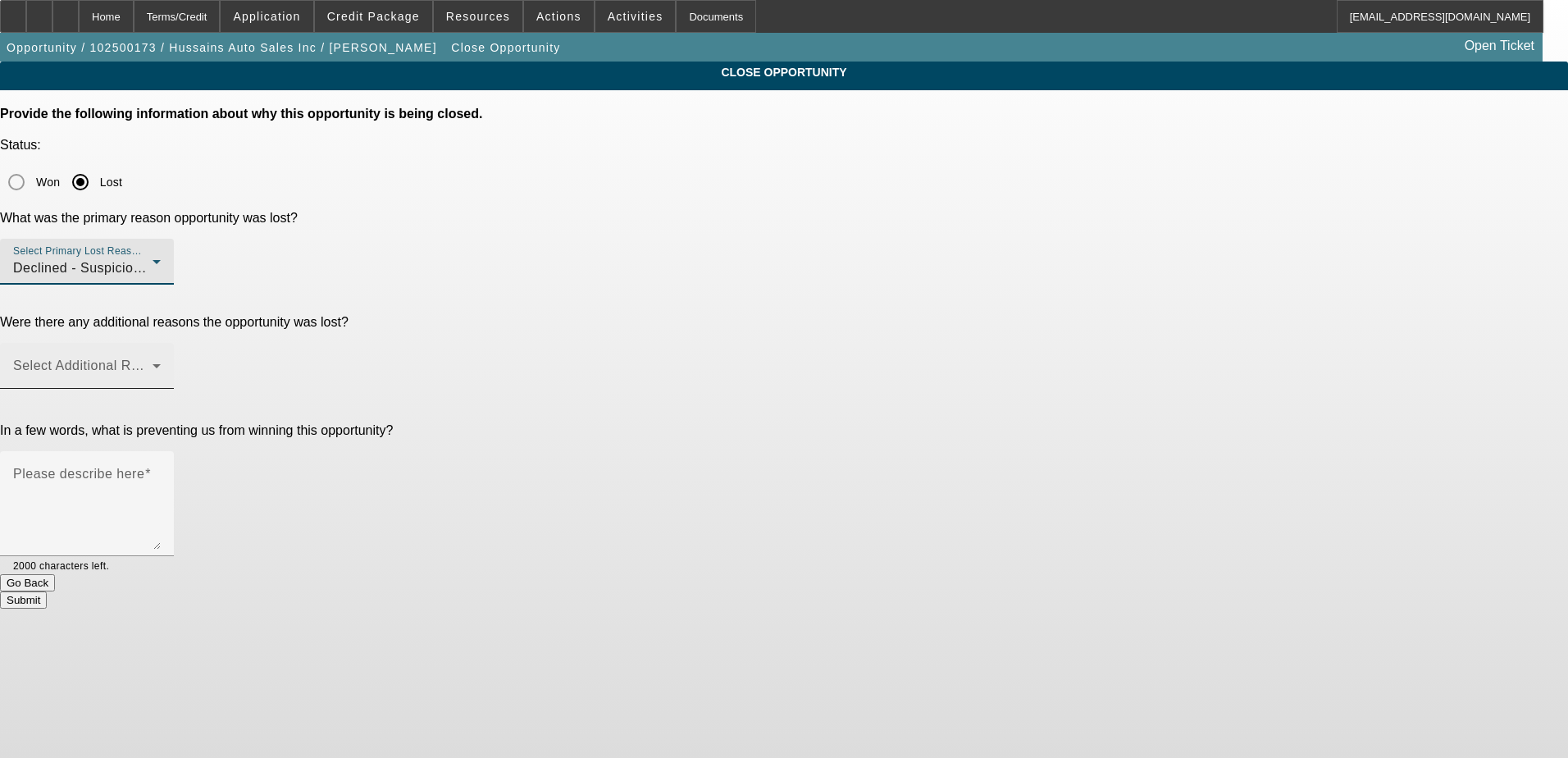
click at [161, 343] on div "Select Additional Reasons" at bounding box center [87, 365] width 147 height 46
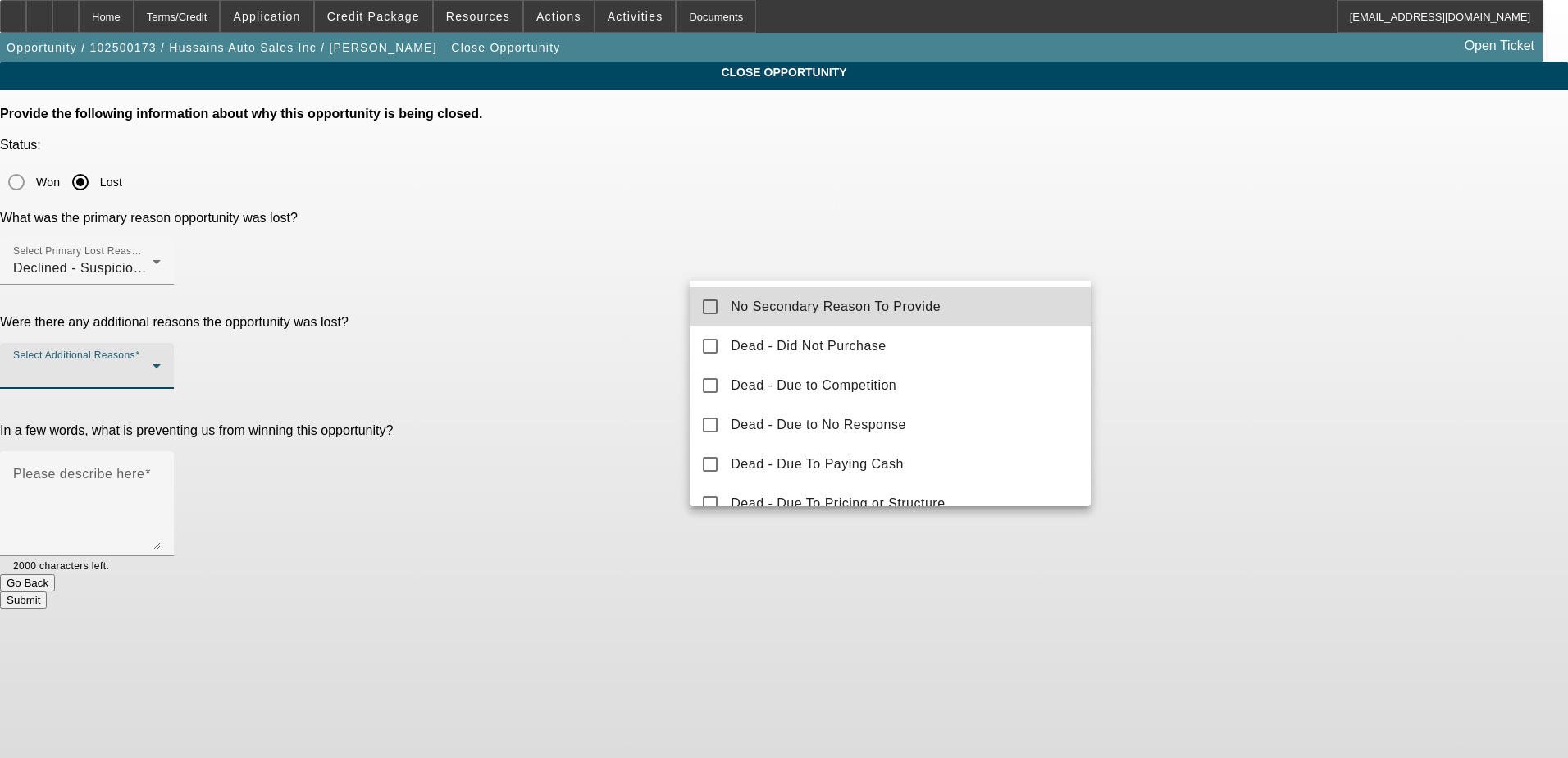
click at [901, 320] on mat-option "No Secondary Reason To Provide" at bounding box center [890, 307] width 401 height 40
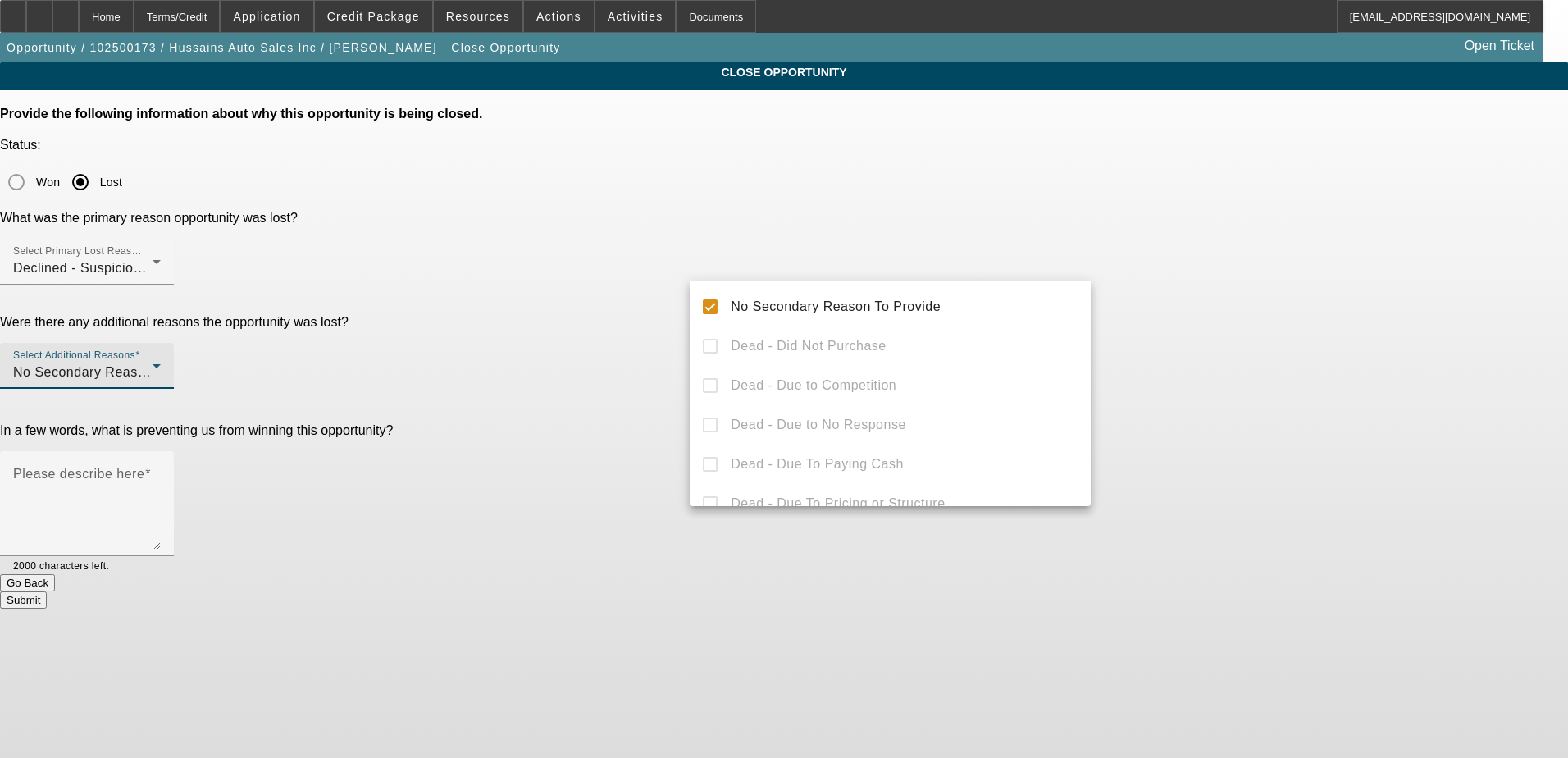
click at [1183, 286] on div at bounding box center [784, 379] width 1568 height 758
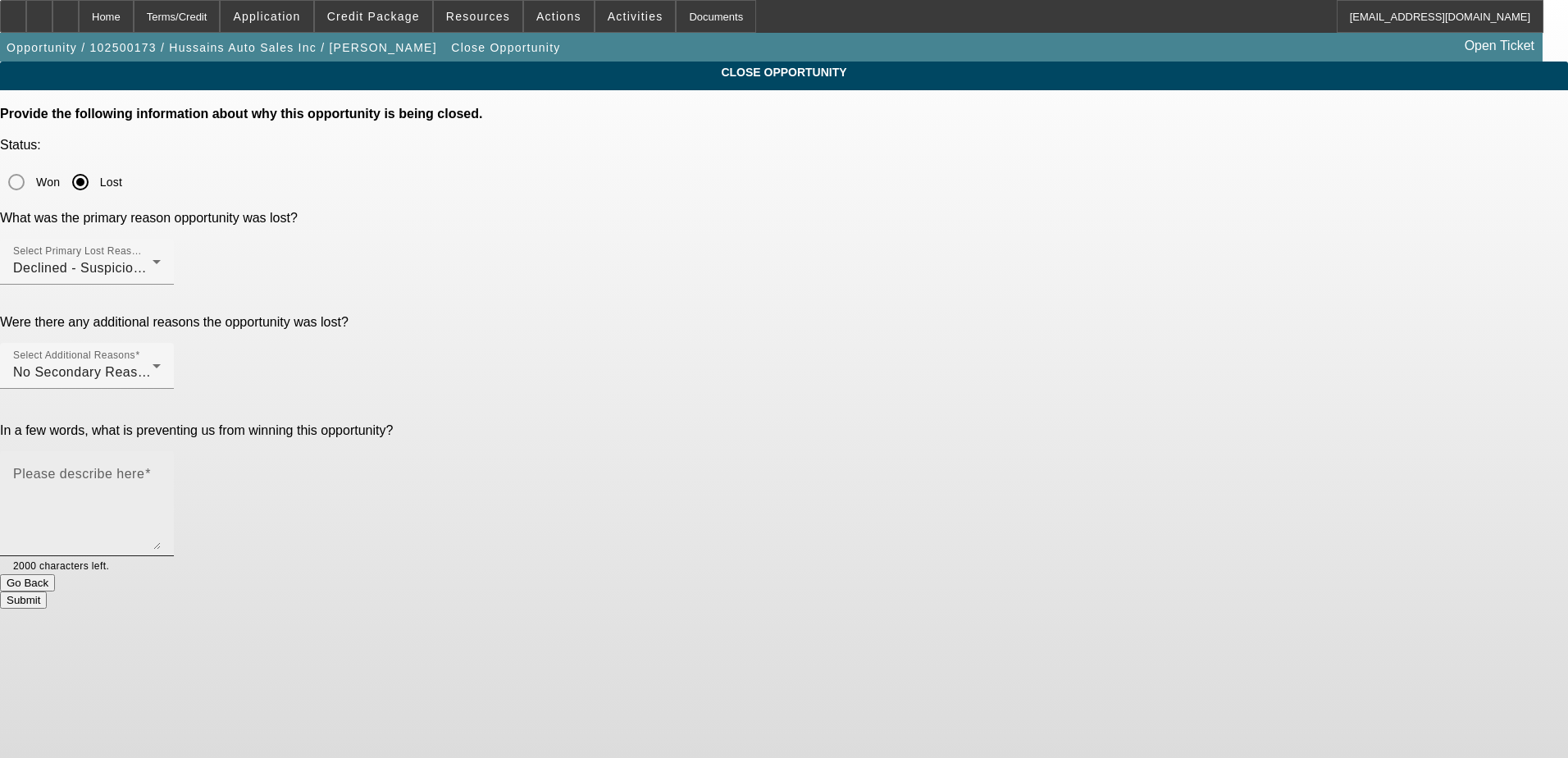
click at [161, 471] on textarea "Please describe here" at bounding box center [87, 511] width 147 height 79
type textarea "potential fraud"
click at [47, 592] on button "Submit" at bounding box center [23, 600] width 47 height 17
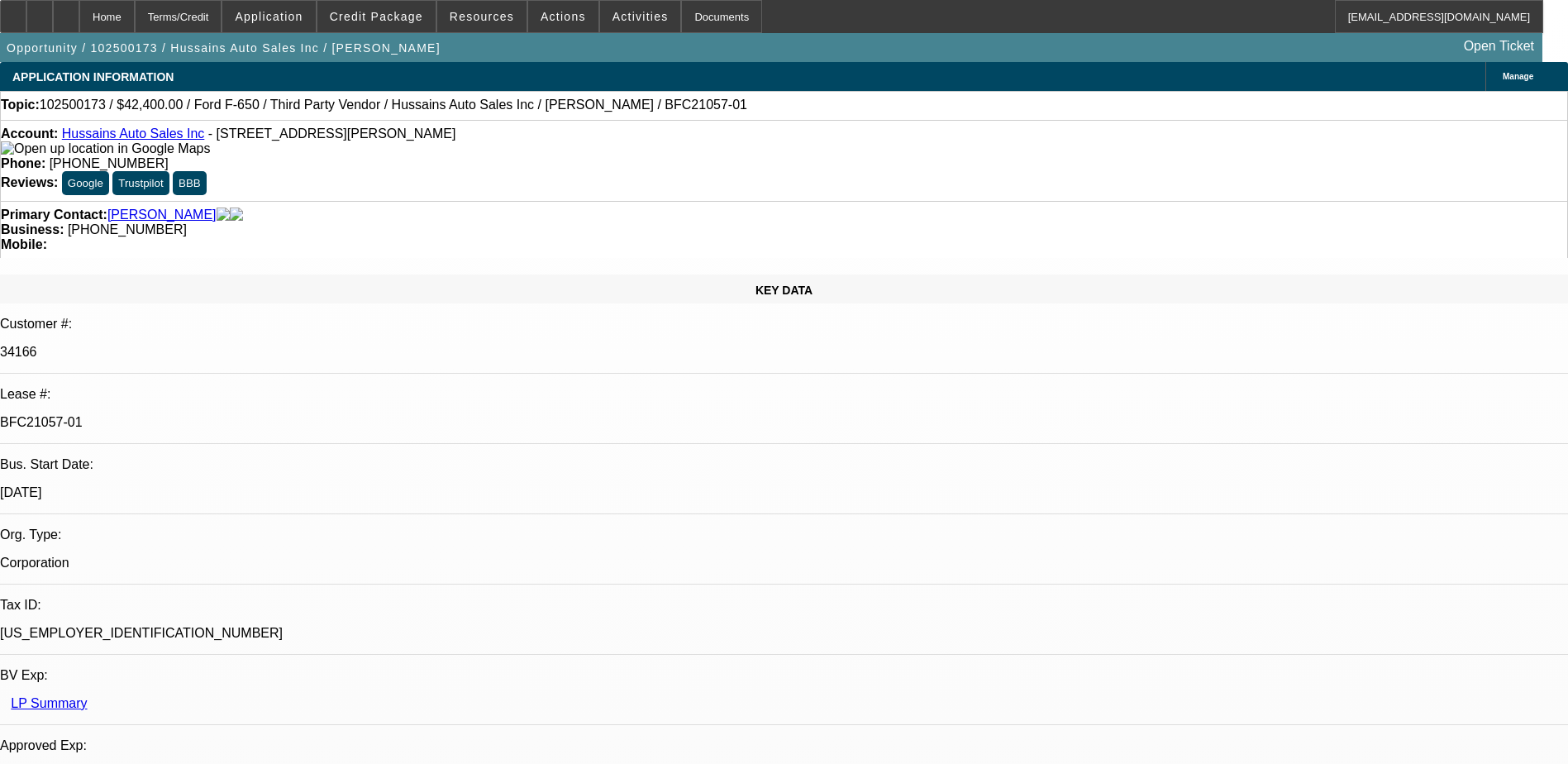
select select "0"
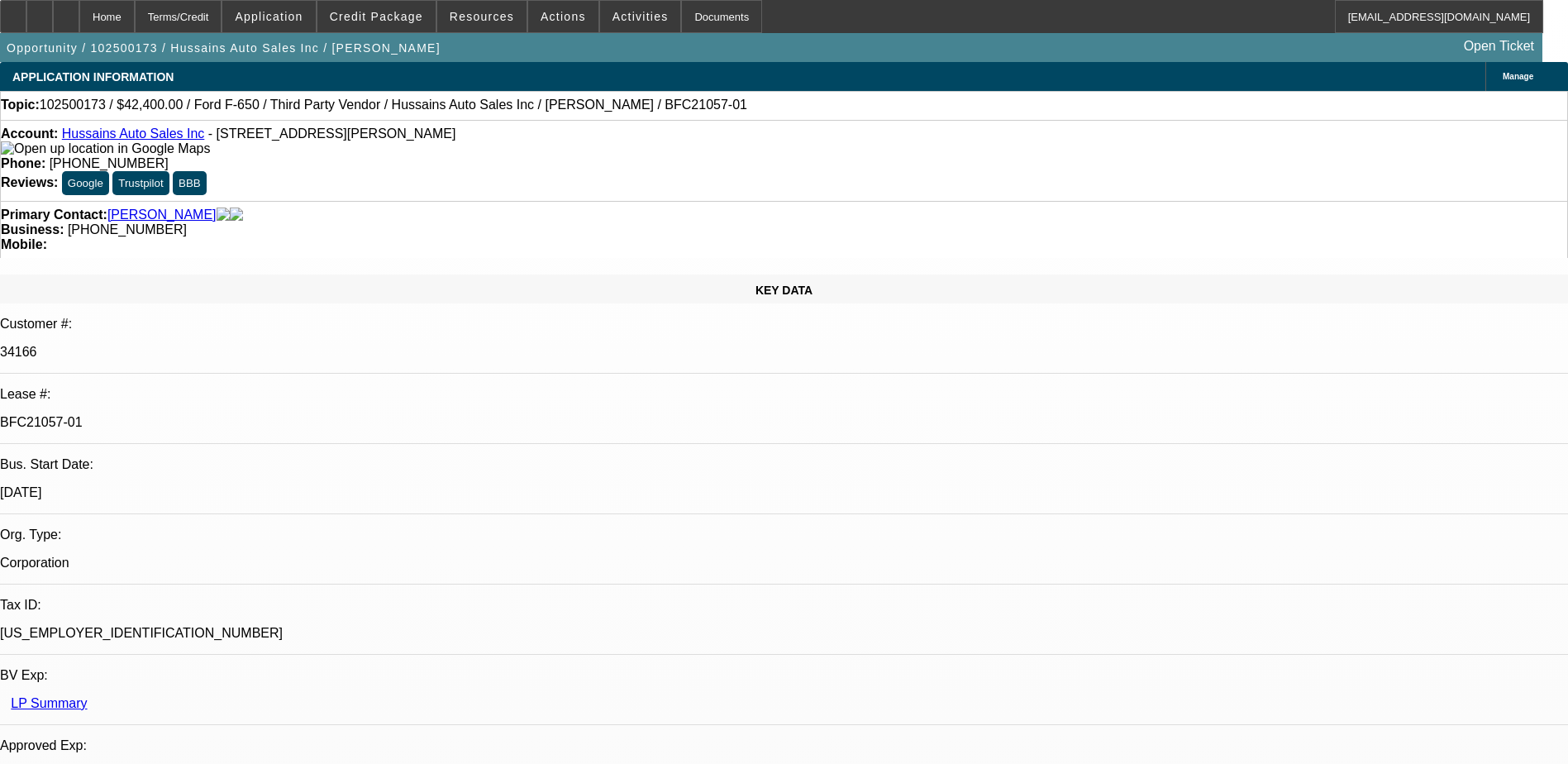
select select "0"
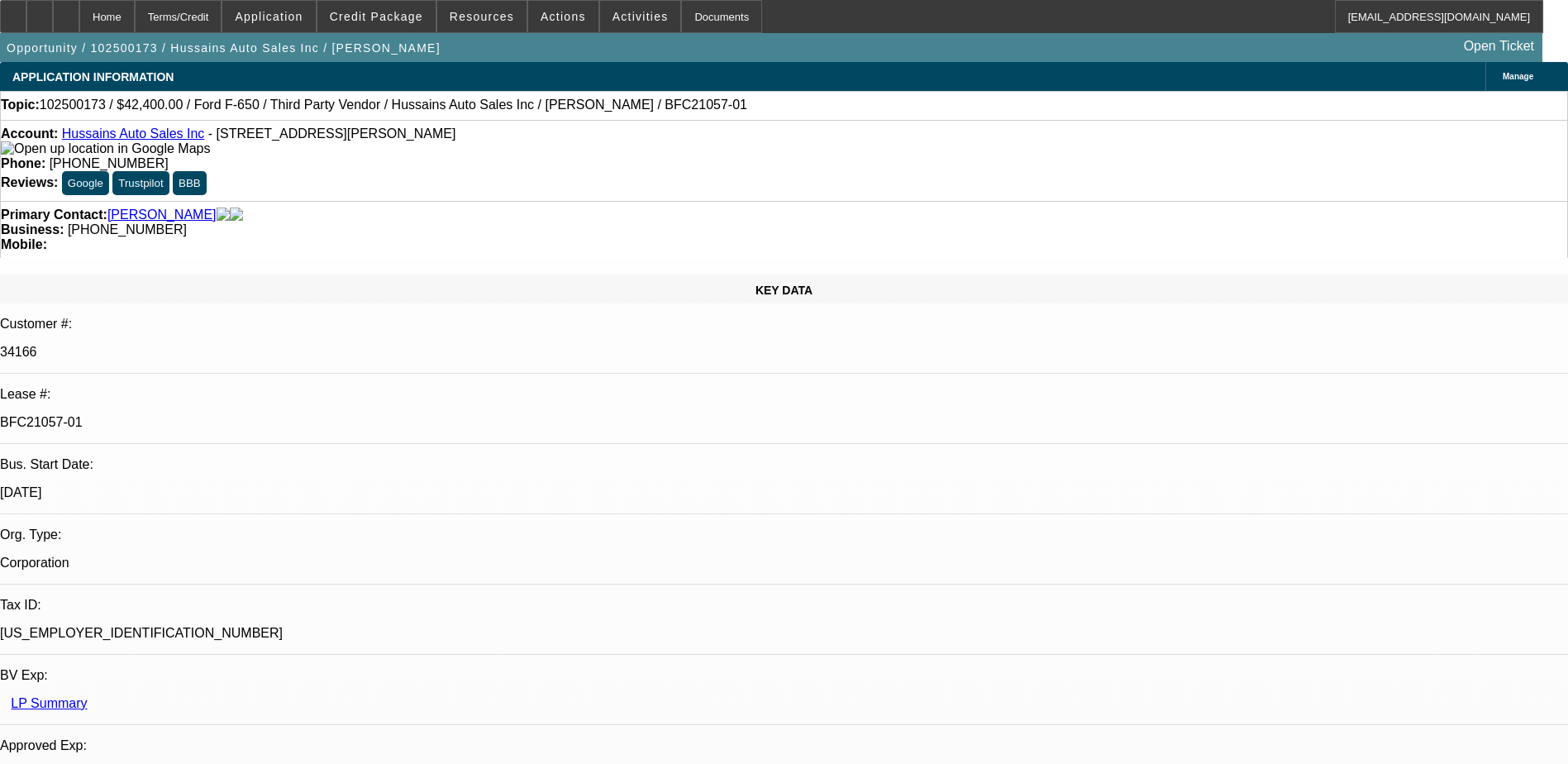
select select "0"
select select "1"
select select "6"
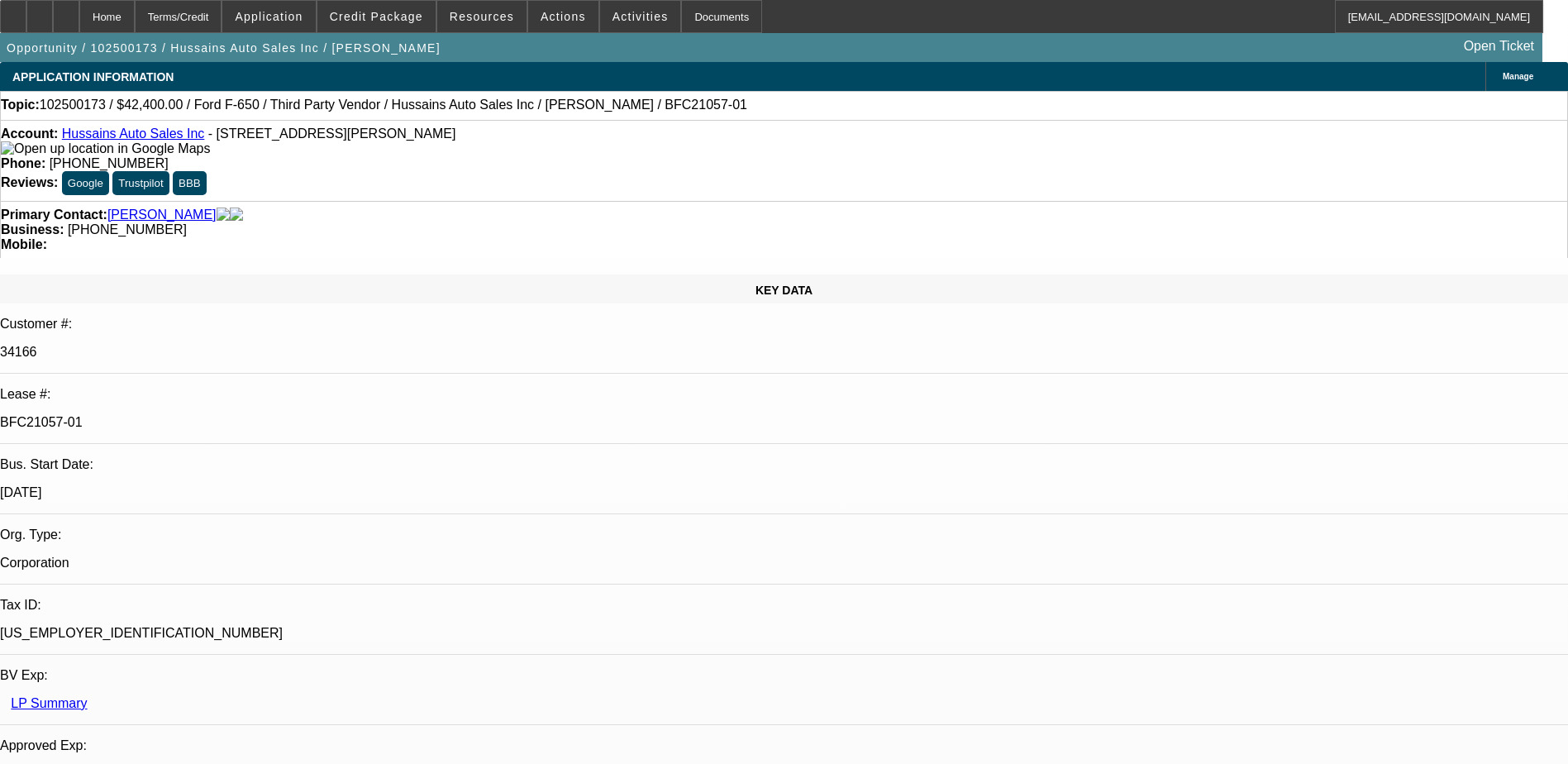
select select "1"
select select "6"
select select "1"
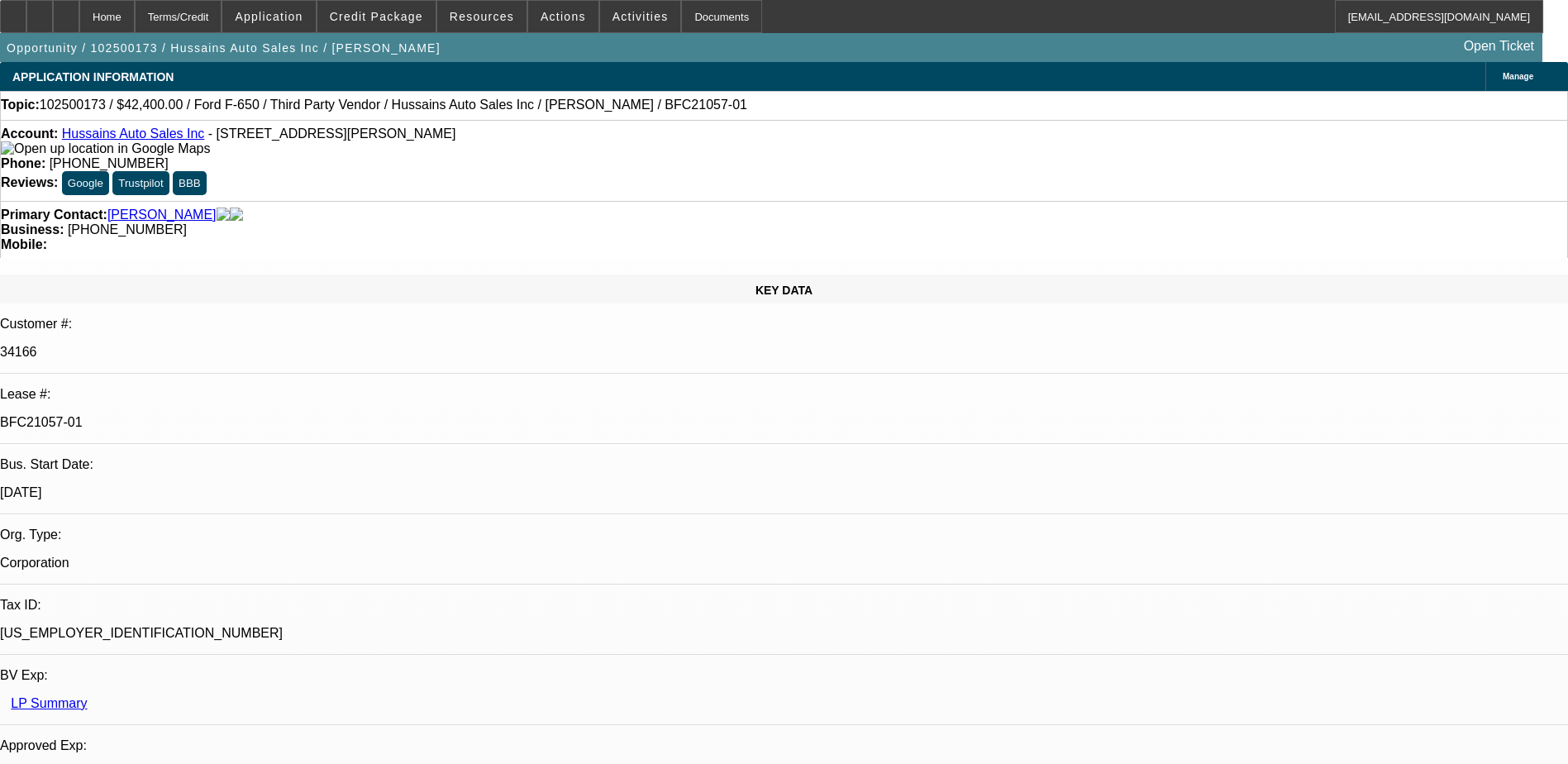
select select "6"
select select "1"
select select "6"
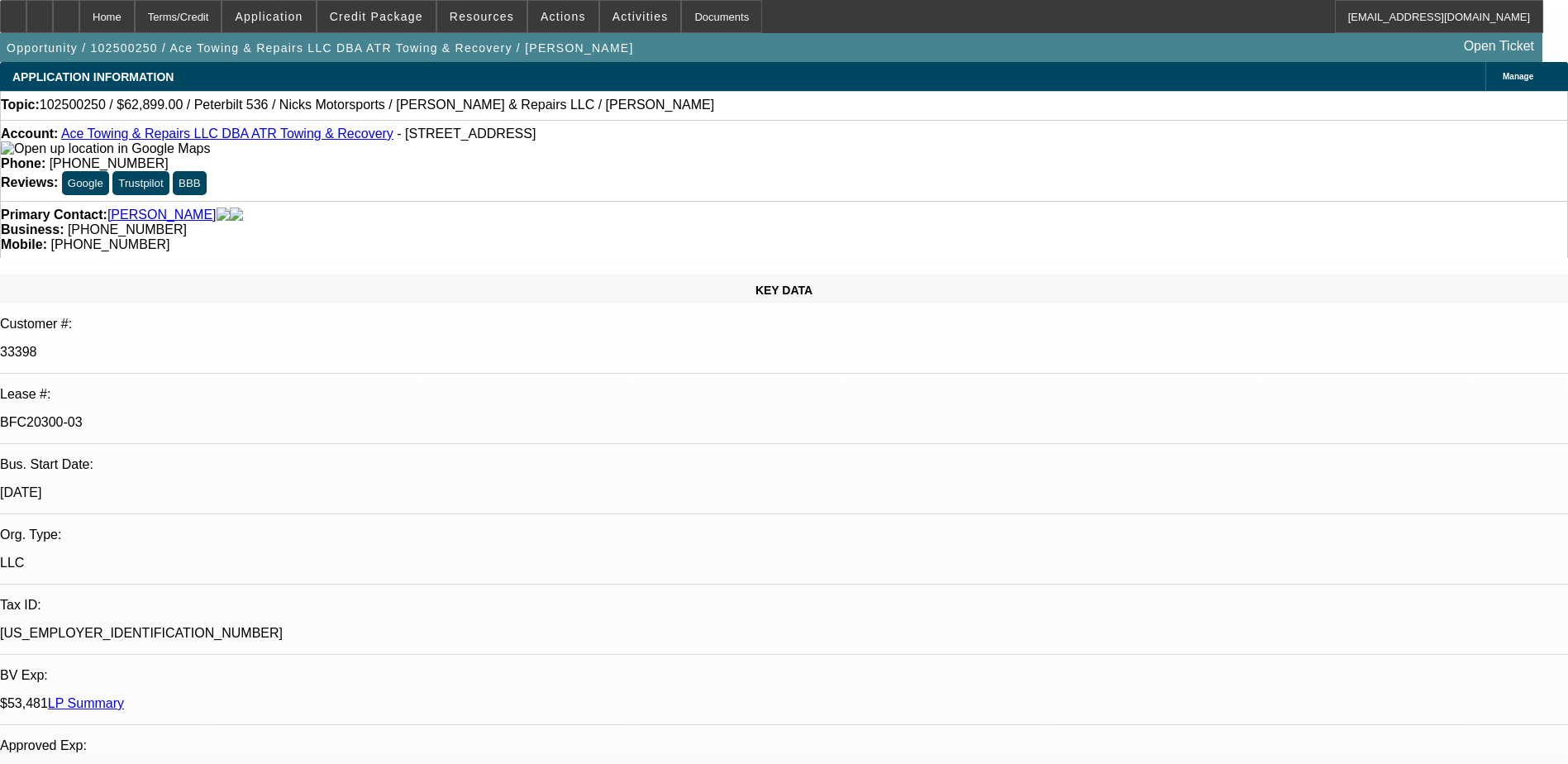
select select "0"
select select "2"
select select "0"
select select "2"
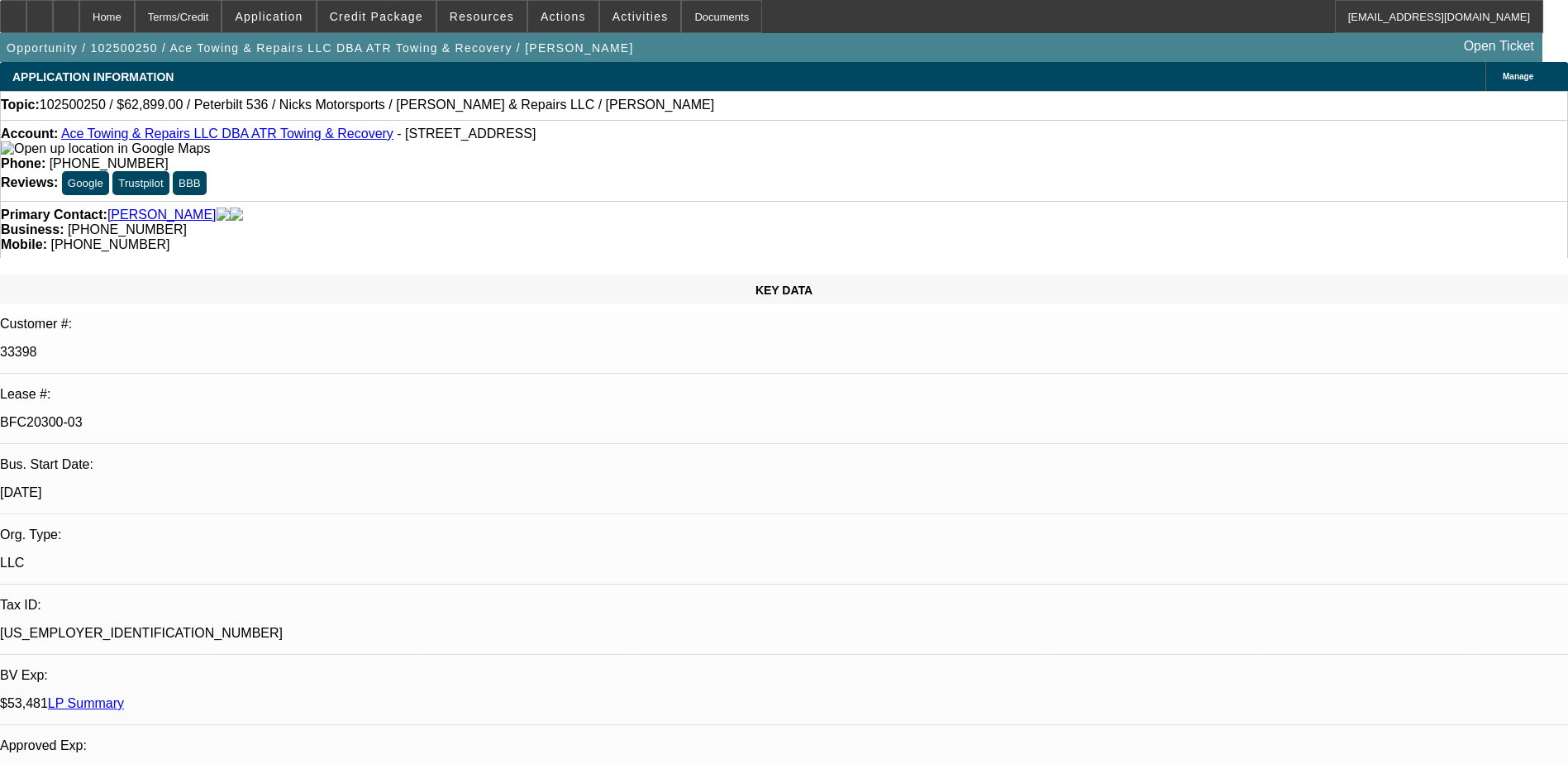
select select "0"
select select "2"
select select "0"
select select "1"
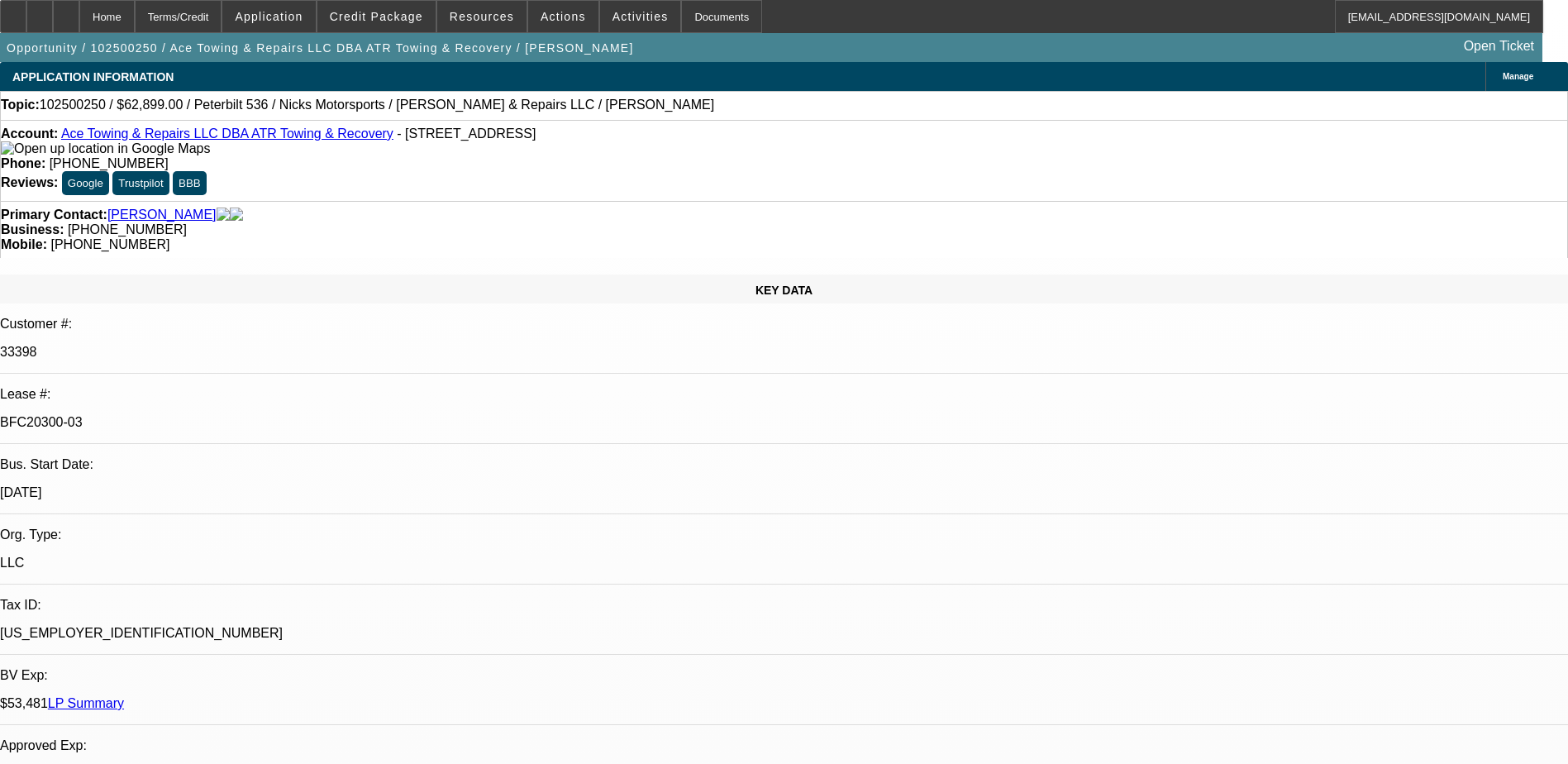
select select "2"
select select "6"
select select "1"
select select "2"
select select "6"
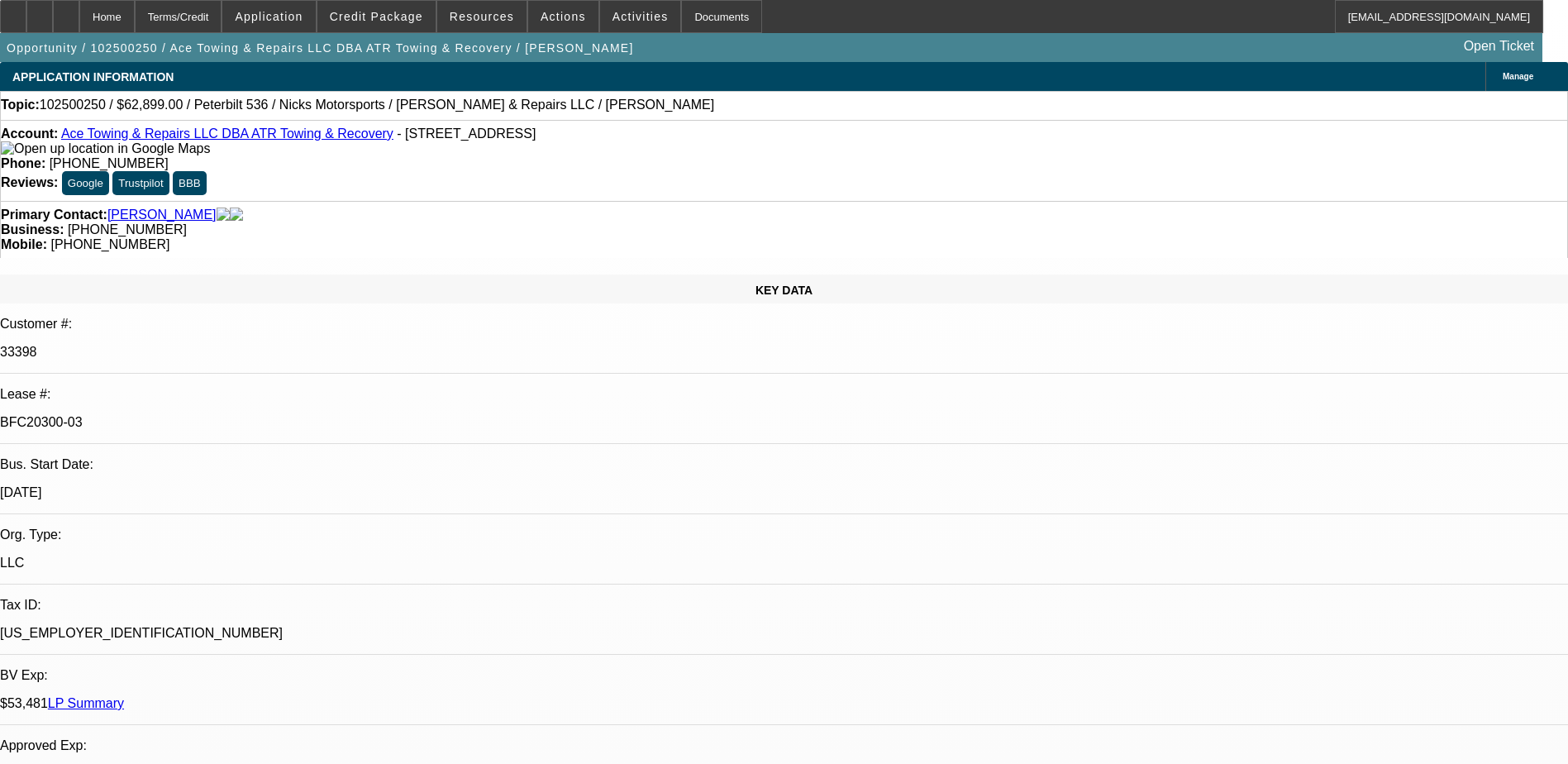
select select "1"
select select "2"
select select "6"
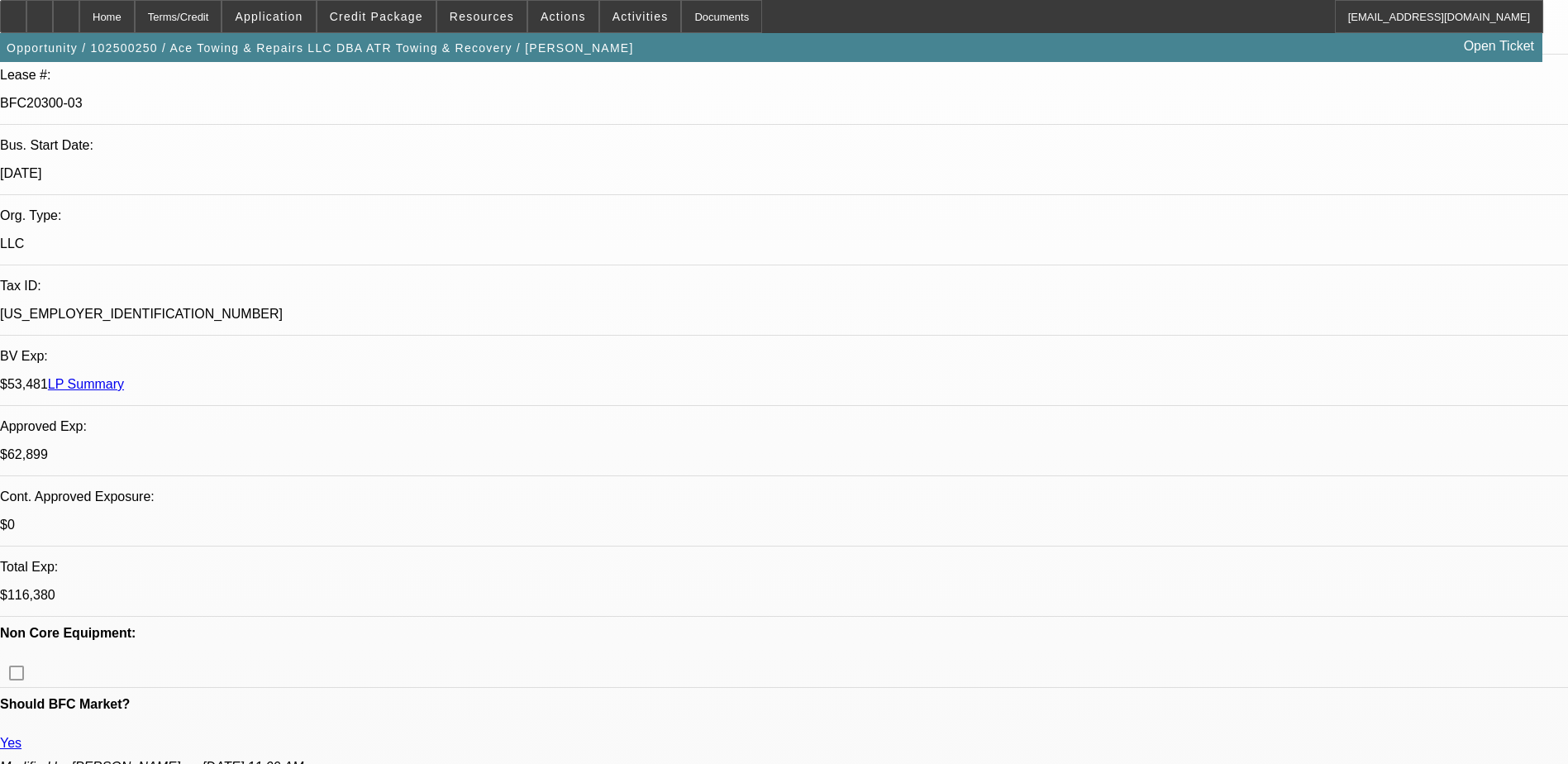
scroll to position [331, 0]
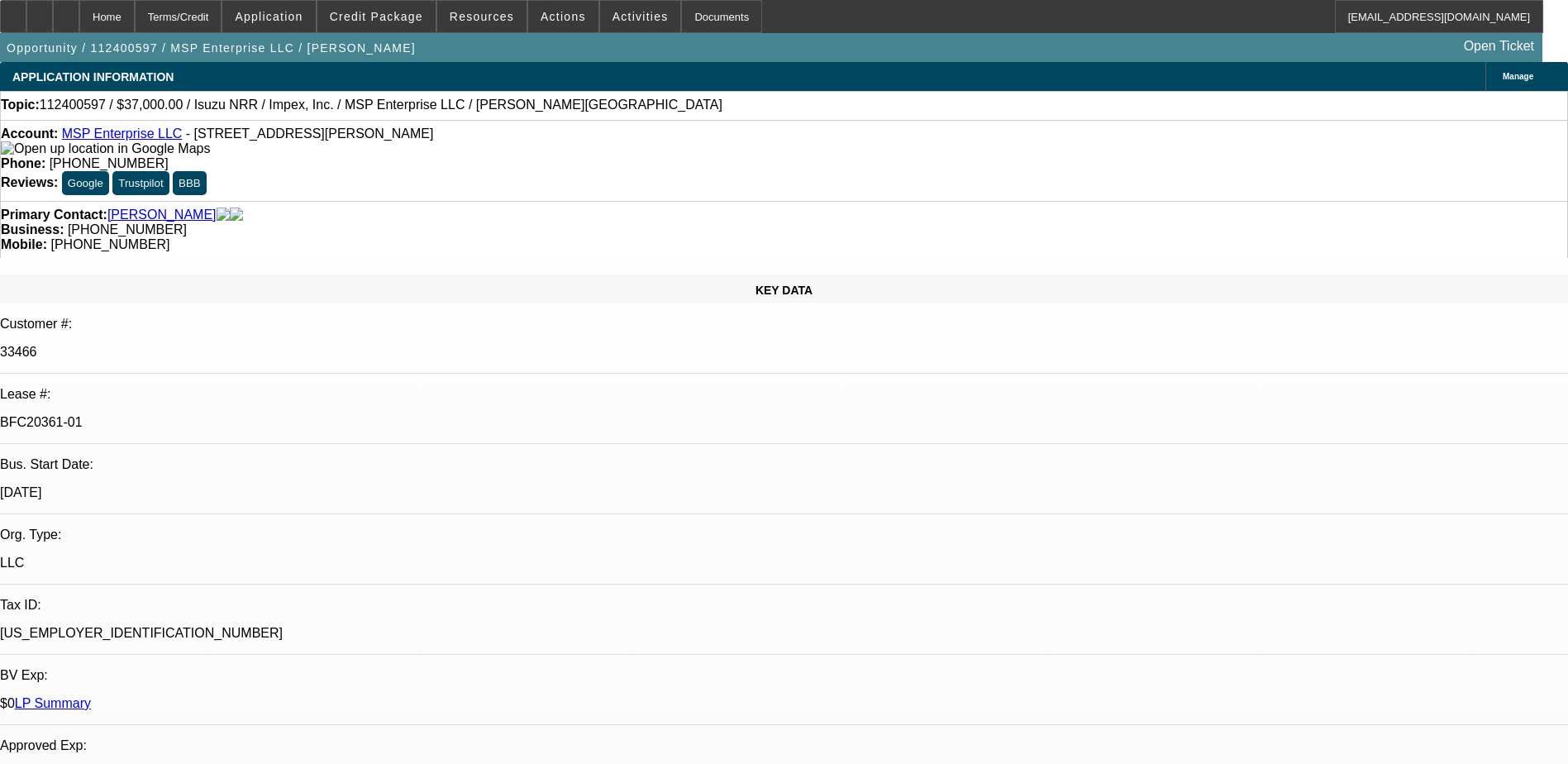
select select "0"
select select "2"
select select "0"
select select "2"
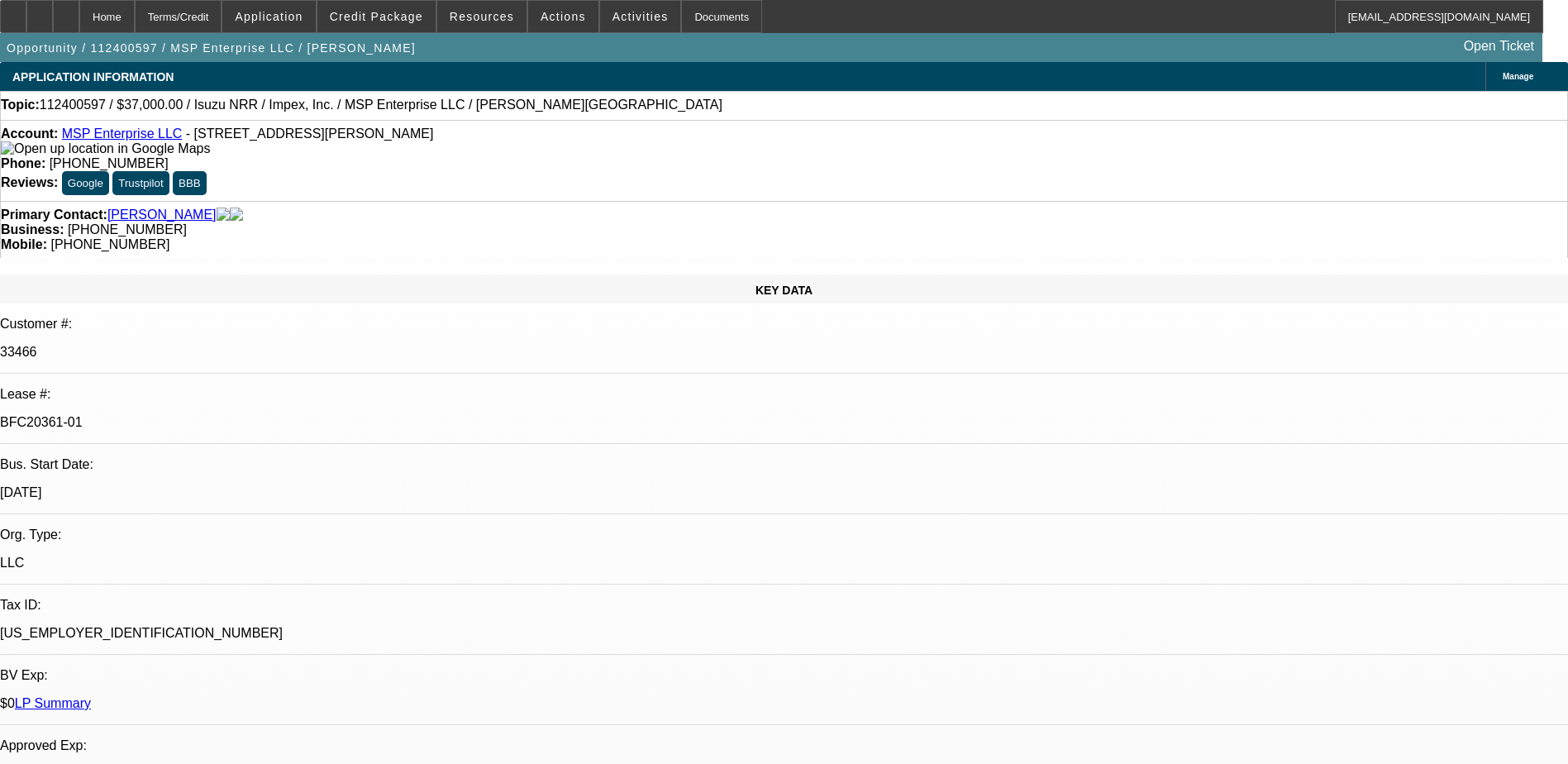
select select "0"
select select "2"
select select "0"
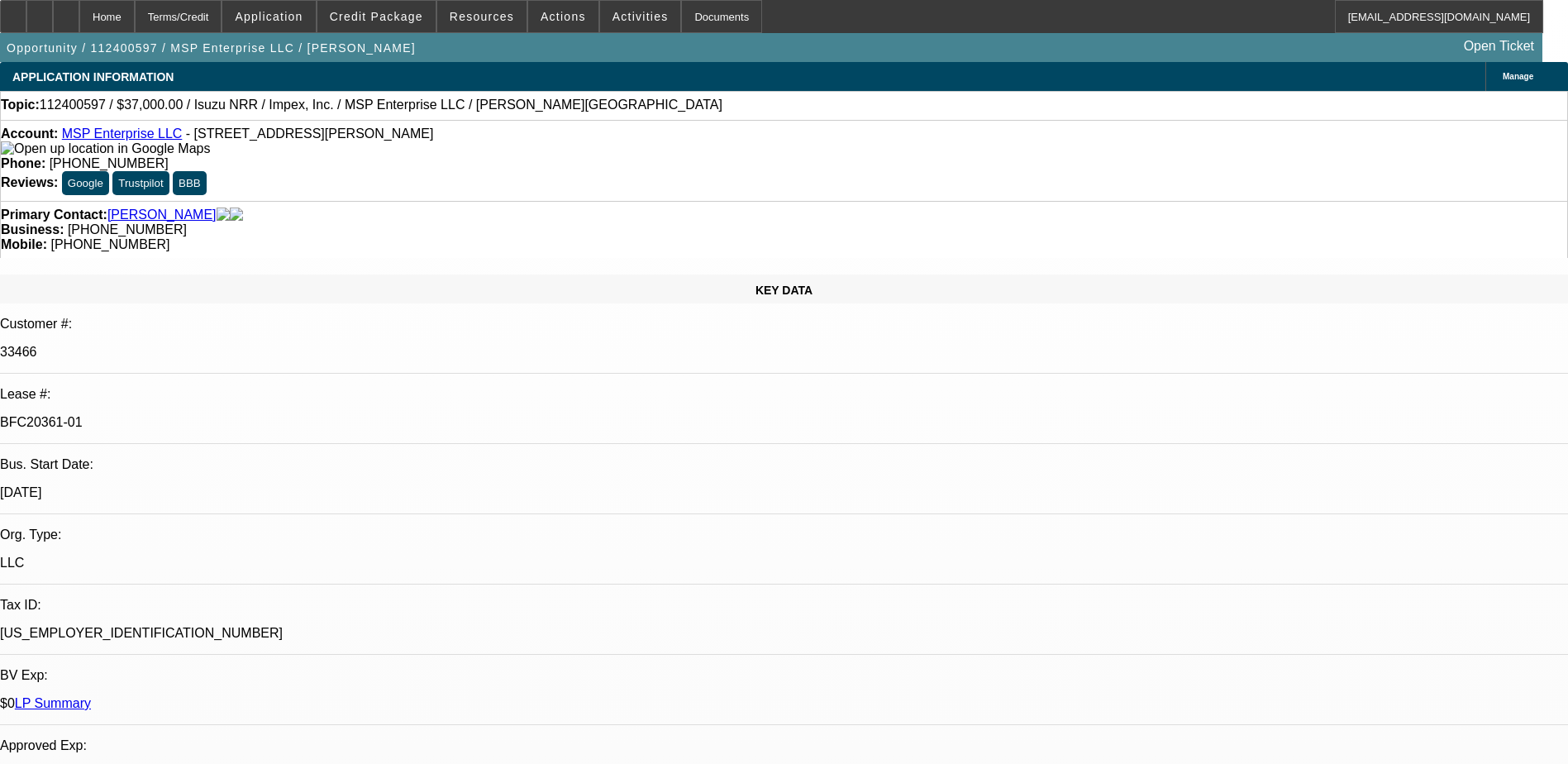
select select "0"
select select "1"
select select "2"
select select "6"
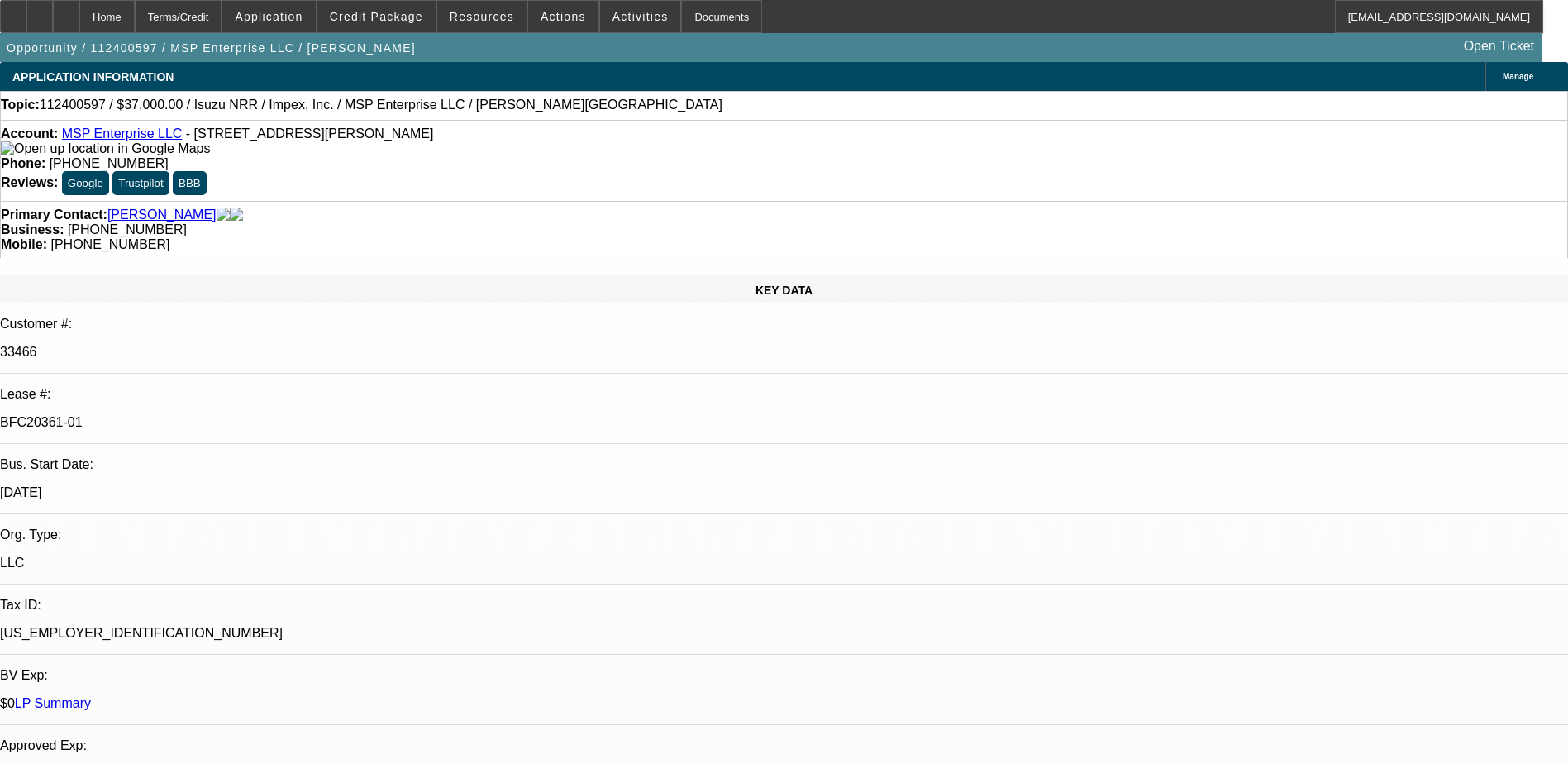
select select "1"
select select "2"
select select "6"
select select "1"
select select "2"
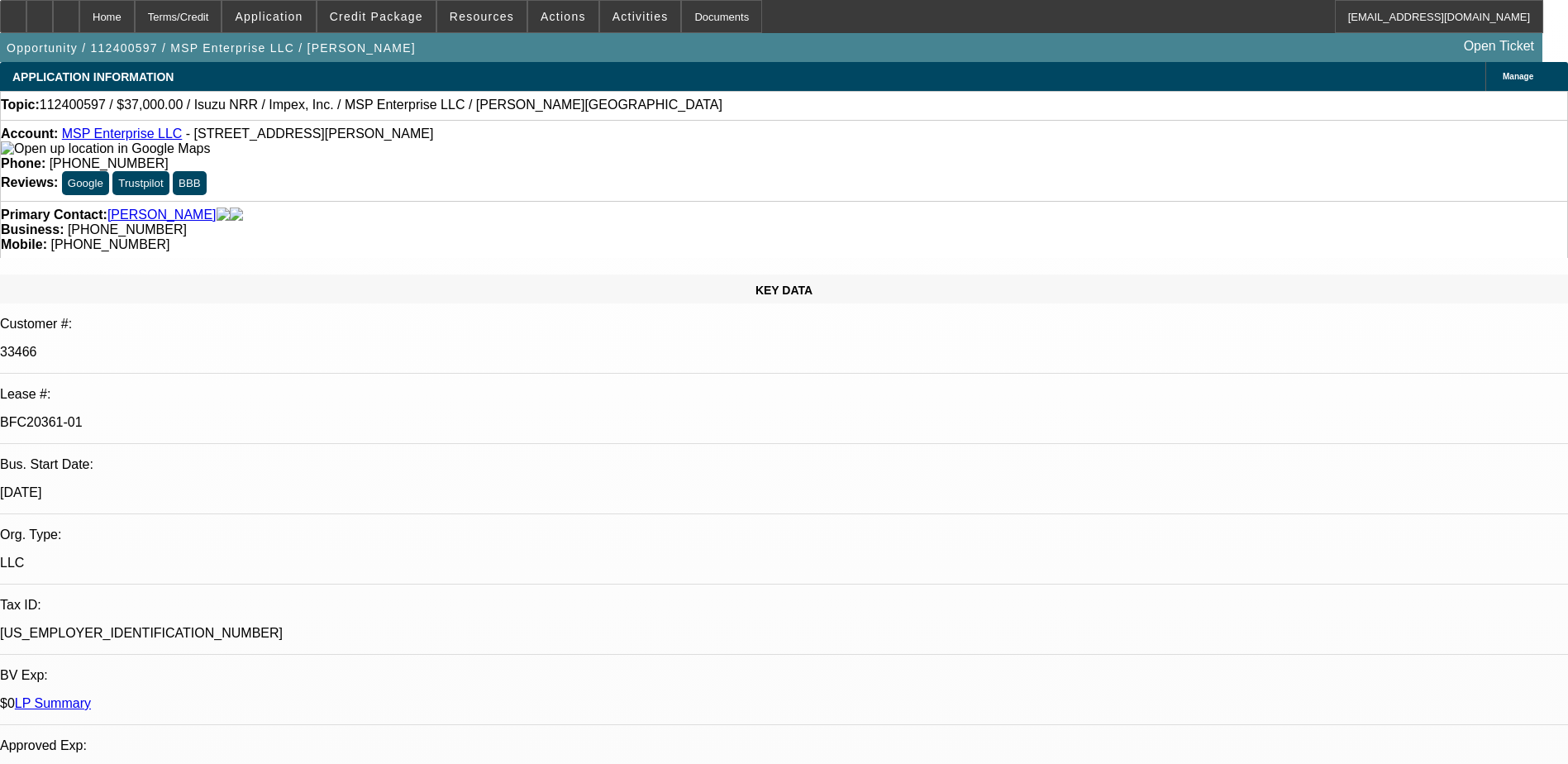
select select "6"
select select "1"
select select "3"
select select "6"
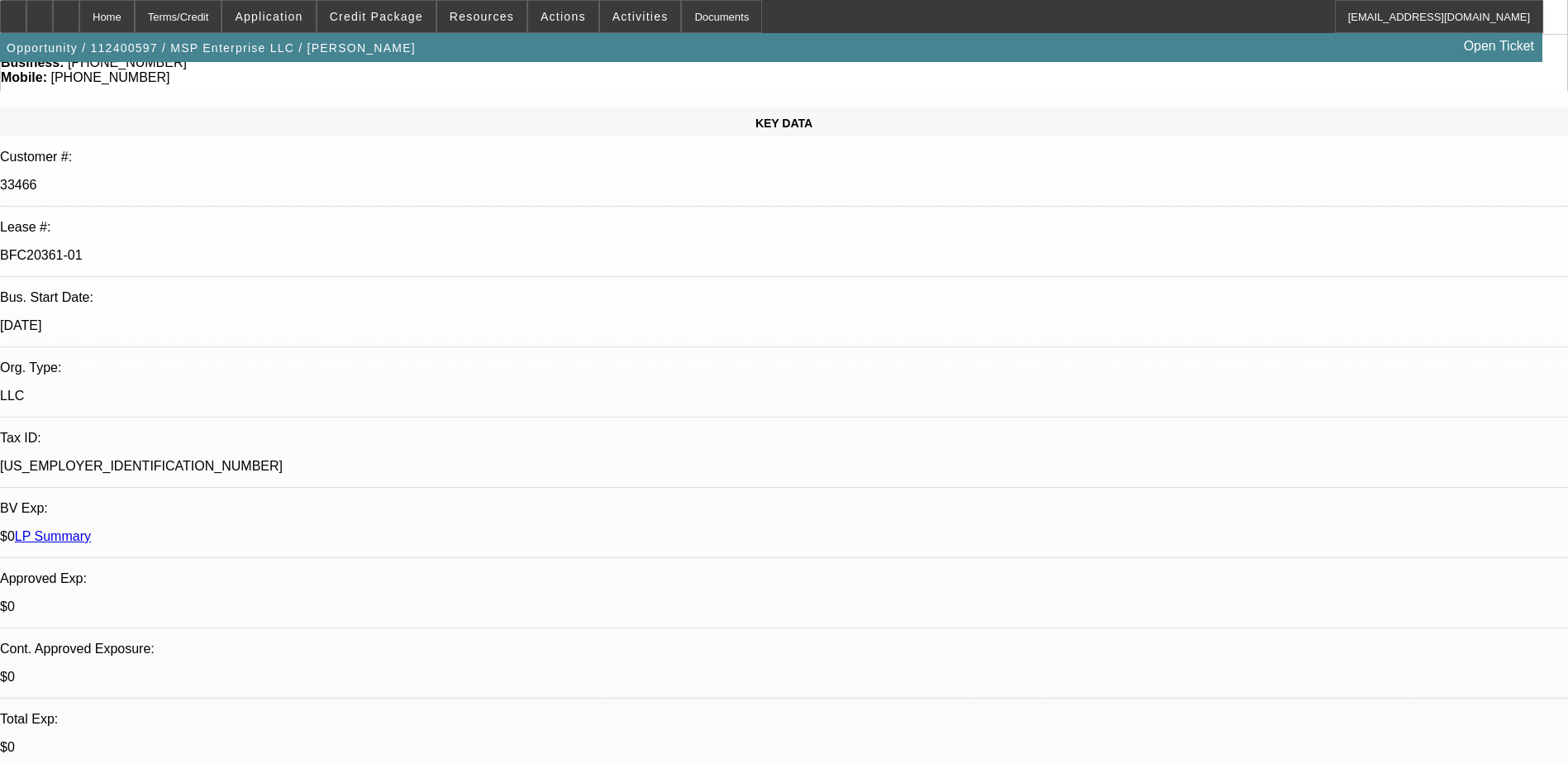
scroll to position [413, 0]
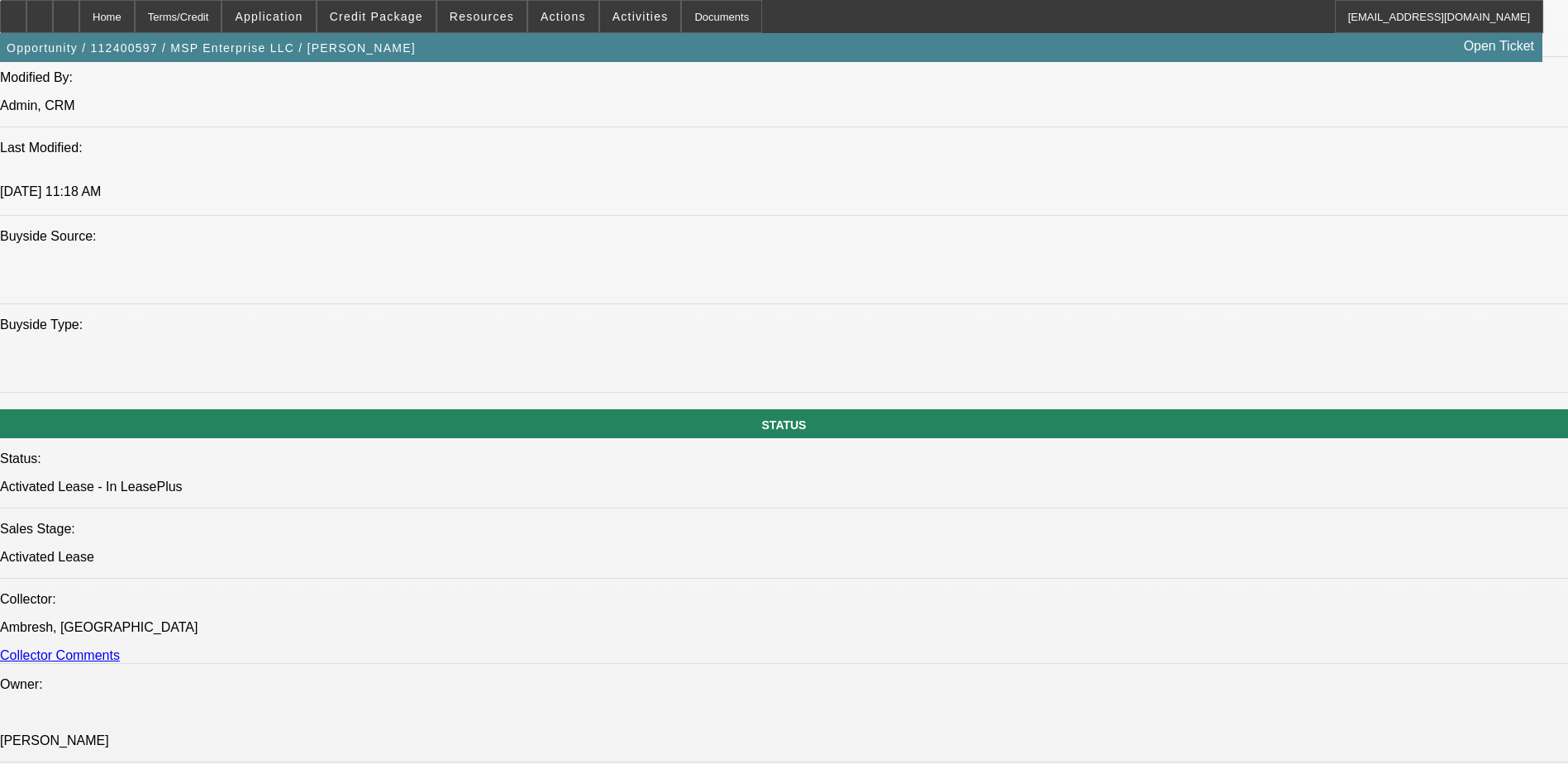
select select "0"
select select "2"
select select "0"
select select "2"
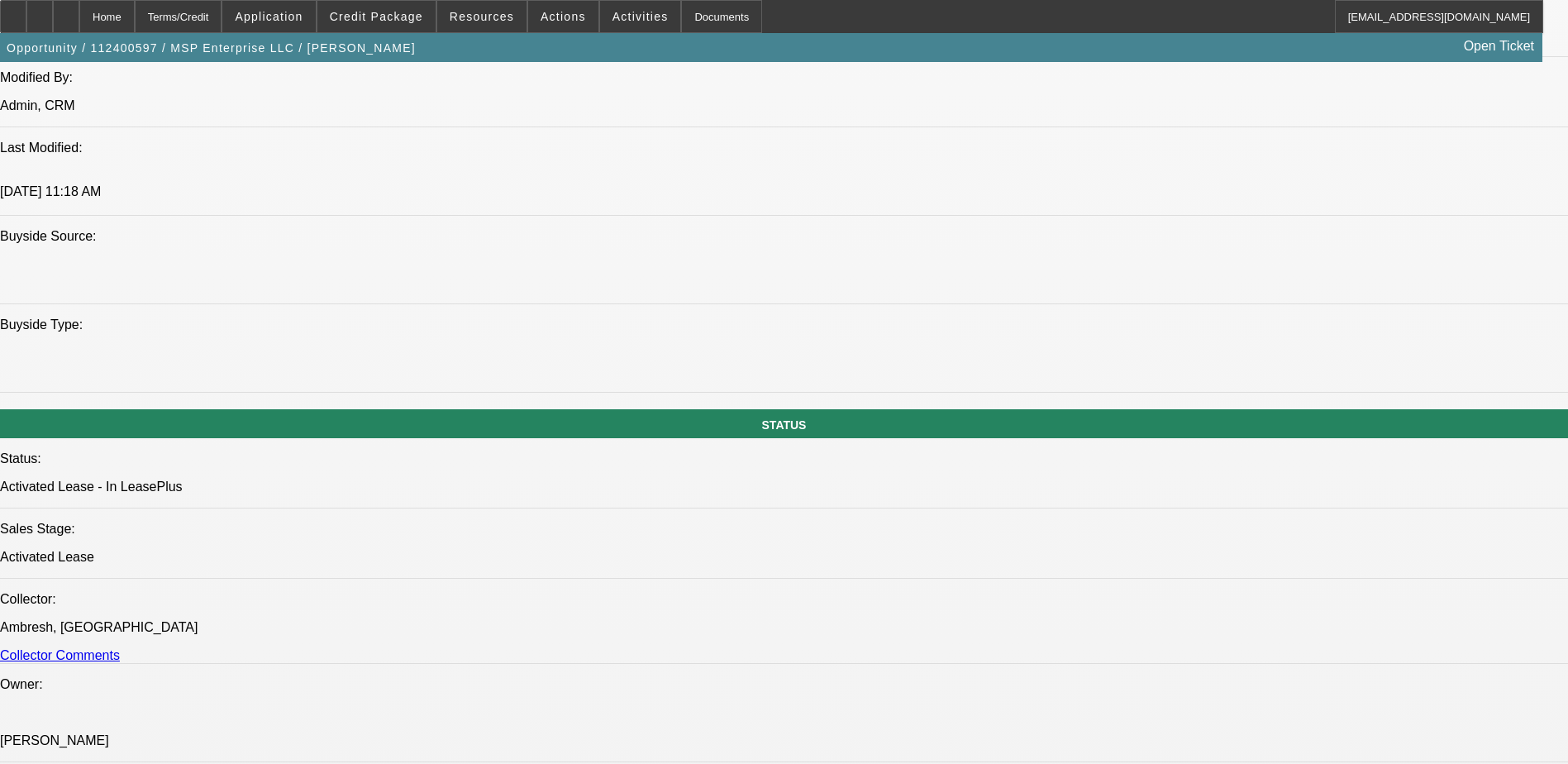
select select "0"
select select "2"
select select "0"
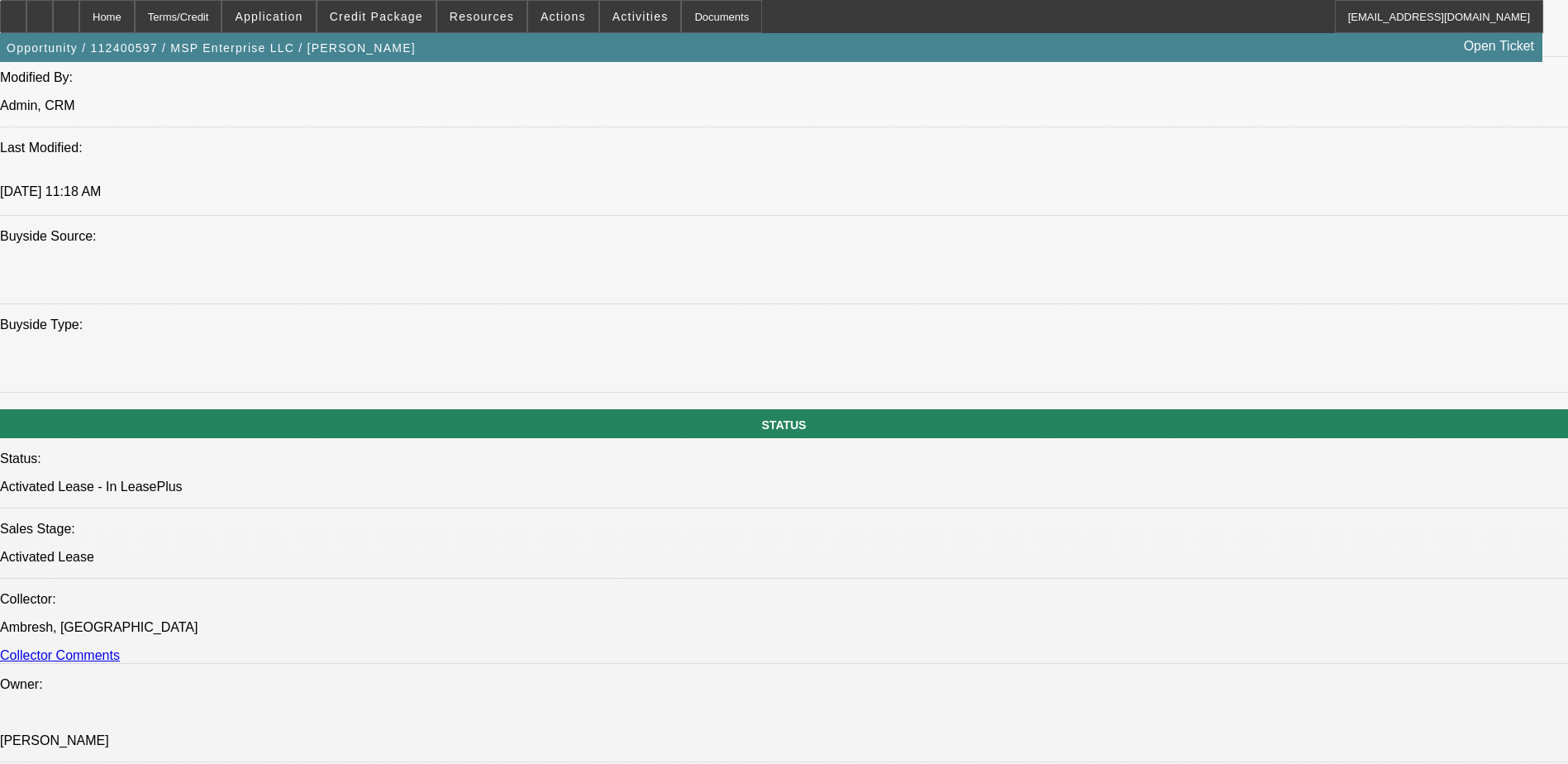
select select "0"
select select "1"
select select "2"
select select "6"
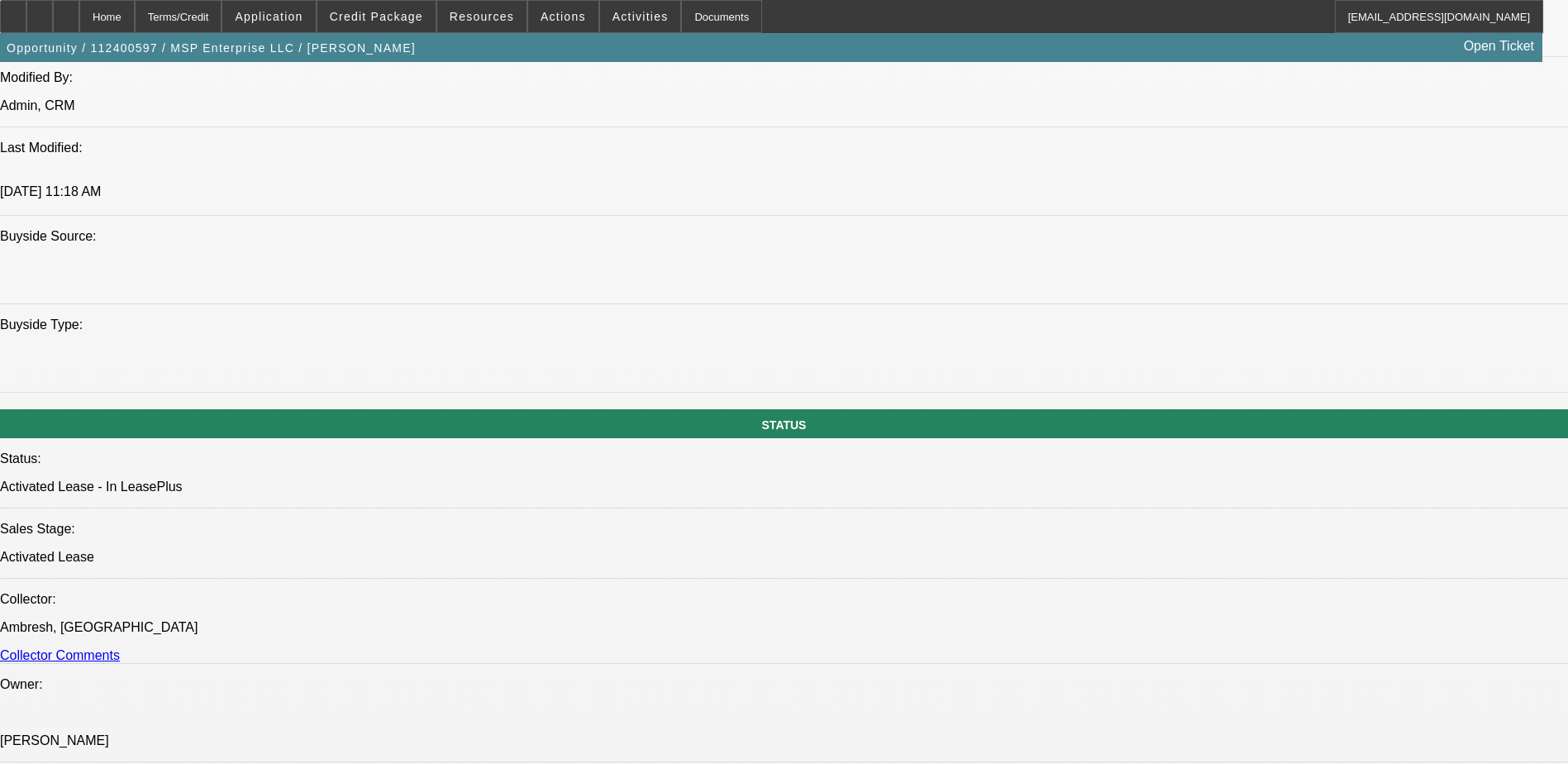
select select "1"
select select "2"
select select "6"
select select "1"
select select "2"
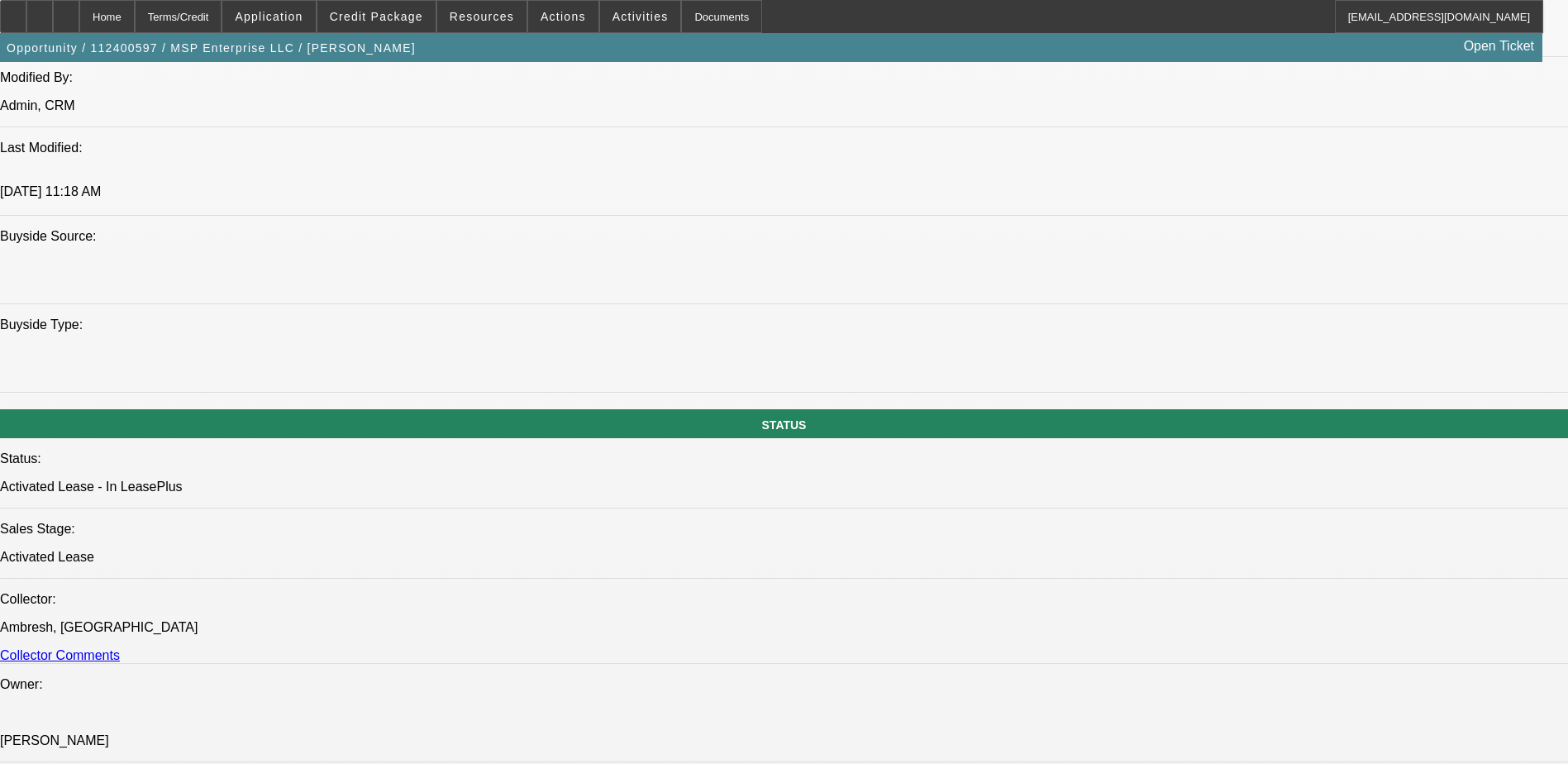
select select "6"
select select "1"
select select "3"
select select "6"
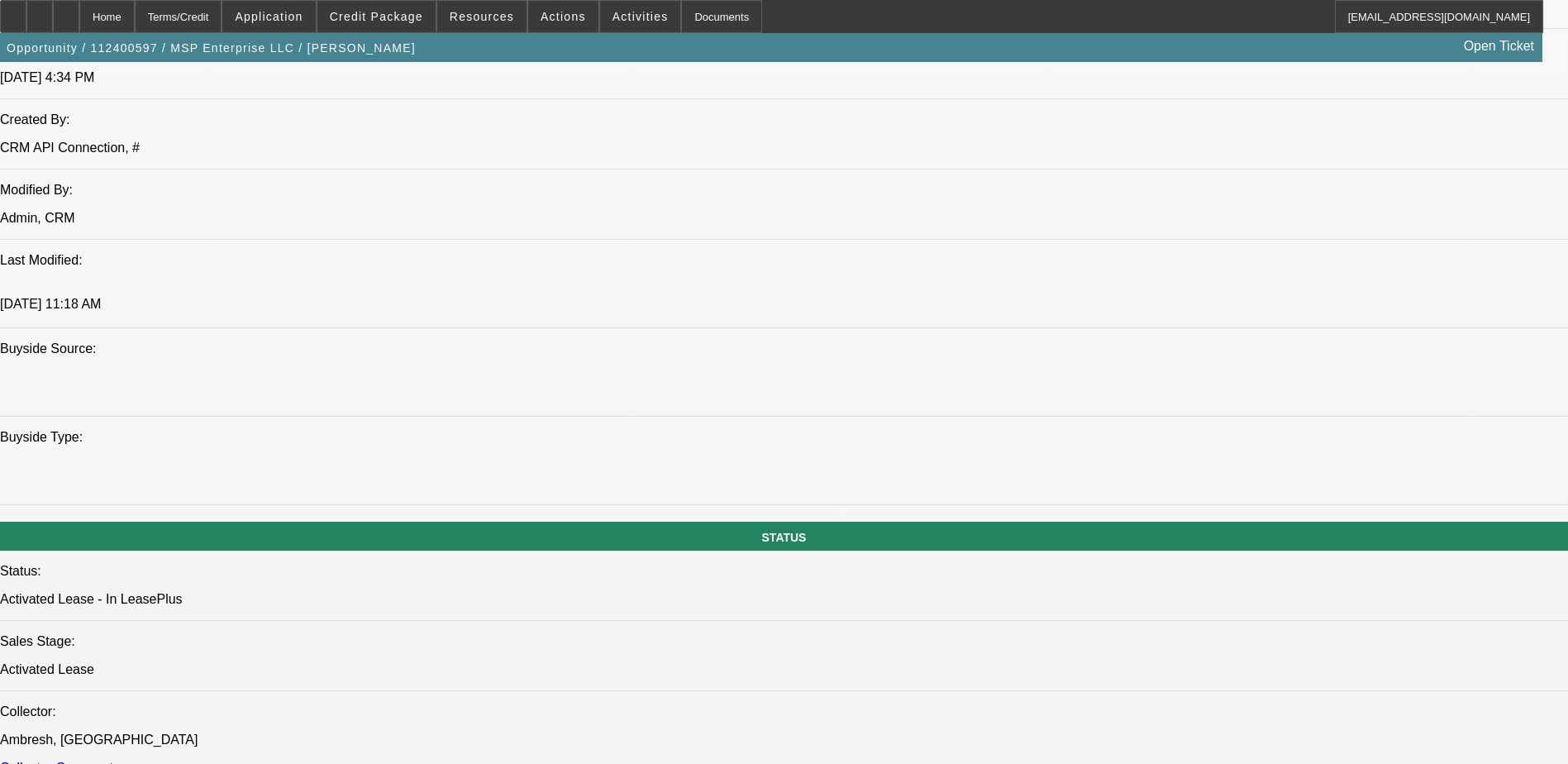
scroll to position [1671, 0]
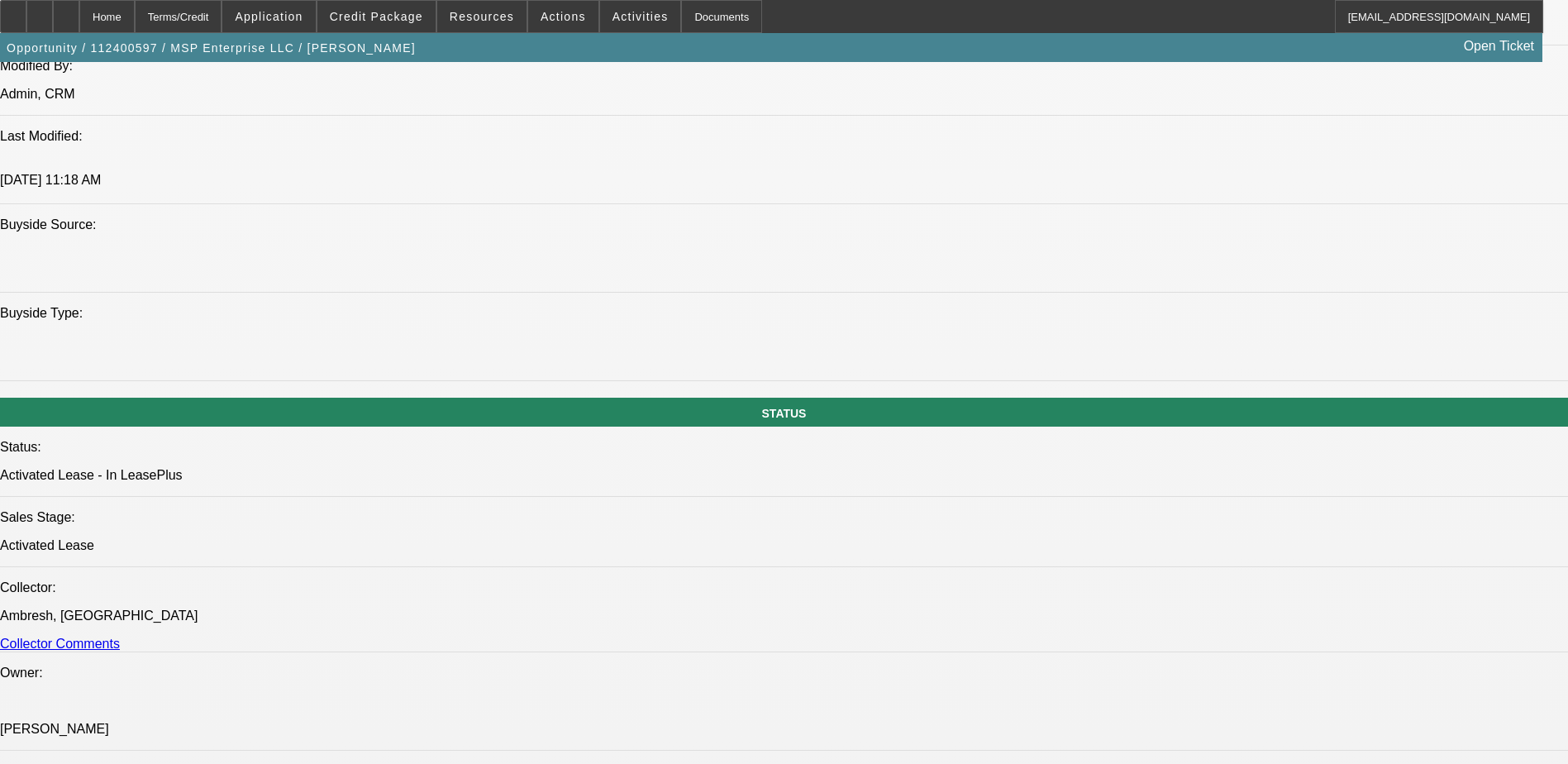
select select "0"
select select "2"
select select "0"
select select "2"
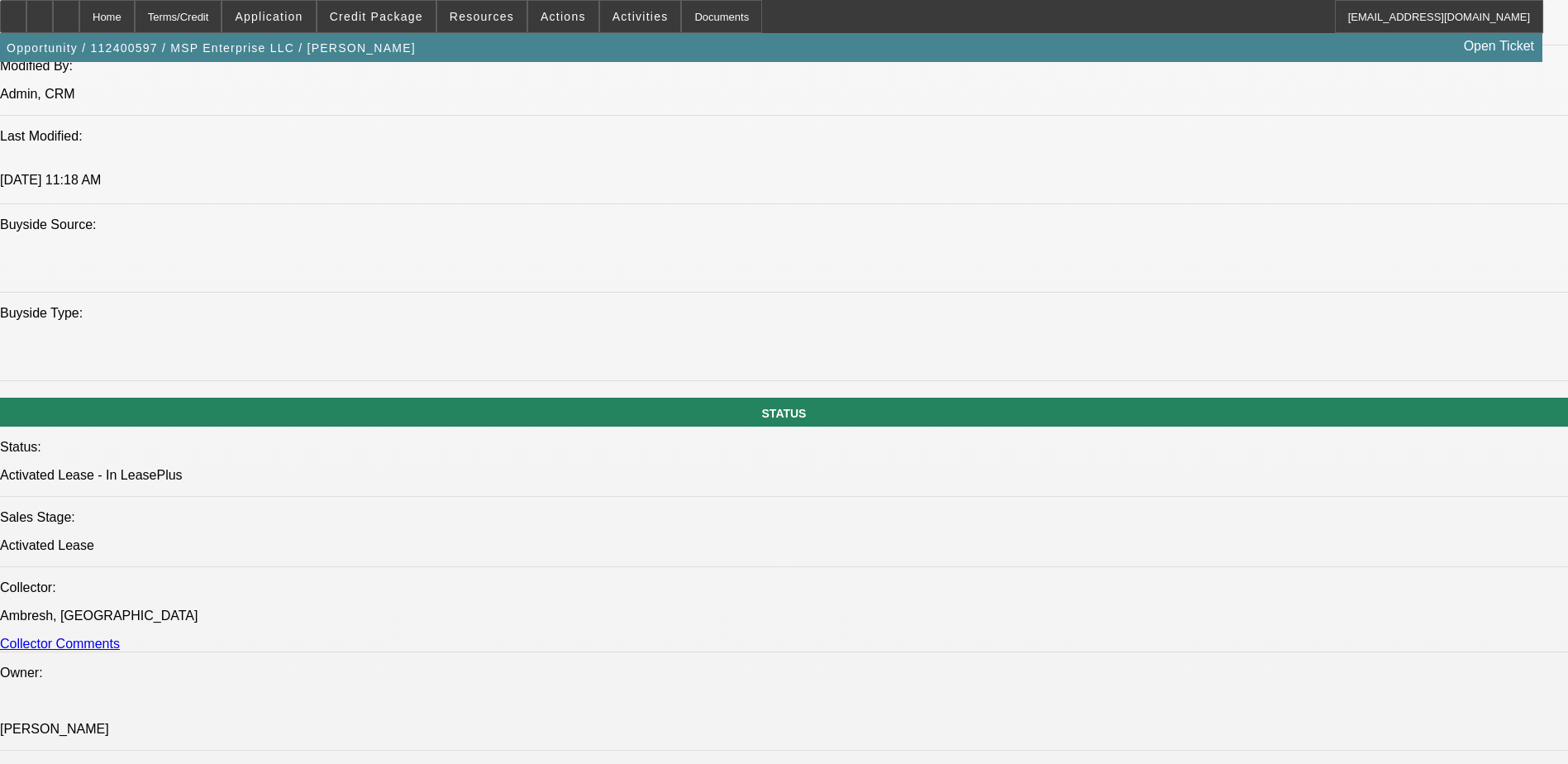
select select "0"
select select "2"
select select "0"
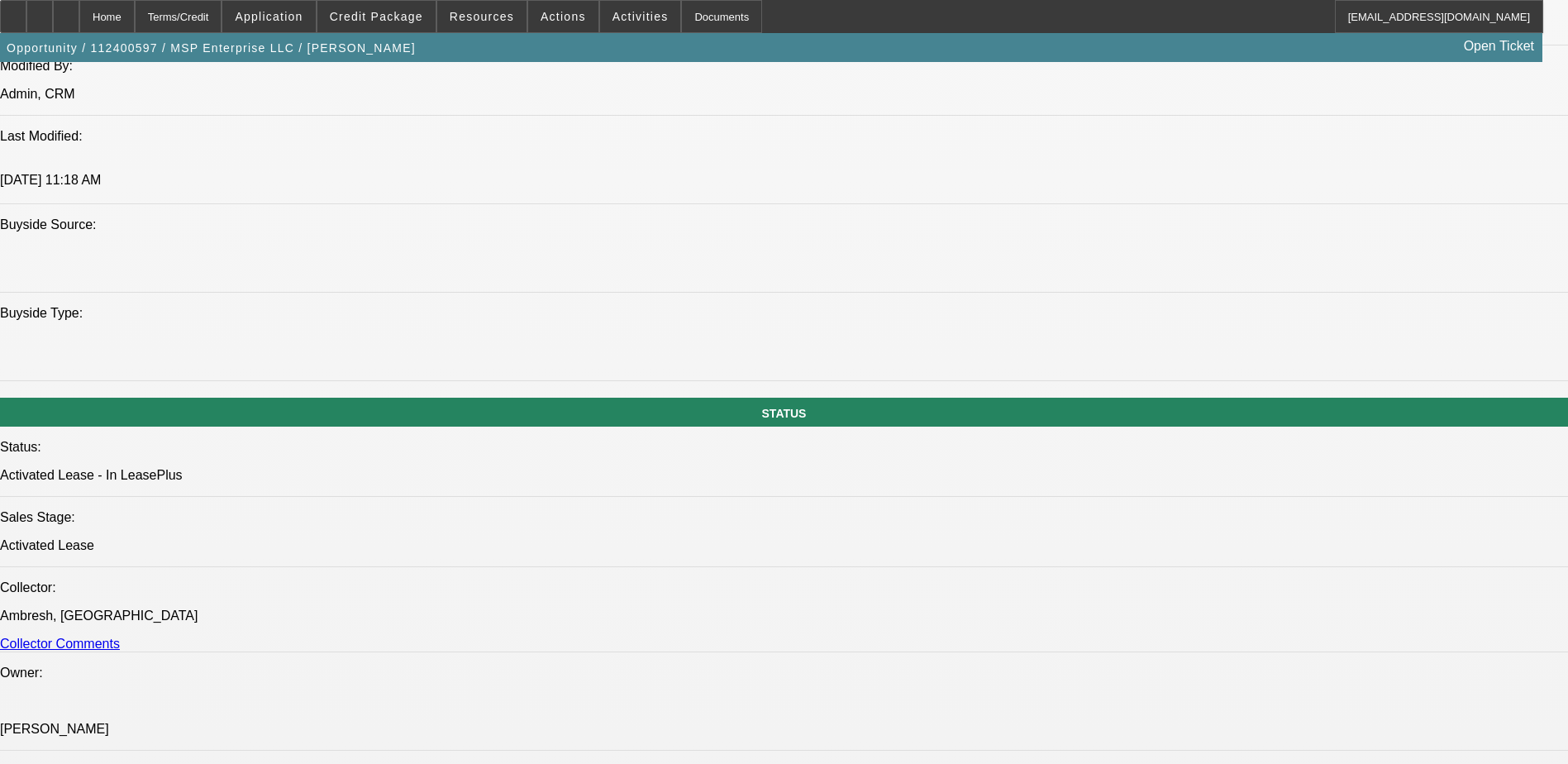
select select "0"
select select "1"
select select "2"
select select "6"
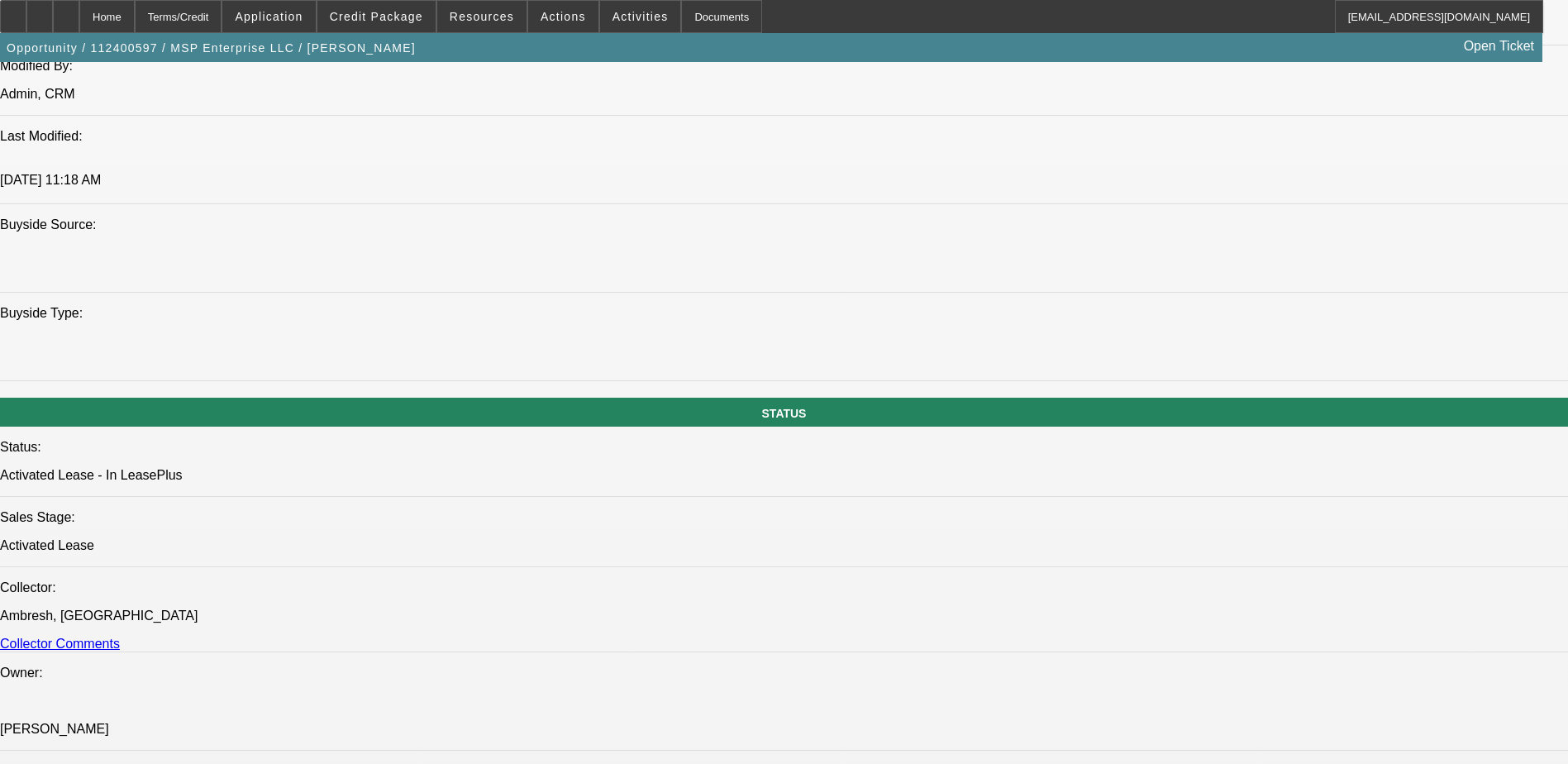
select select "1"
select select "2"
select select "6"
select select "1"
select select "2"
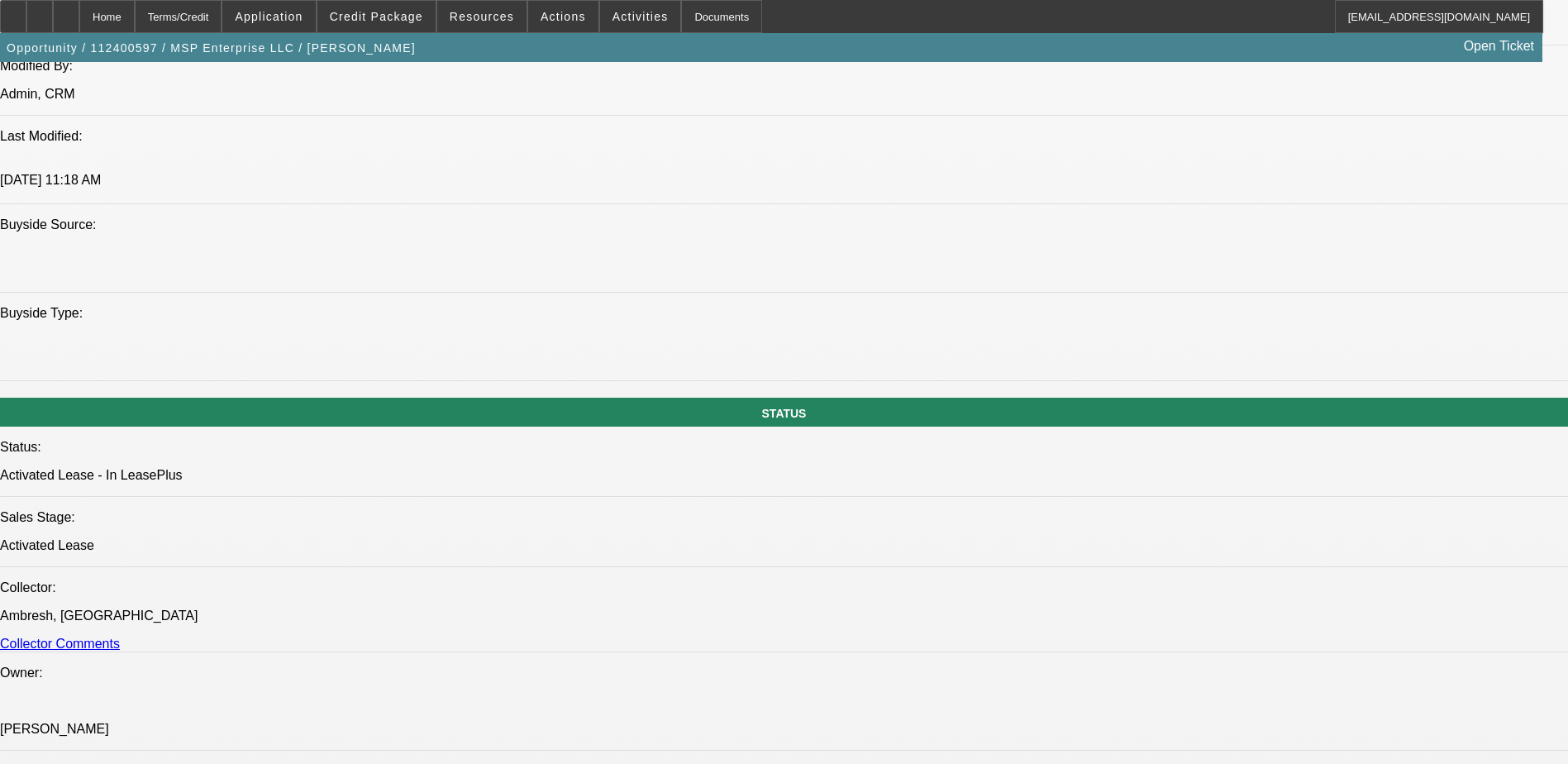
select select "6"
select select "1"
select select "3"
select select "6"
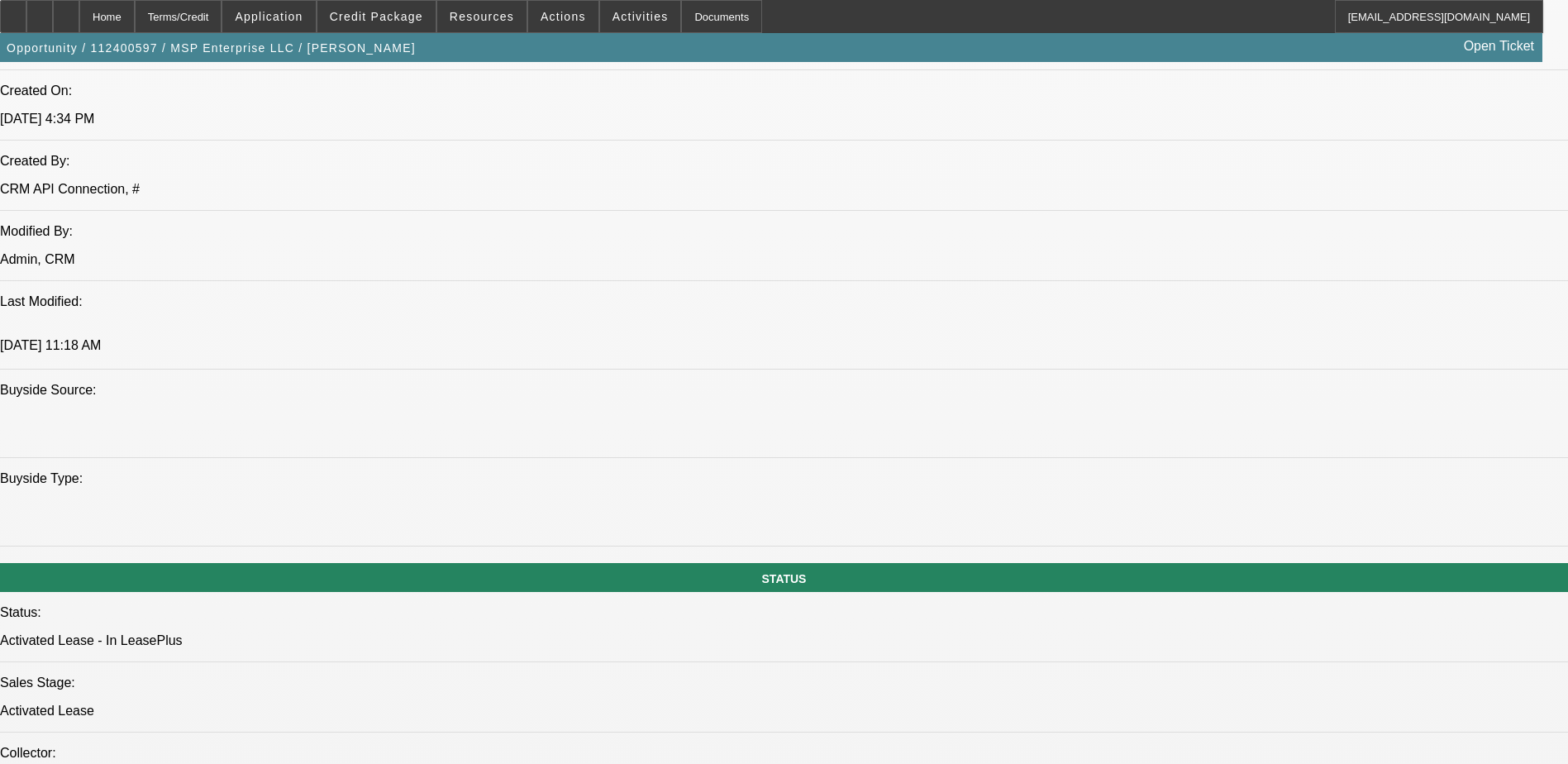
scroll to position [597, 0]
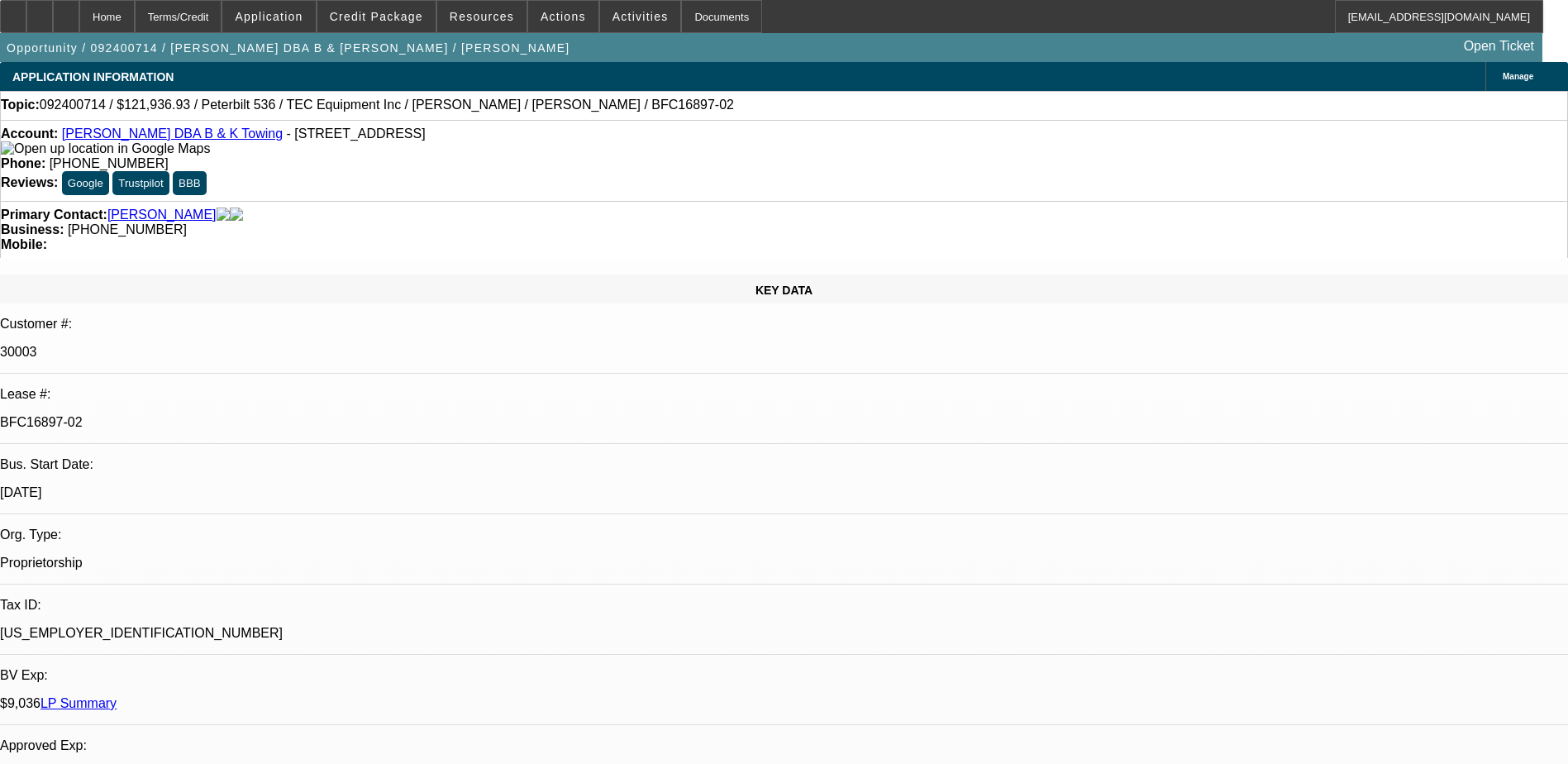
select select "0"
select select "0.1"
select select "0"
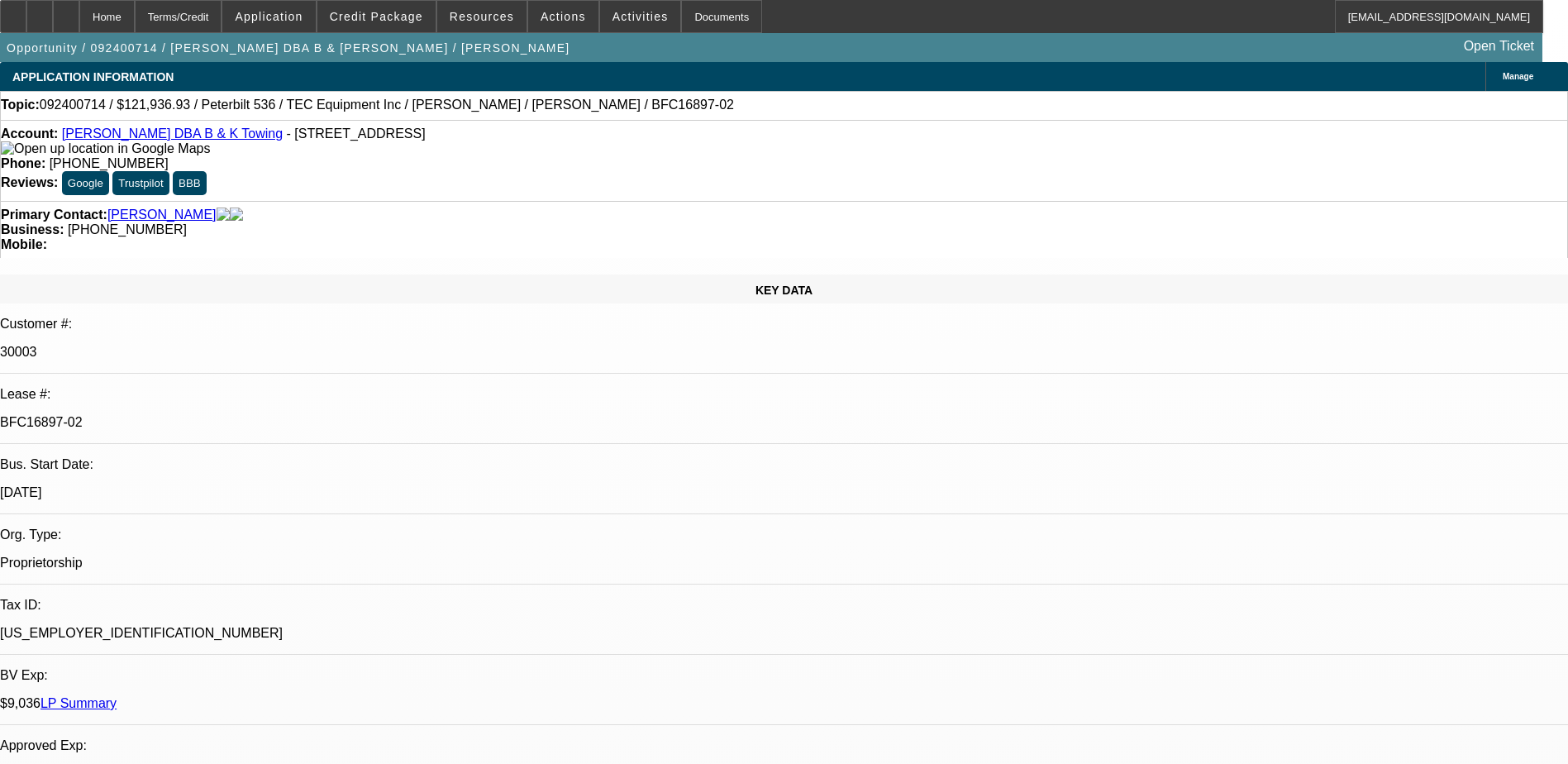
select select "0.1"
select select "1"
select select "2"
select select "4"
select select "1"
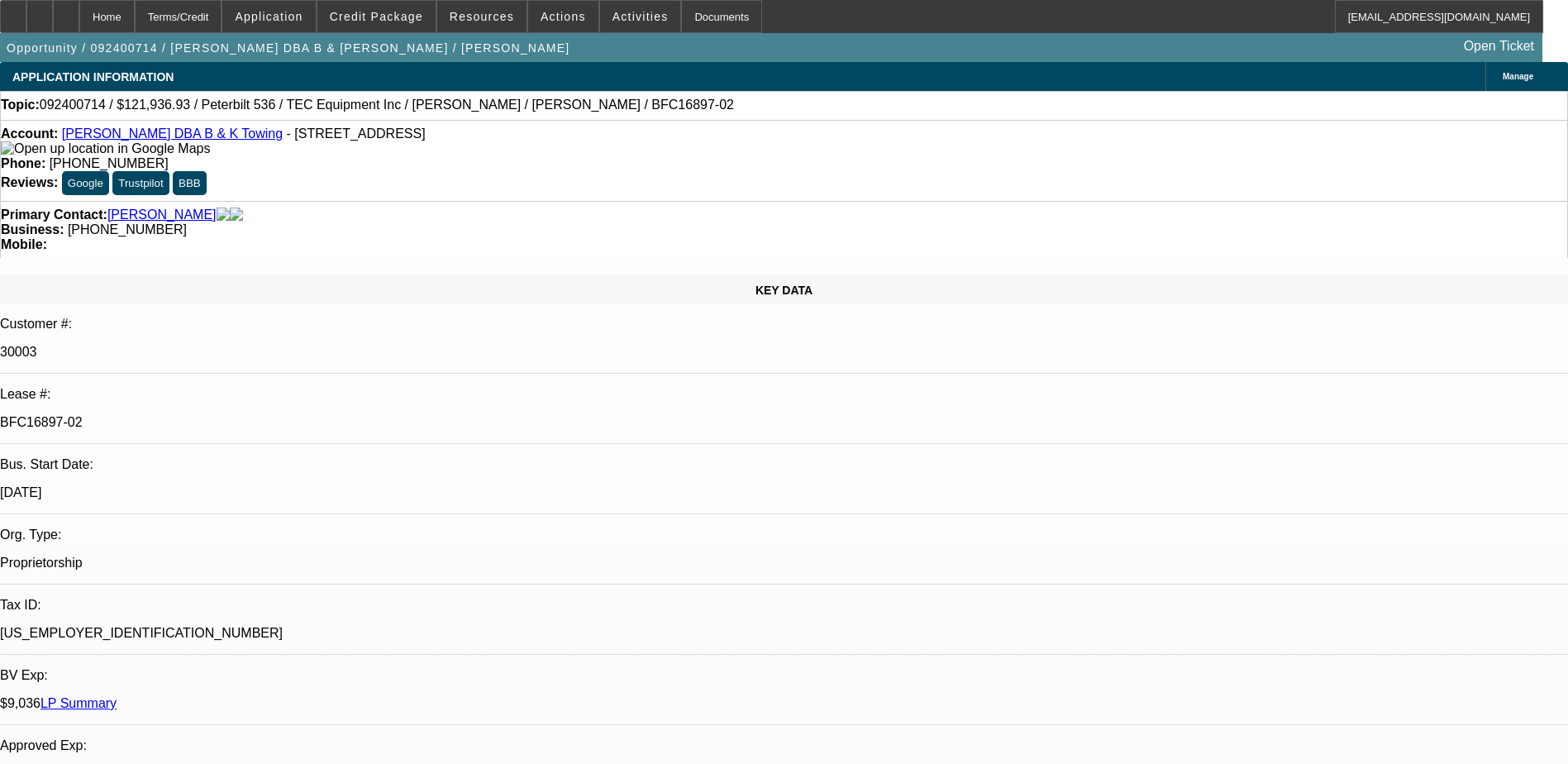
select select "1"
select select "4"
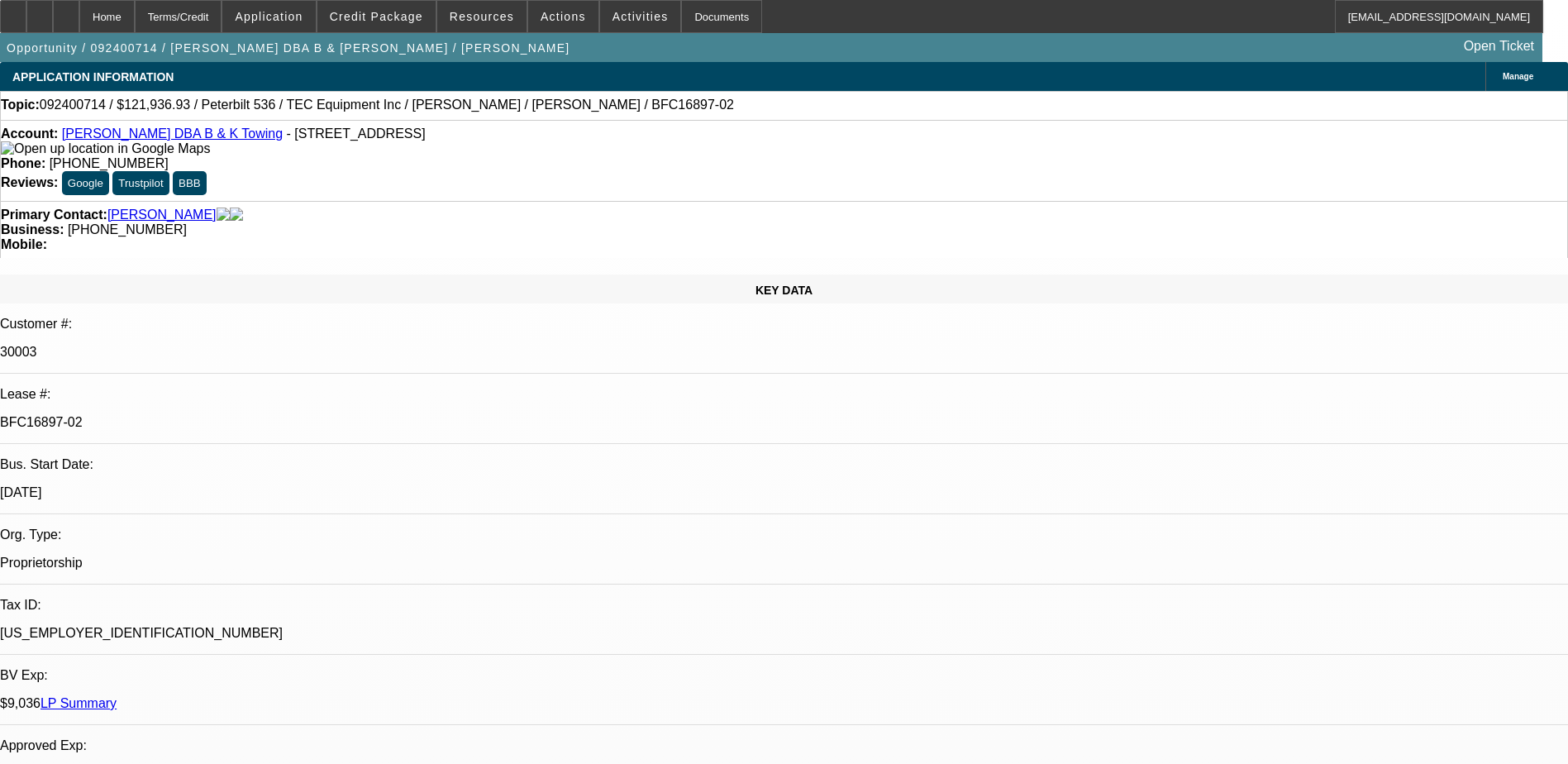
click at [26, 29] on div at bounding box center [13, 16] width 26 height 33
